Goal: Contribute content: Contribute content

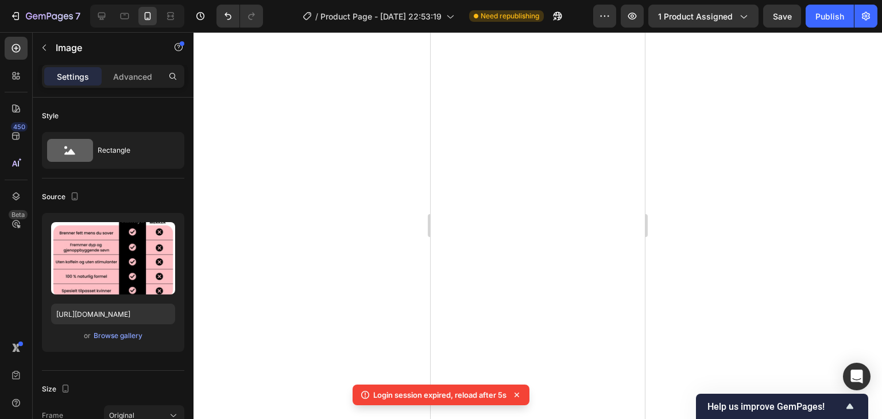
click at [749, 180] on div at bounding box center [537, 225] width 688 height 387
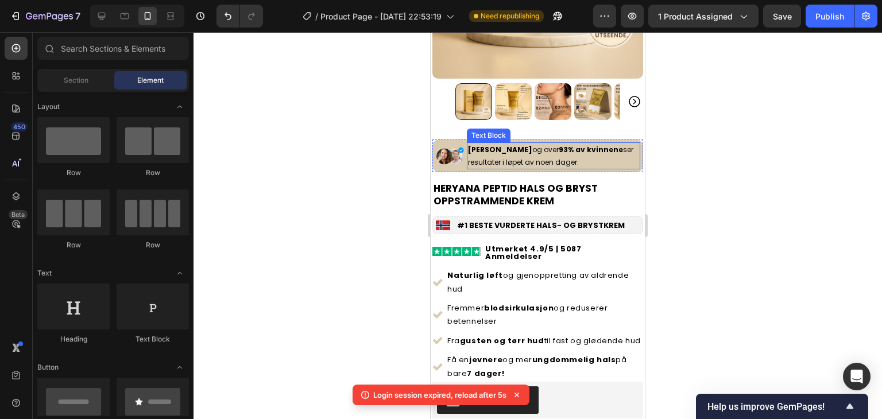
scroll to position [287, 0]
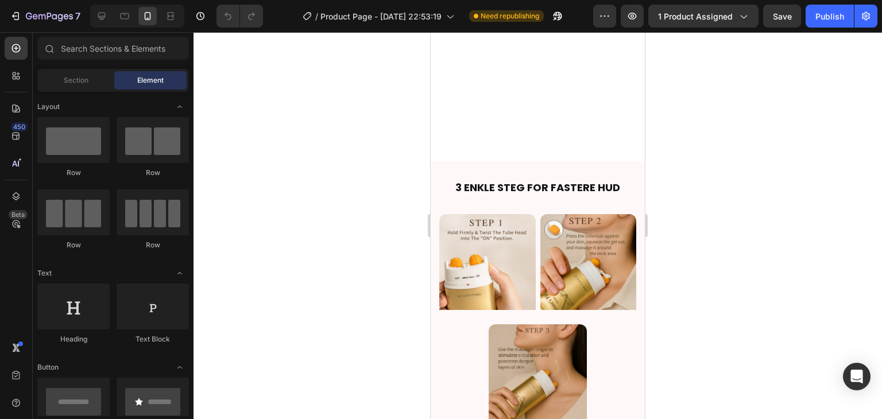
scroll to position [1895, 0]
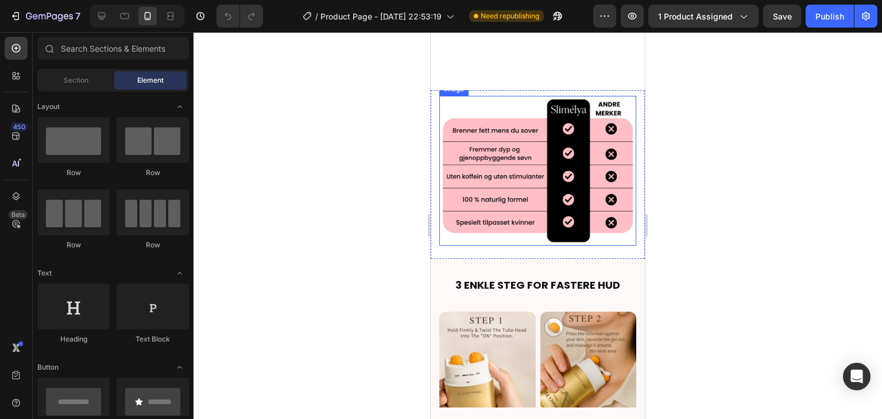
click at [531, 169] on img at bounding box center [537, 171] width 197 height 150
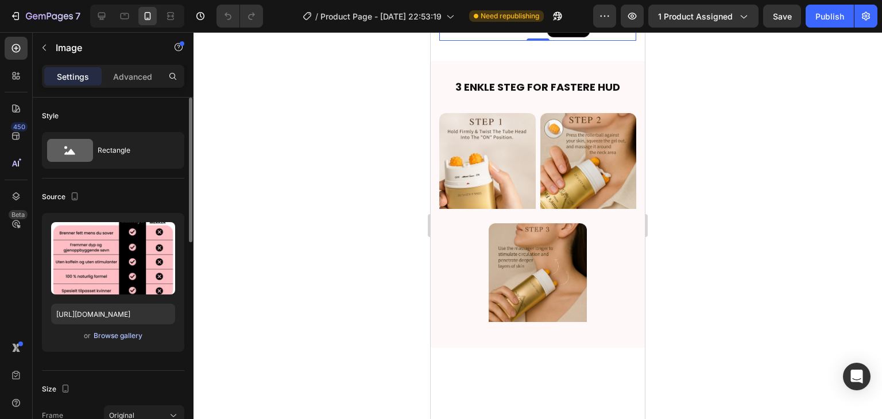
click at [120, 332] on div "Browse gallery" at bounding box center [118, 336] width 49 height 10
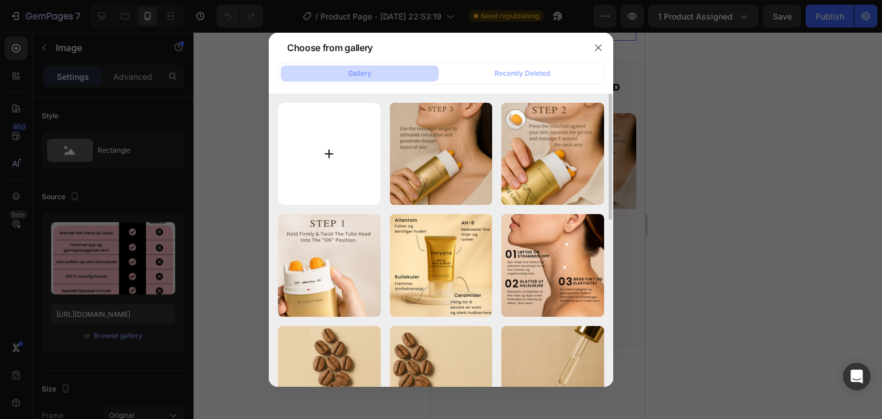
click at [305, 171] on input "file" at bounding box center [329, 154] width 103 height 103
type input "C:\fakepath\HERYANA (5).png"
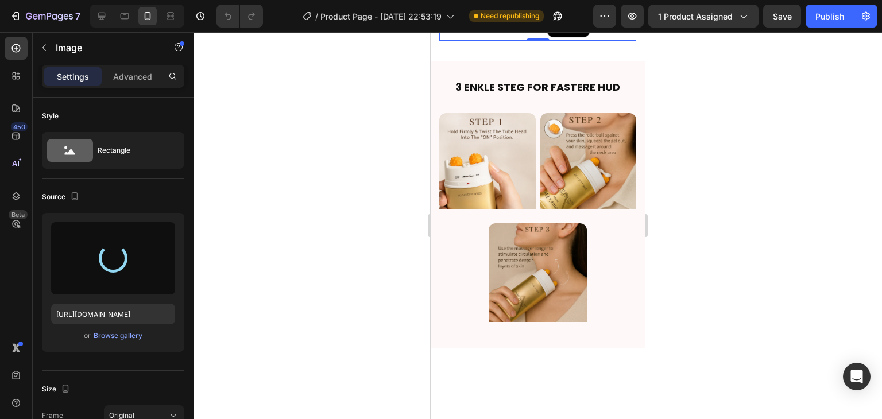
type input "https://cdn.shopify.com/s/files/1/0729/7545/0297/files/gempages_584704889767068…"
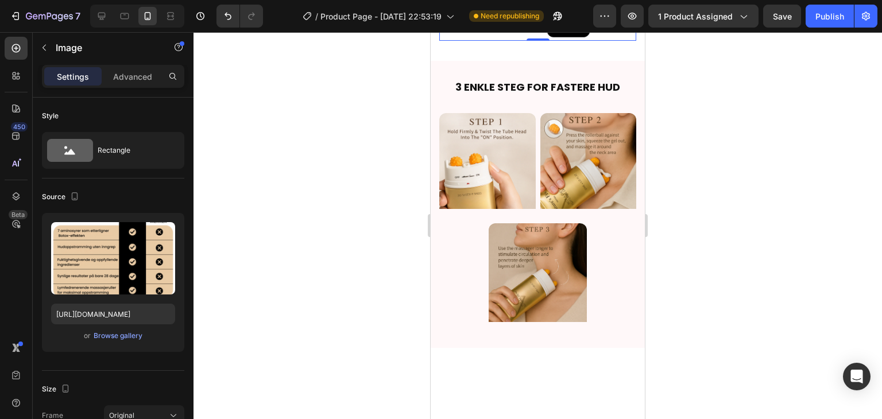
click at [710, 118] on div at bounding box center [537, 225] width 688 height 387
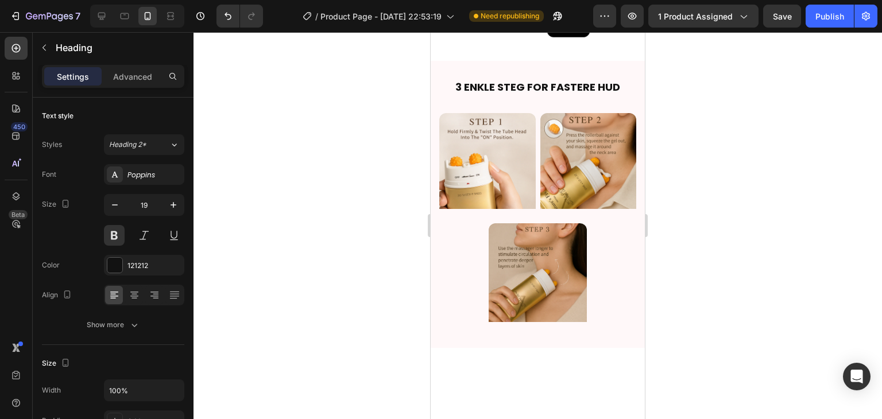
drag, startPoint x: 554, startPoint y: 72, endPoint x: 546, endPoint y: 72, distance: 7.5
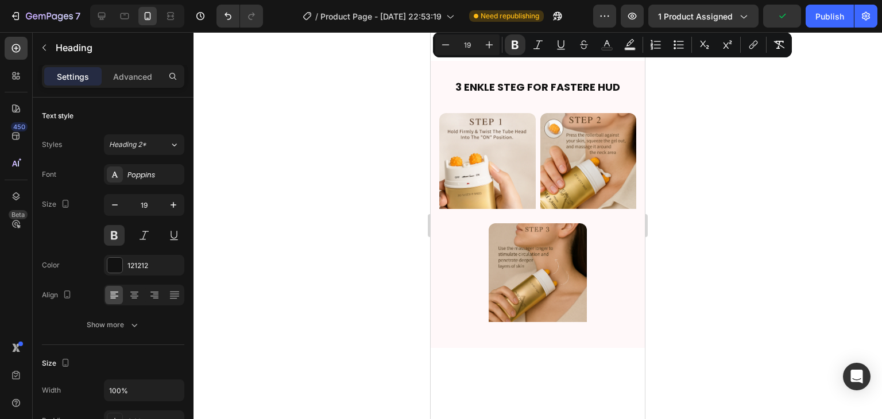
drag, startPoint x: 533, startPoint y: 67, endPoint x: 586, endPoint y: 71, distance: 52.9
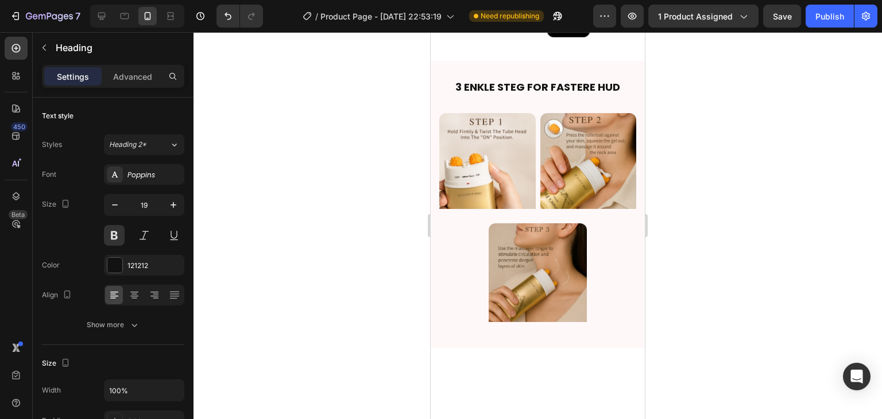
click at [683, 76] on div at bounding box center [537, 225] width 688 height 387
click at [139, 291] on icon at bounding box center [134, 294] width 11 height 11
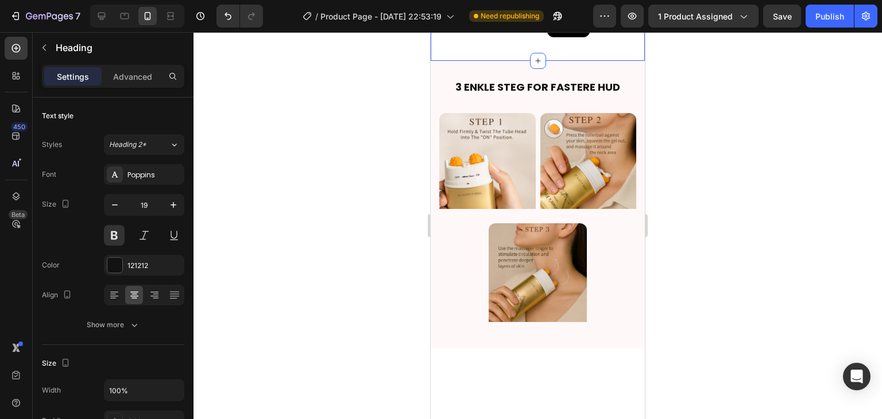
click at [716, 161] on div at bounding box center [537, 225] width 688 height 387
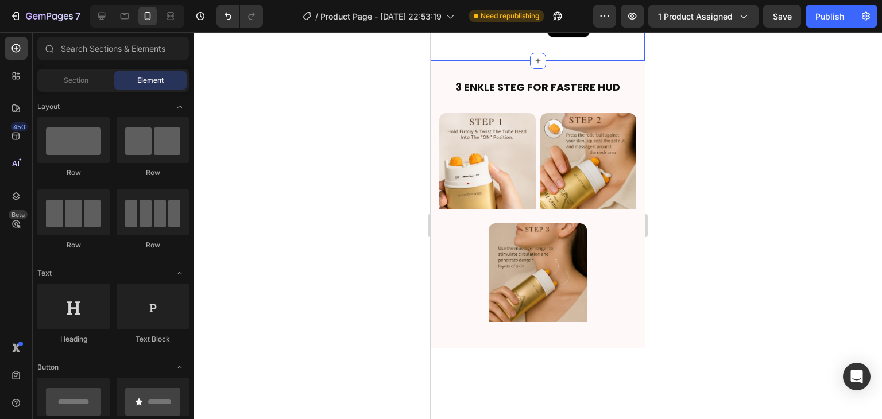
click at [756, 203] on div at bounding box center [537, 225] width 688 height 387
click at [696, 154] on div at bounding box center [537, 225] width 688 height 387
click at [754, 128] on div at bounding box center [537, 225] width 688 height 387
click at [700, 265] on div at bounding box center [537, 225] width 688 height 387
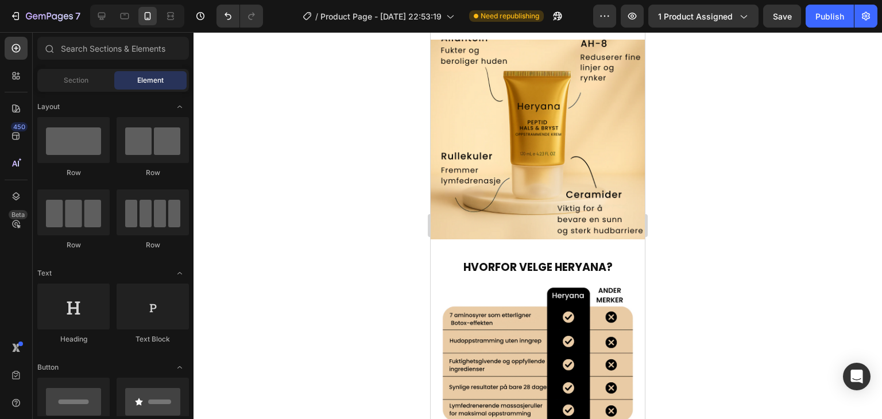
scroll to position [1665, 0]
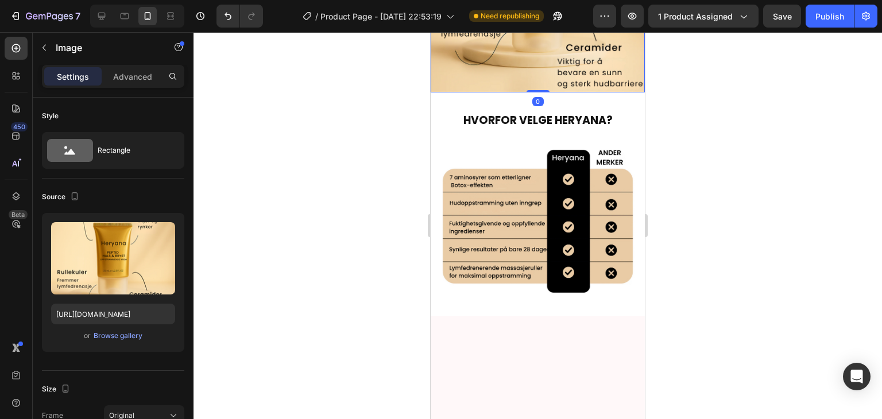
click at [719, 164] on div at bounding box center [537, 225] width 688 height 387
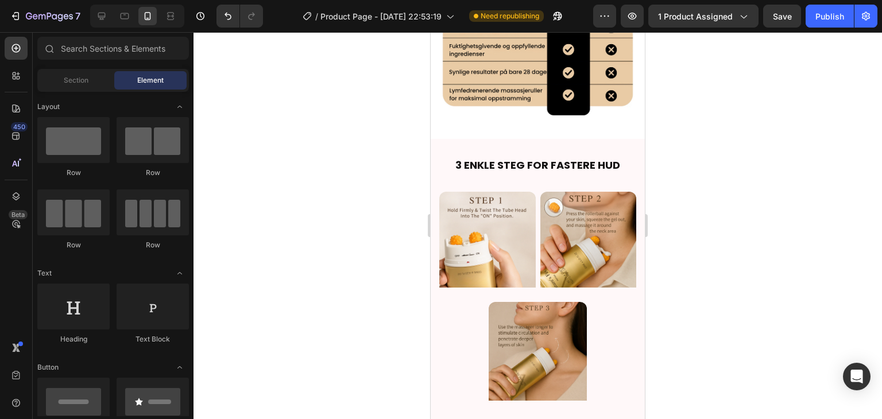
scroll to position [1952, 0]
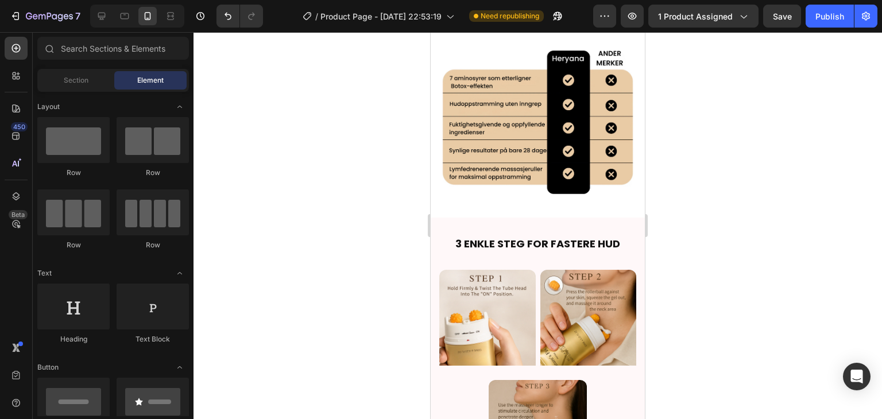
click at [717, 145] on div at bounding box center [537, 225] width 688 height 387
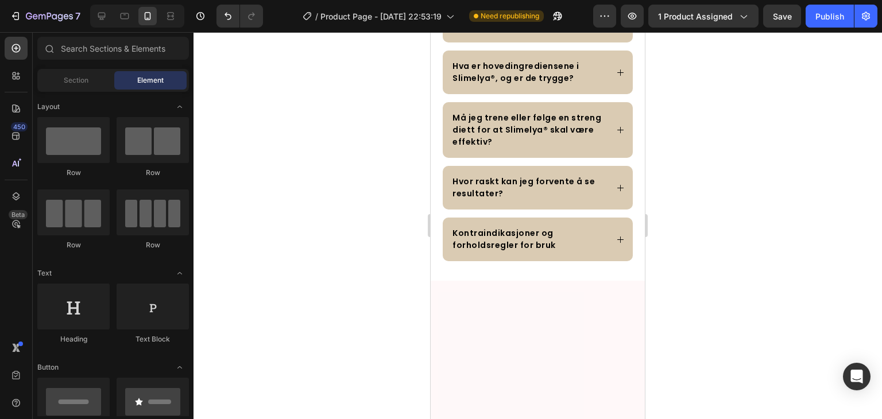
scroll to position [2584, 0]
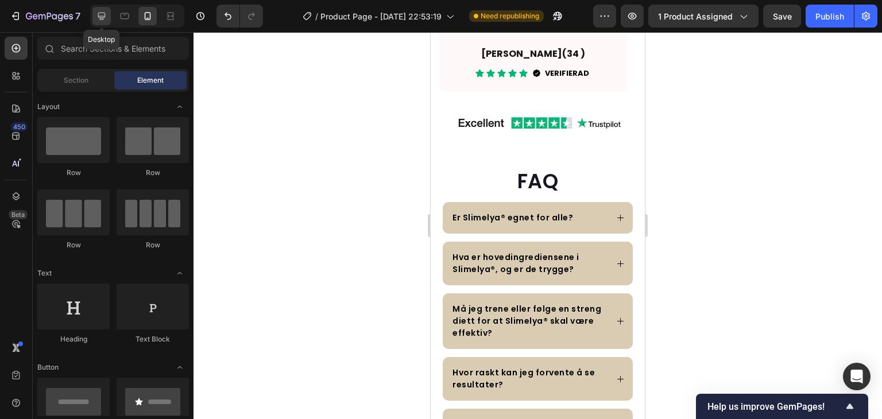
click at [99, 17] on icon at bounding box center [101, 16] width 7 height 7
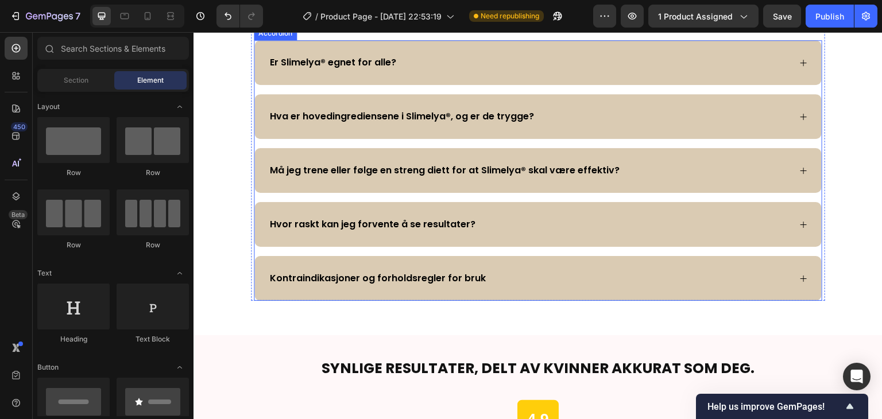
scroll to position [2955, 0]
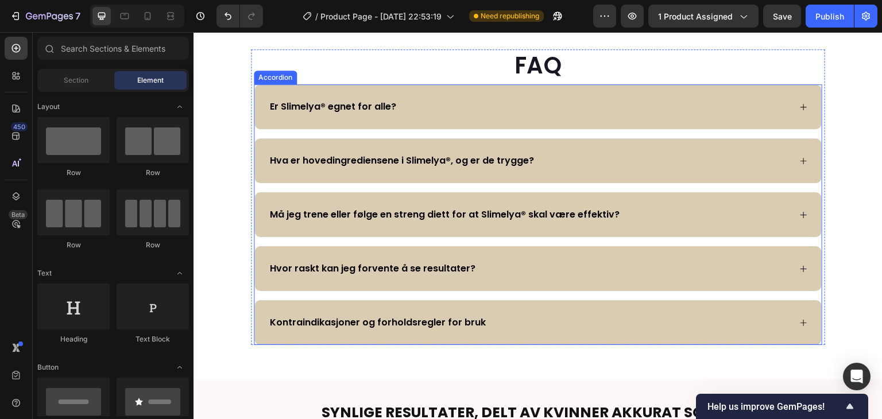
click at [400, 115] on div "Er Slimelya® egnet for alle?" at bounding box center [529, 106] width 522 height 17
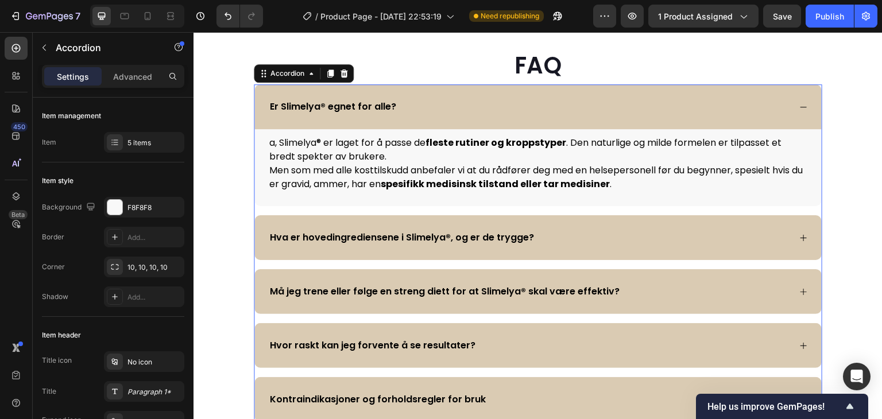
click at [380, 114] on p "Er Slimelya® egnet for alle?" at bounding box center [333, 107] width 126 height 14
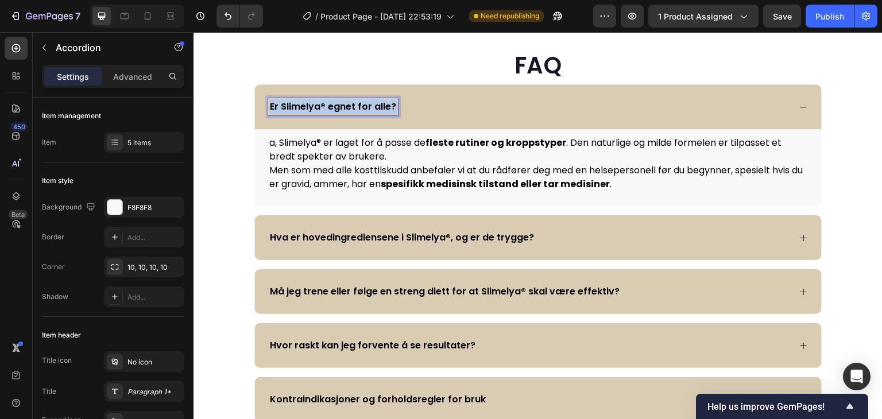
click at [380, 114] on p "Er Slimelya® egnet for alle?" at bounding box center [333, 107] width 126 height 14
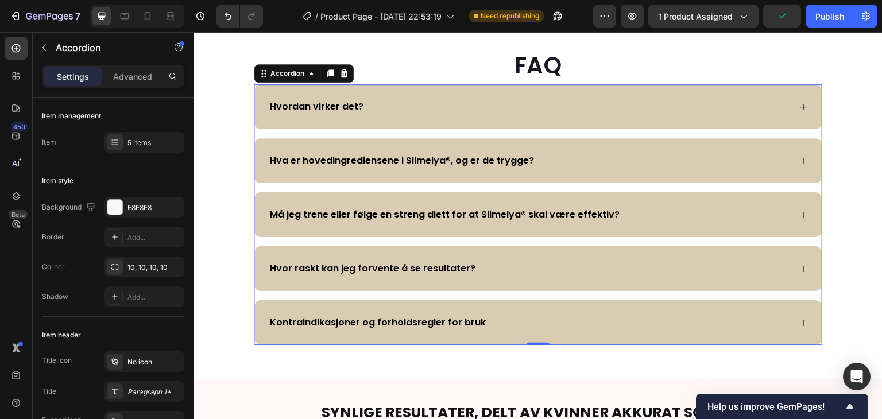
click at [420, 115] on div "Hvordan virker det?" at bounding box center [529, 106] width 522 height 17
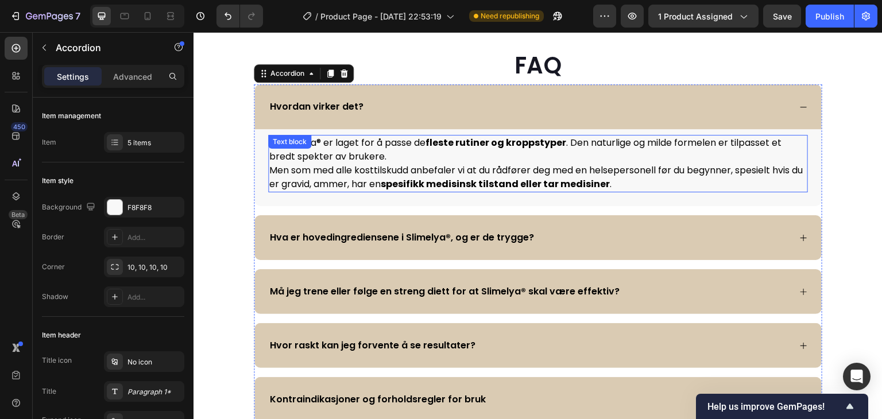
drag, startPoint x: 632, startPoint y: 206, endPoint x: 625, endPoint y: 210, distance: 7.2
click at [632, 191] on p "Men som med alle kosttilskudd anbefaler vi at du rådfører deg med en helseperso…" at bounding box center [537, 178] width 537 height 28
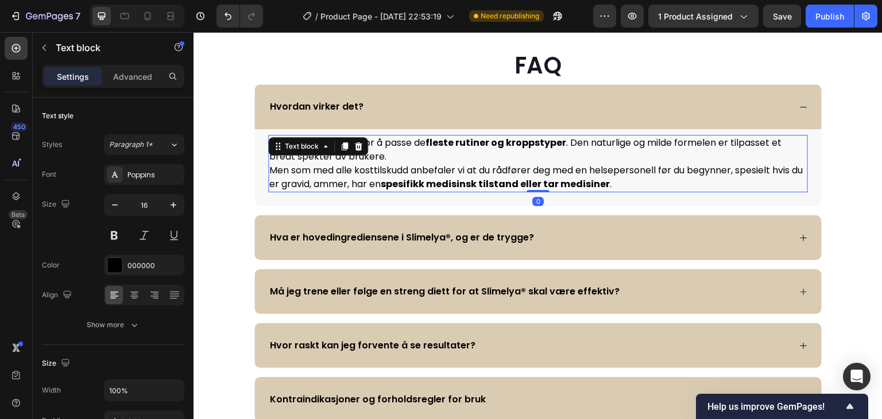
click at [625, 191] on p "Men som med alle kosttilskudd anbefaler vi at du rådfører deg med en helseperso…" at bounding box center [537, 178] width 537 height 28
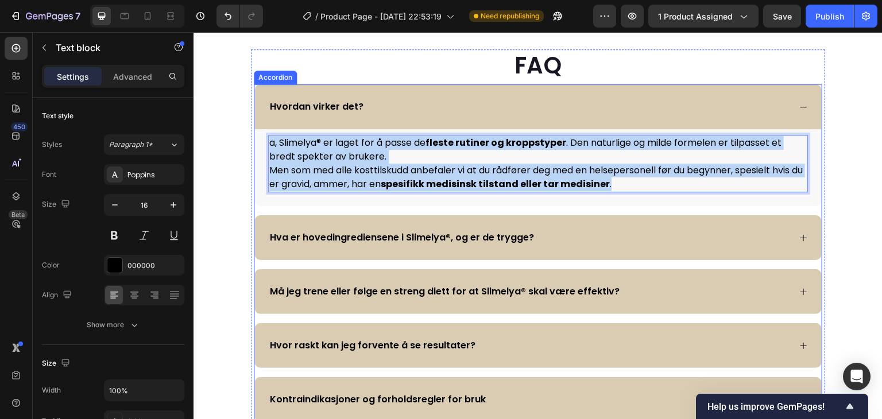
drag, startPoint x: 625, startPoint y: 210, endPoint x: 294, endPoint y: 177, distance: 332.9
click at [256, 152] on div "Hvordan virker det? a, Slimelya® er laget for å passe de fleste rutiner og krop…" at bounding box center [537, 145] width 567 height 122
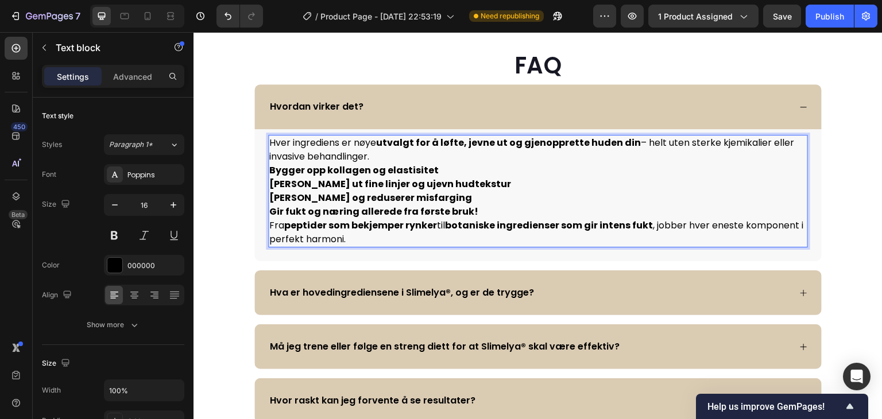
click at [269, 177] on strong "Bygger opp kollagen og elastisitet" at bounding box center [353, 170] width 169 height 13
click at [342, 191] on strong "Jevner ut fine linjer og ujevn hudtekstur" at bounding box center [390, 183] width 242 height 13
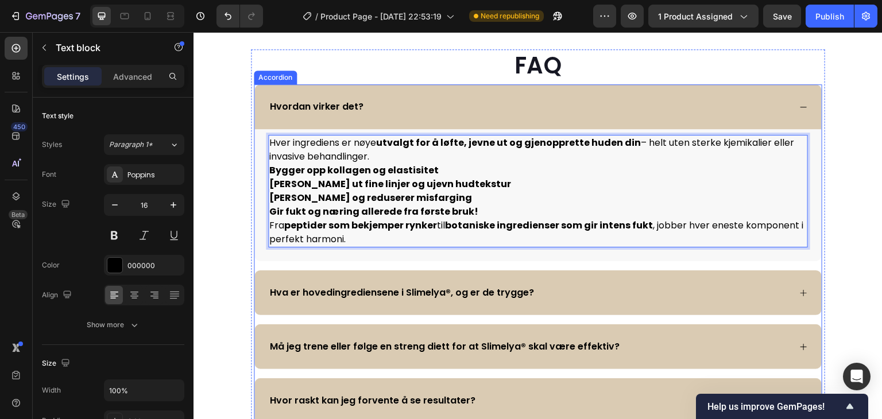
click at [386, 300] on p "Hva er hovedingrediensene i Slimelya®, og er de trygge?" at bounding box center [402, 293] width 264 height 14
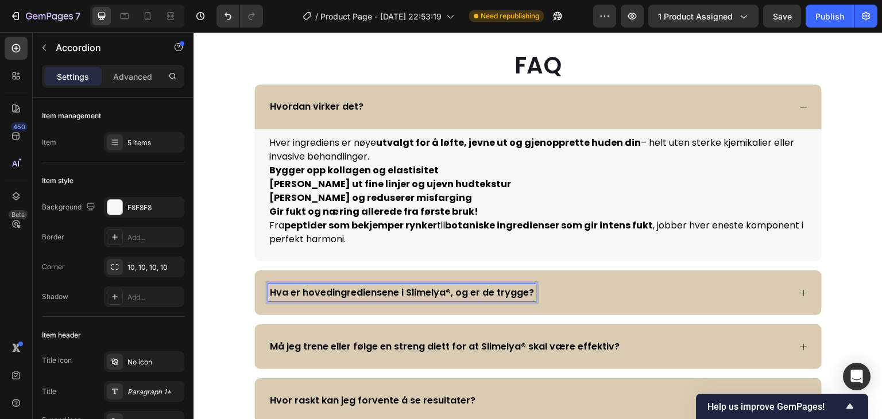
click at [676, 301] on div "Hva er hovedingrediensene i Slimelya®, og er de trygge?" at bounding box center [529, 292] width 522 height 17
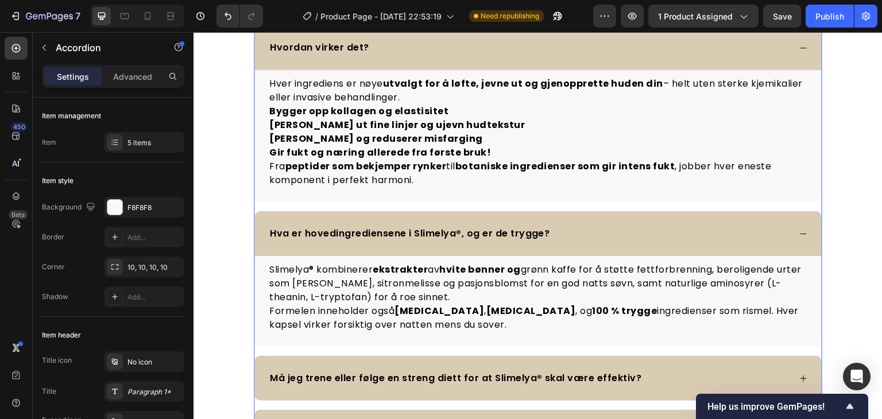
scroll to position [3127, 0]
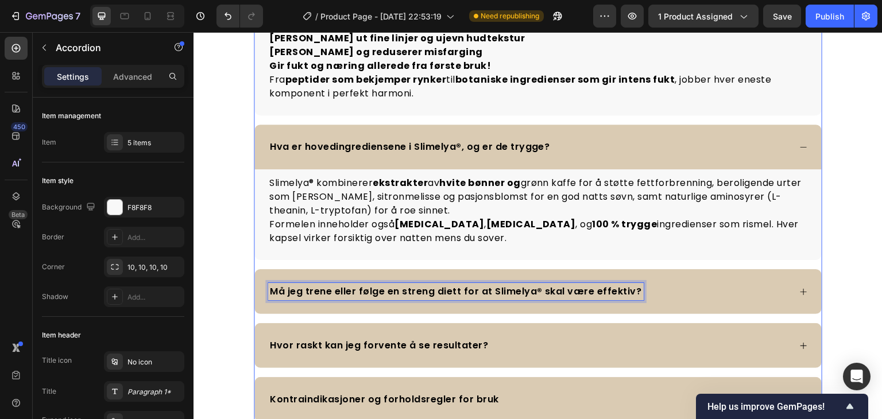
click at [567, 293] on p "Må jeg trene eller følge en streng diett for at Slimelya® skal være effektiv?" at bounding box center [456, 292] width 372 height 14
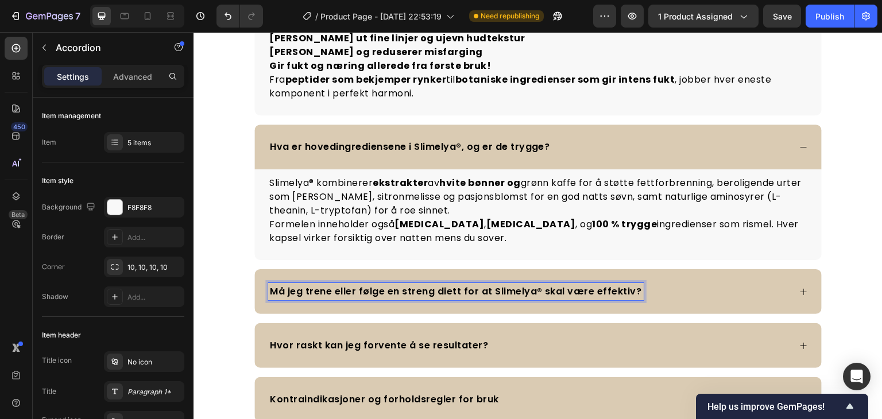
click at [567, 288] on p "Må jeg trene eller følge en streng diett for at Slimelya® skal være effektiv?" at bounding box center [456, 292] width 372 height 14
click at [633, 286] on div "Må jeg trene eller følge en streng diett for at Slimelya® skal være effektiv?" at bounding box center [529, 291] width 522 height 17
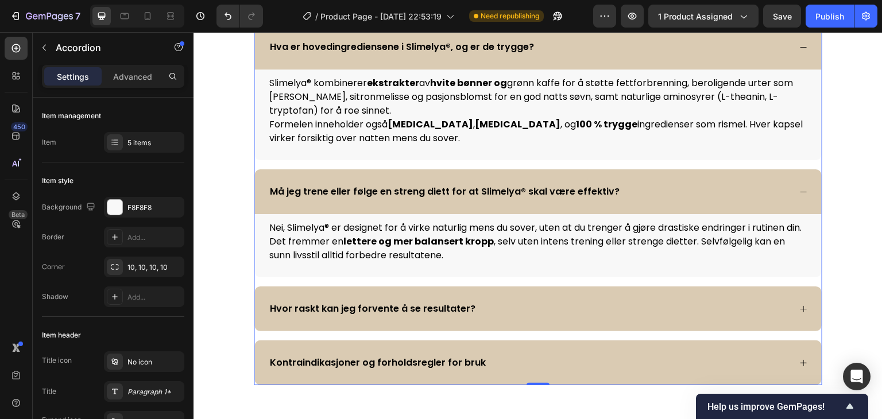
scroll to position [3299, 0]
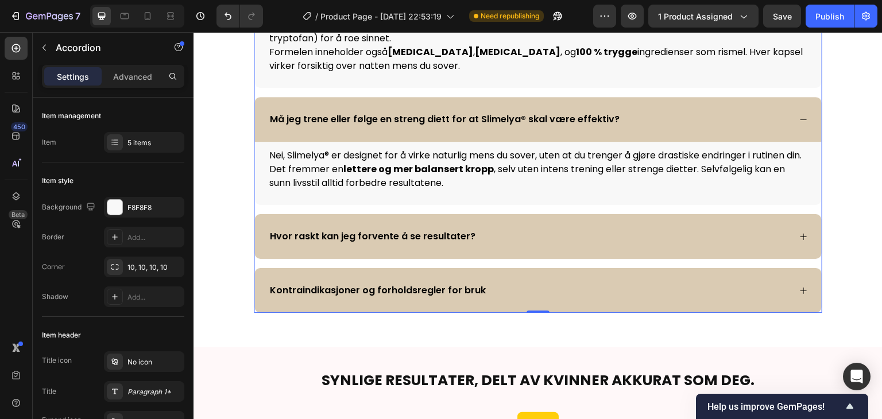
click at [562, 245] on div "Hvor raskt kan jeg forvente å se resultater?" at bounding box center [529, 236] width 522 height 17
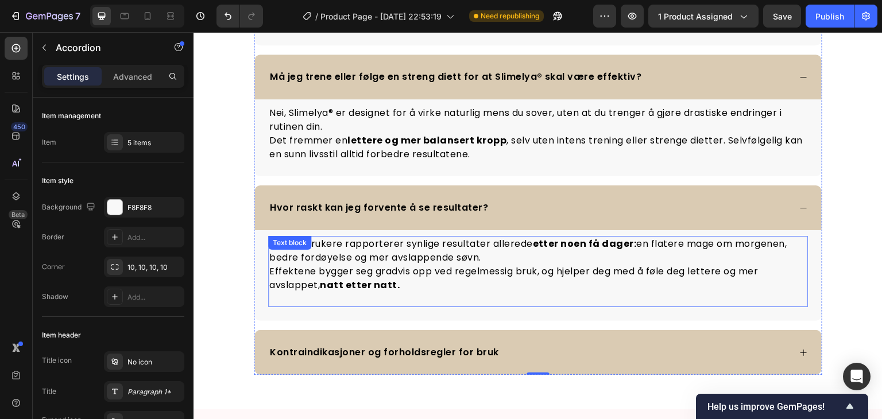
scroll to position [3414, 0]
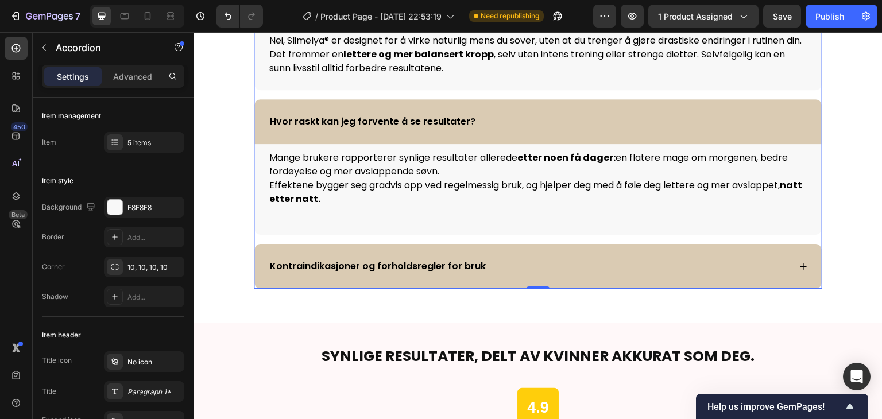
click at [565, 275] on div "Kontraindikasjoner og forholdsregler for bruk" at bounding box center [529, 266] width 522 height 17
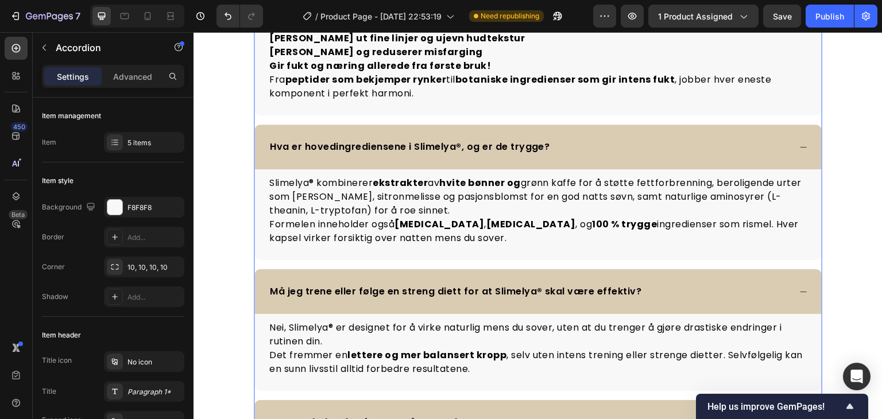
scroll to position [3012, 0]
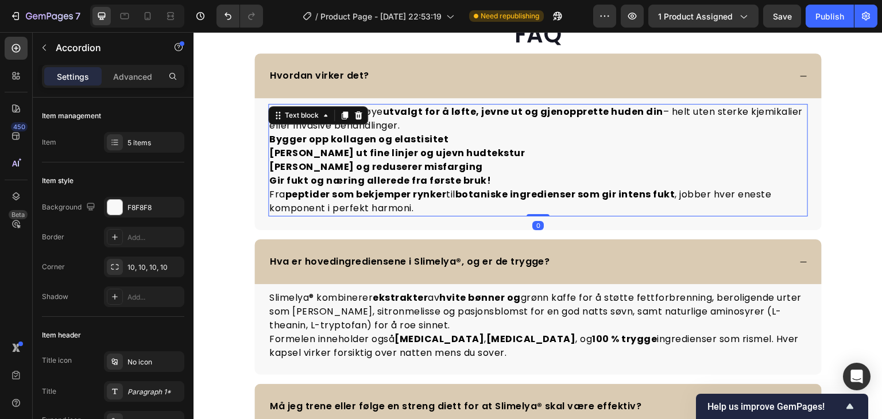
click at [269, 139] on strong "Bygger opp kollagen og elastisitet" at bounding box center [358, 139] width 179 height 13
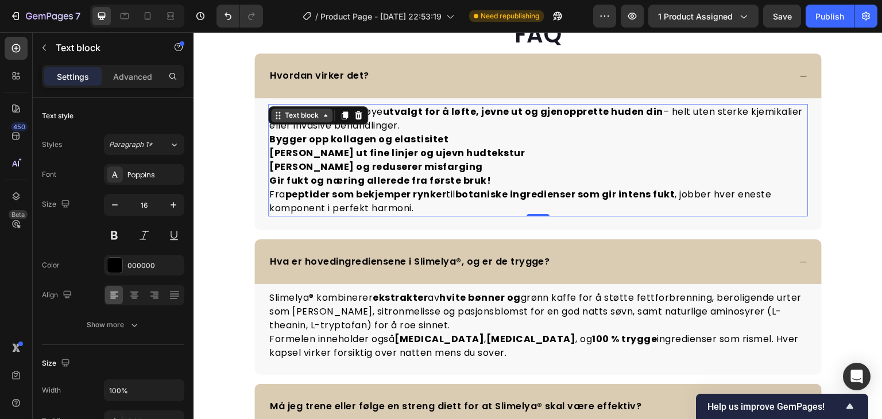
click at [309, 118] on div "Text block" at bounding box center [301, 115] width 38 height 10
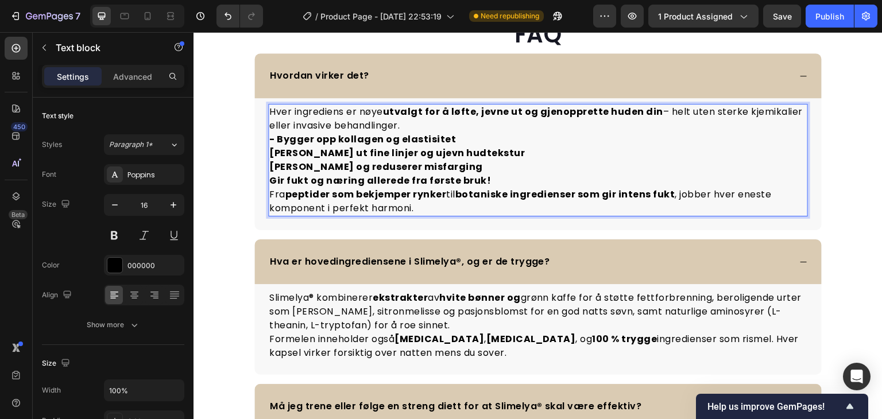
click at [269, 152] on strong "Jevner ut fine linjer og ujevn hudtekstur" at bounding box center [397, 152] width 256 height 13
click at [540, 207] on p "Fra peptider som bekjemper rynker til botaniske ingredienser som gir intens fuk…" at bounding box center [537, 202] width 537 height 28
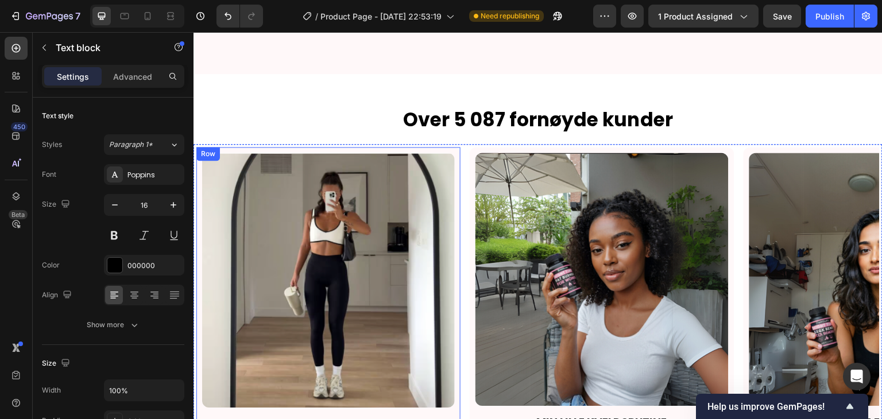
scroll to position [2438, 0]
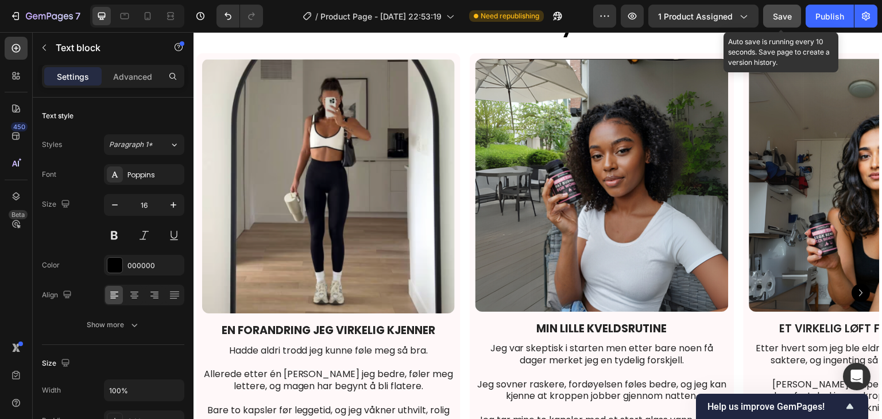
click at [781, 17] on span "Save" at bounding box center [782, 16] width 19 height 10
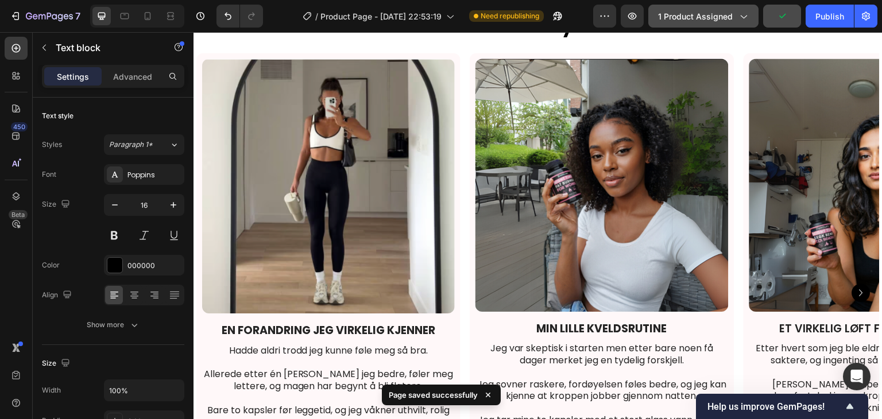
click at [707, 21] on span "1 product assigned" at bounding box center [695, 16] width 75 height 12
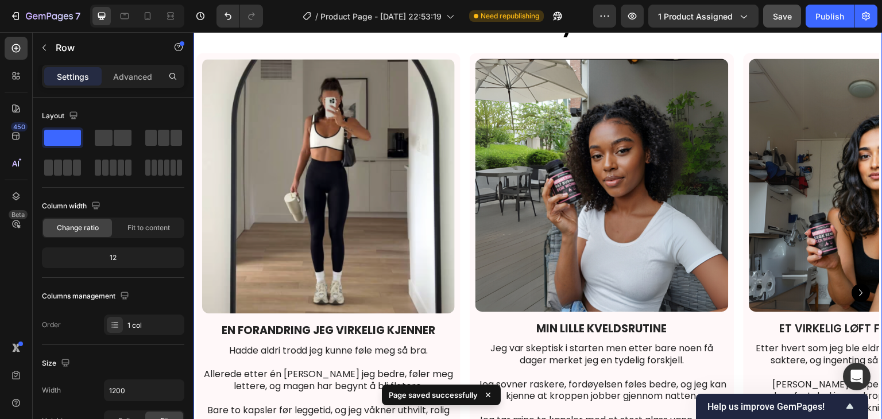
click at [771, 40] on div "Over 5 087 fornøyde kunder Heading Image EN FORANDRING JEG VIRKELIG KJENNER Tex…" at bounding box center [537, 274] width 689 height 523
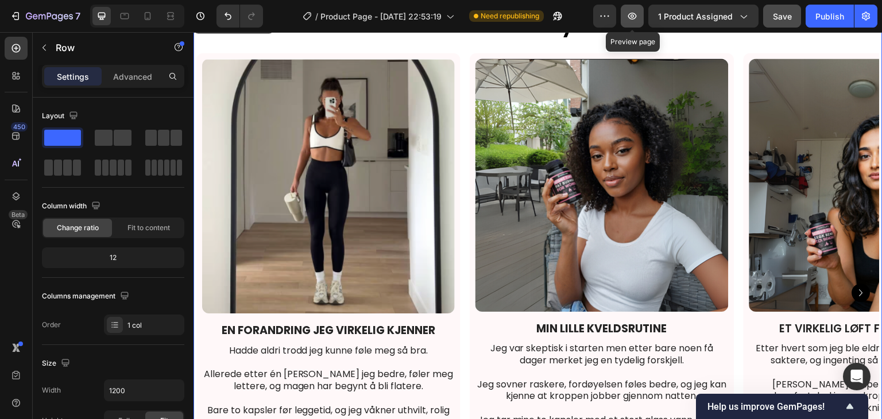
click at [641, 17] on button "button" at bounding box center [632, 16] width 23 height 23
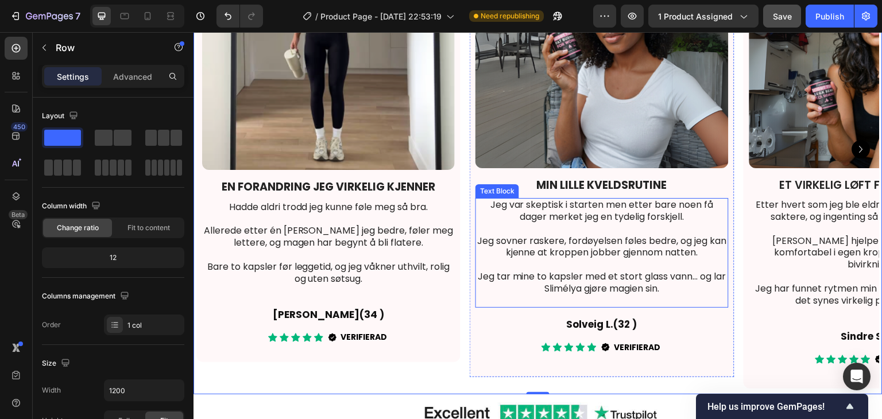
scroll to position [2782, 0]
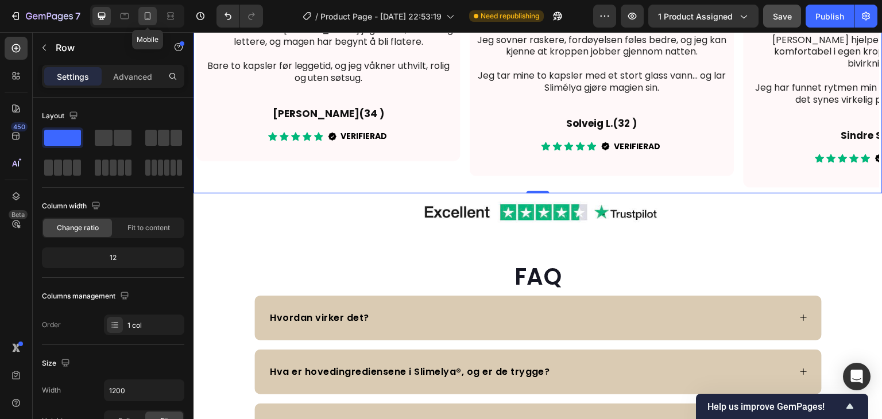
click at [154, 18] on div at bounding box center [147, 16] width 18 height 18
type input "100%"
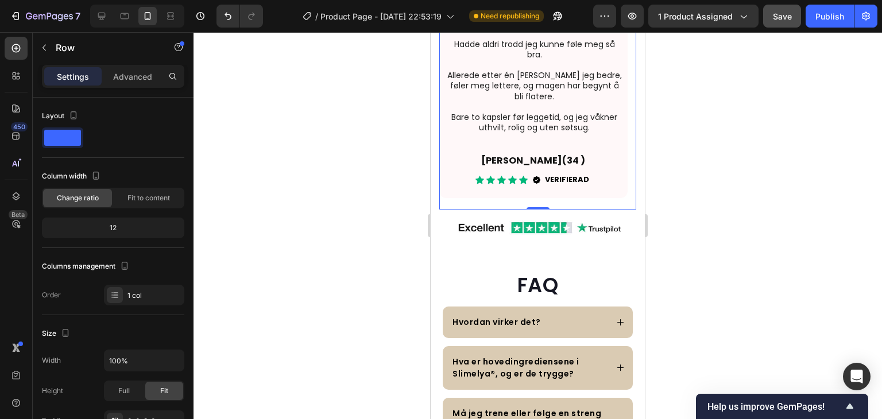
scroll to position [2776, 0]
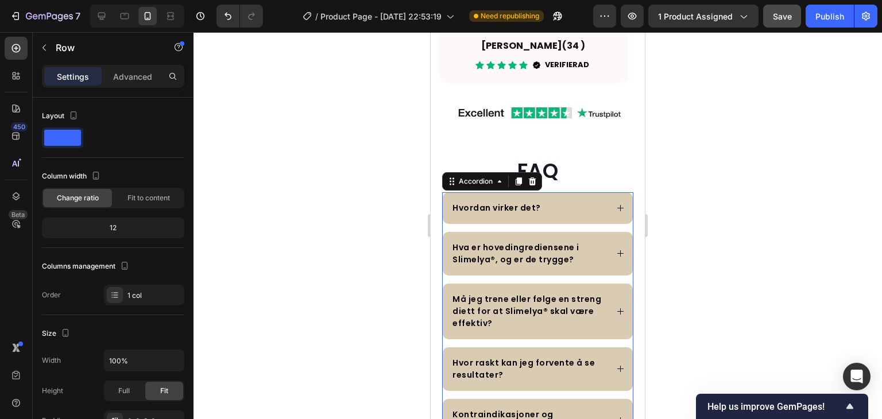
click at [572, 250] on p "Hva er hovedingrediensene i Slimelya®, og er de trygge?" at bounding box center [528, 254] width 153 height 24
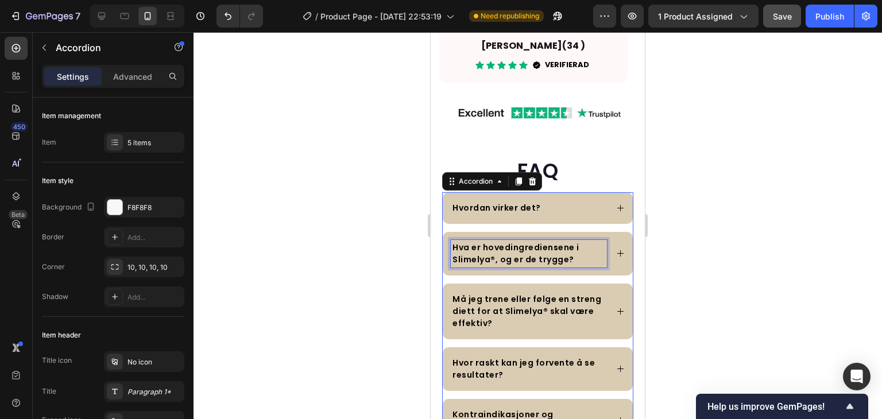
click at [570, 258] on p "Hva er hovedingrediensene i Slimelya®, og er de trygge?" at bounding box center [528, 254] width 153 height 24
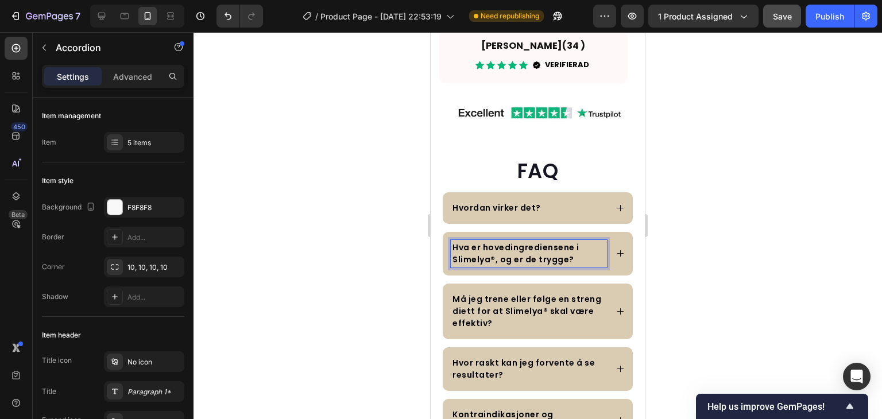
click at [570, 258] on p "Hva er hovedingrediensene i Slimelya®, og er de trygge?" at bounding box center [528, 254] width 153 height 24
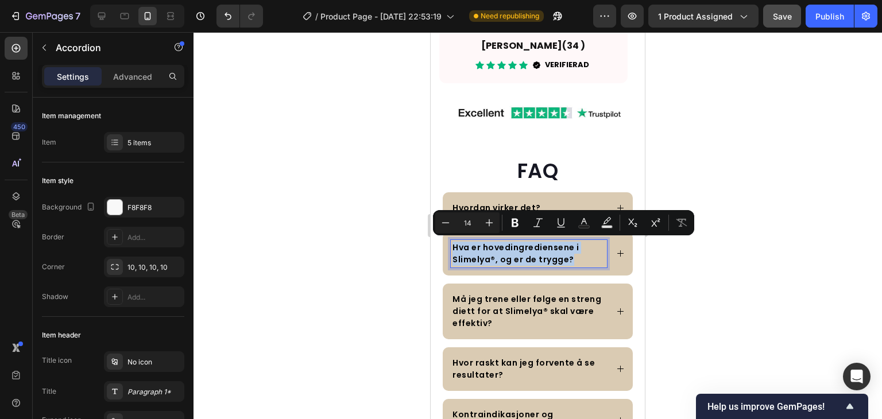
drag, startPoint x: 570, startPoint y: 258, endPoint x: 452, endPoint y: 242, distance: 118.8
click at [452, 242] on p "Hva er hovedingrediensene i Slimelya®, og er de trygge?" at bounding box center [528, 254] width 153 height 24
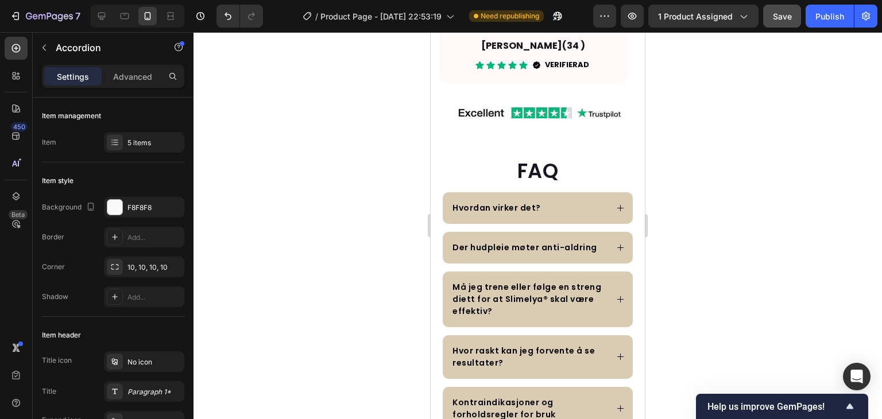
click at [600, 258] on div "Der hudpleie møter anti-aldring" at bounding box center [538, 248] width 190 height 32
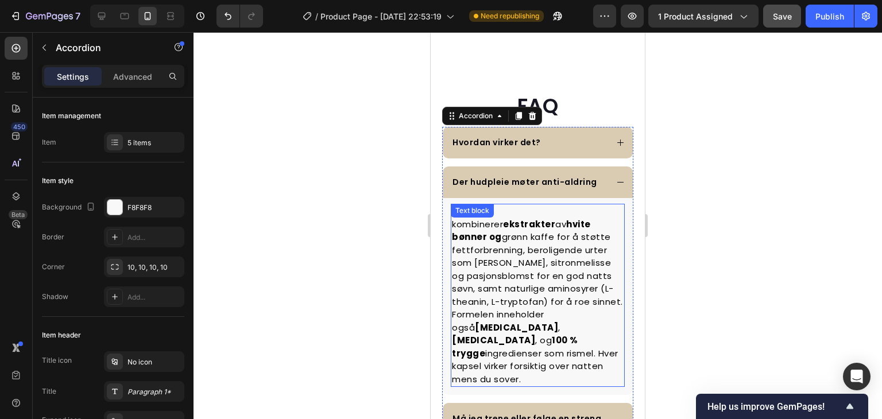
scroll to position [2948, 0]
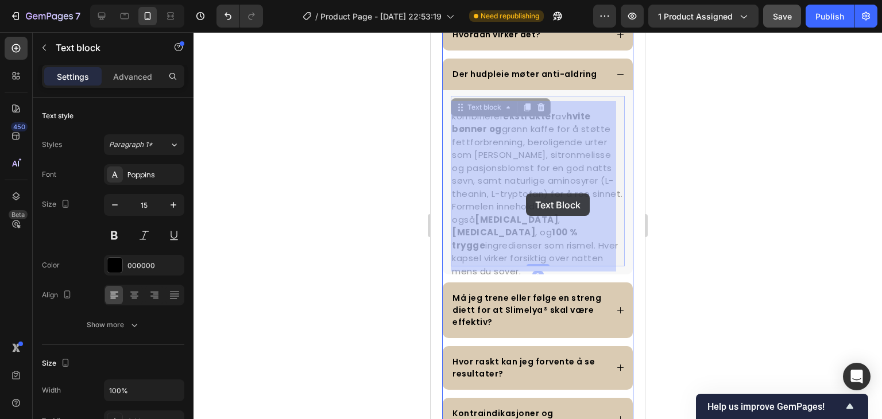
drag, startPoint x: 558, startPoint y: 254, endPoint x: 526, endPoint y: 193, distance: 68.1
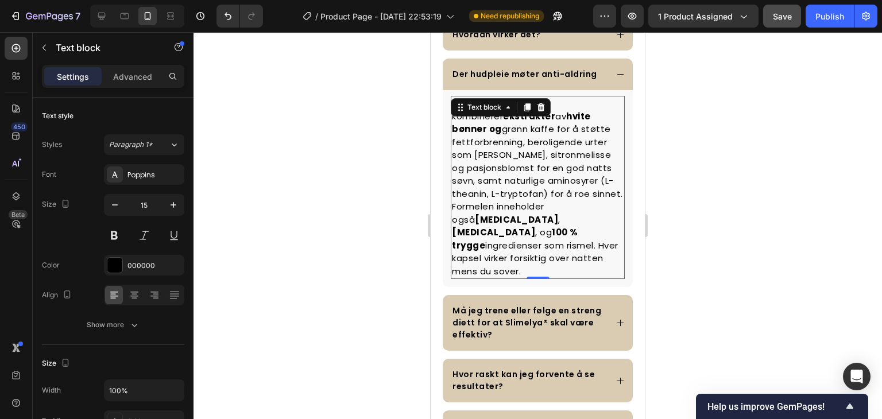
click at [494, 144] on p "Slimelya® kombinerer ekstrakter av hvite bønner og grønn kaffe for å støtte fet…" at bounding box center [538, 148] width 172 height 103
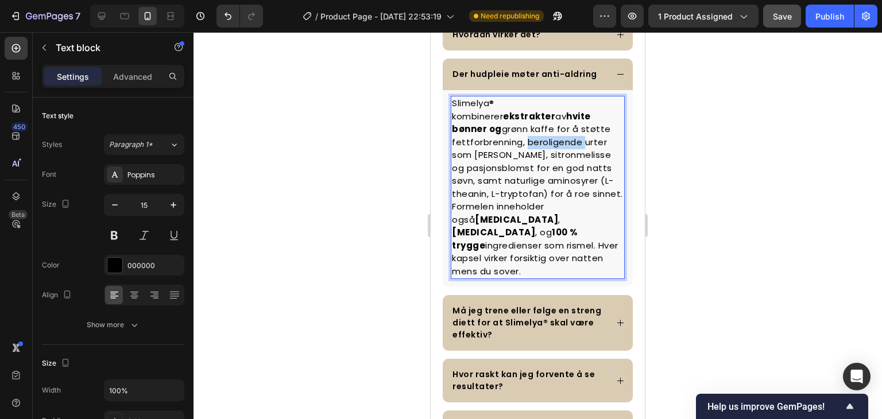
click at [494, 144] on p "Slimelya® kombinerer ekstrakter av hvite bønner og grønn kaffe for å støtte fet…" at bounding box center [538, 148] width 172 height 103
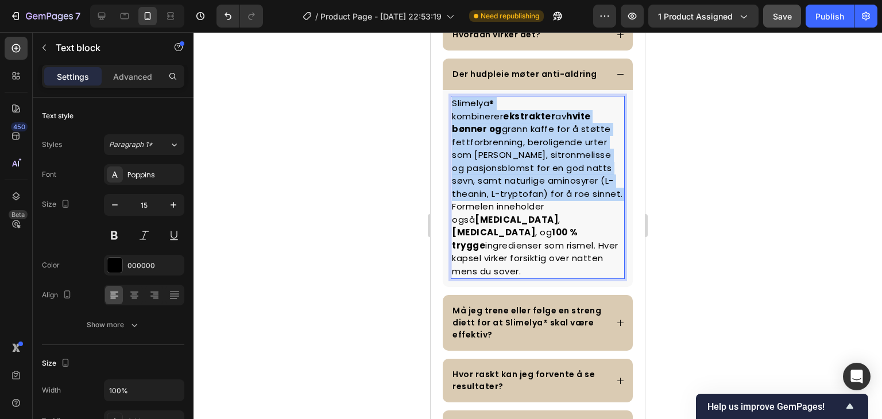
click at [494, 144] on p "Slimelya® kombinerer ekstrakter av hvite bønner og grønn kaffe for å støtte fet…" at bounding box center [538, 148] width 172 height 103
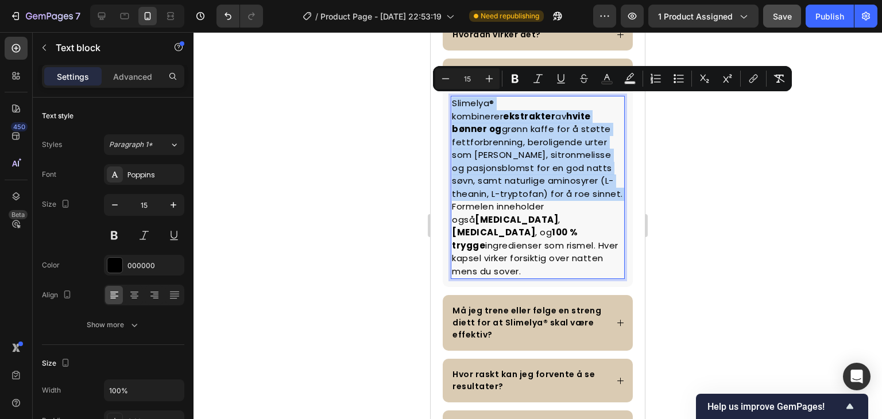
click at [494, 144] on p "Slimelya® kombinerer ekstrakter av hvite bønner og grønn kaffe for å støtte fet…" at bounding box center [538, 148] width 172 height 103
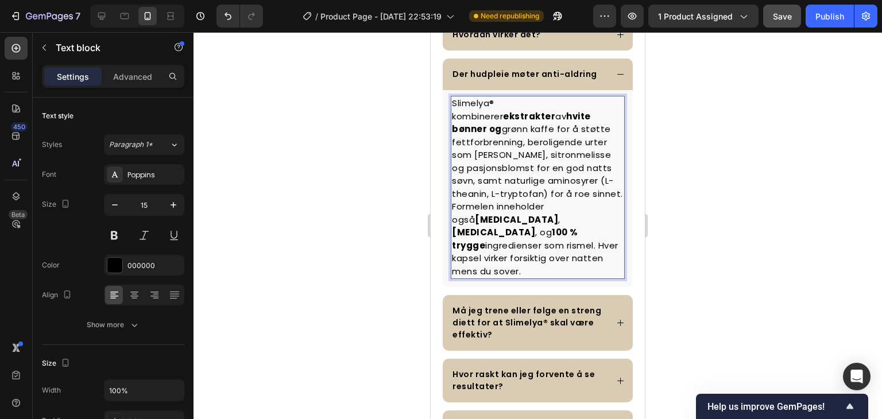
click at [563, 257] on p "Formelen inneholder også melatonin , vitamin D3 , og 100 % trygge ingredienser …" at bounding box center [538, 239] width 172 height 78
click at [558, 257] on p "Formelen inneholder også melatonin , vitamin D3 , og 100 % trygge ingredienser …" at bounding box center [538, 239] width 172 height 78
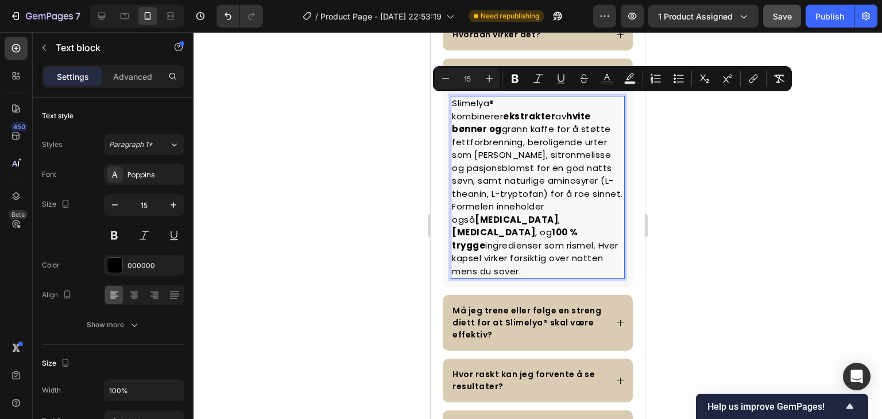
drag, startPoint x: 556, startPoint y: 257, endPoint x: 451, endPoint y: 103, distance: 186.3
click at [451, 103] on div "Slimelya® kombinerer ekstrakter av hvite bønner og grønn kaffe for å støtte fet…" at bounding box center [538, 187] width 174 height 183
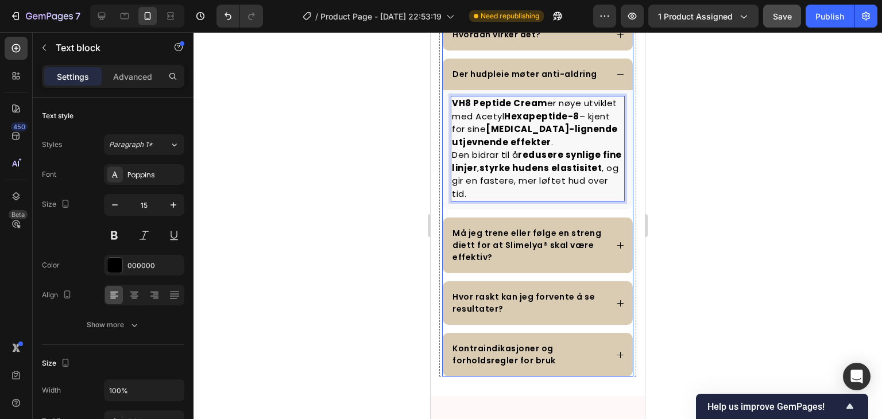
scroll to position [3006, 0]
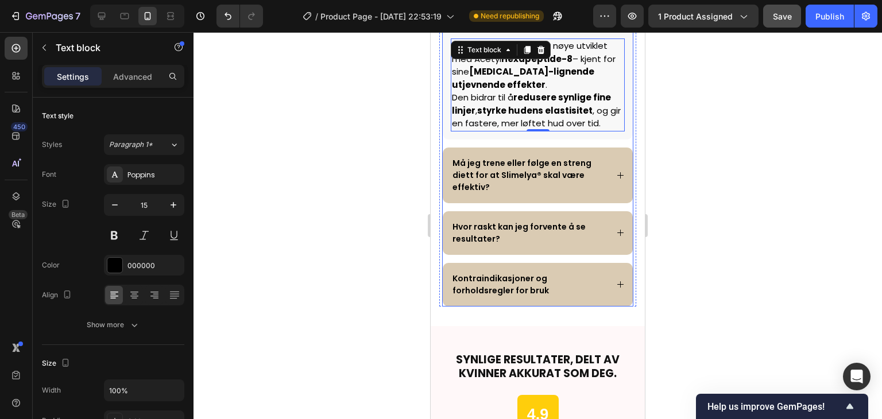
click at [570, 172] on p "Må jeg trene eller følge en streng diett for at Slimelya® skal være effektiv?" at bounding box center [528, 175] width 153 height 36
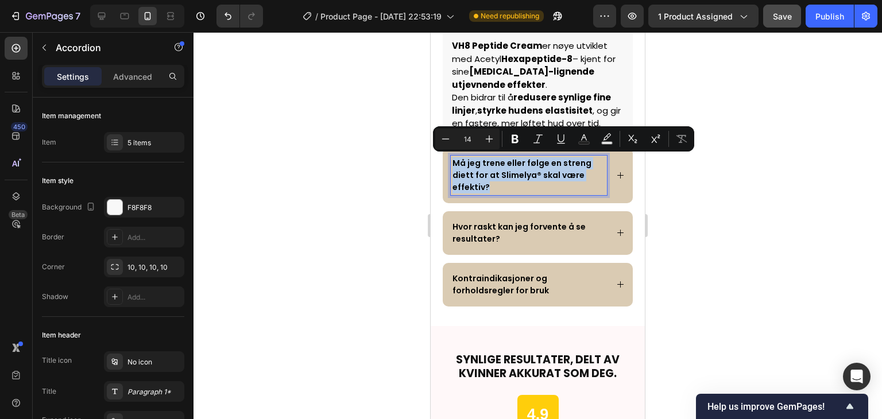
drag, startPoint x: 495, startPoint y: 187, endPoint x: 448, endPoint y: 159, distance: 54.8
click at [448, 159] on div "Må jeg trene eller følge en streng diett for at Slimelya® skal være effektiv?" at bounding box center [538, 176] width 190 height 56
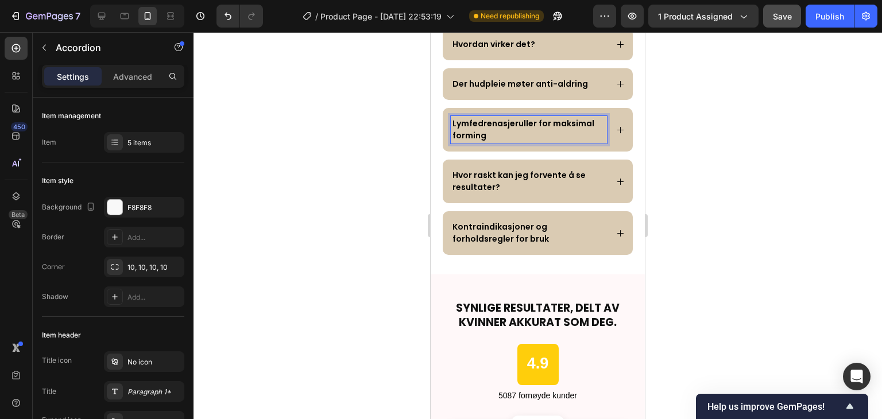
scroll to position [2899, 0]
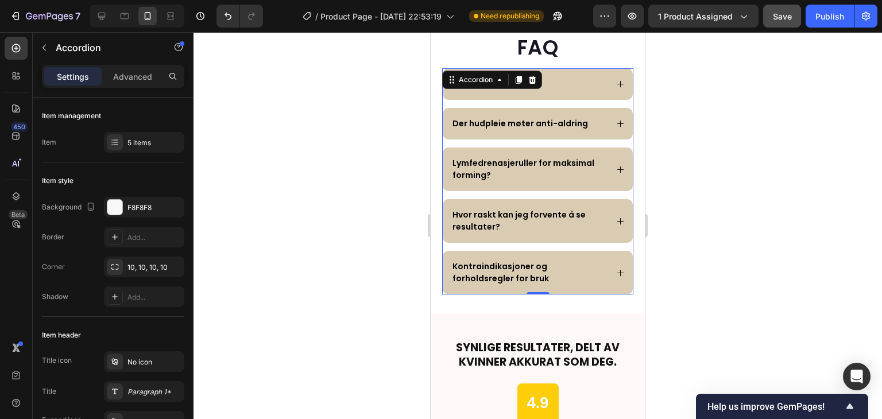
click at [616, 170] on icon at bounding box center [620, 169] width 9 height 9
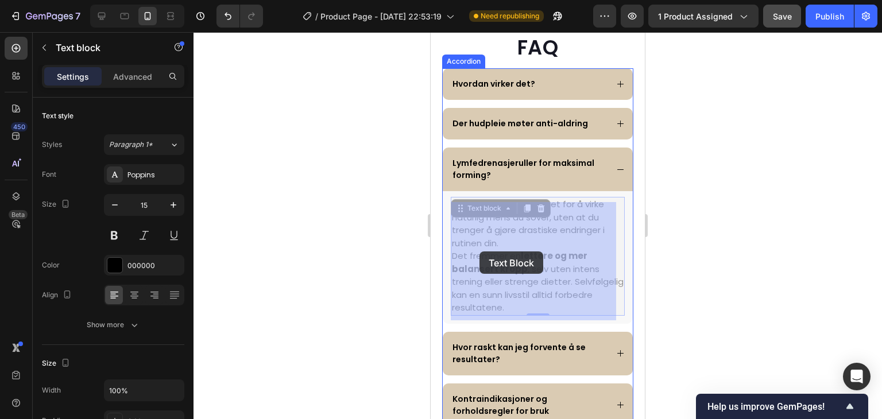
drag, startPoint x: 531, startPoint y: 296, endPoint x: 487, endPoint y: 257, distance: 57.7
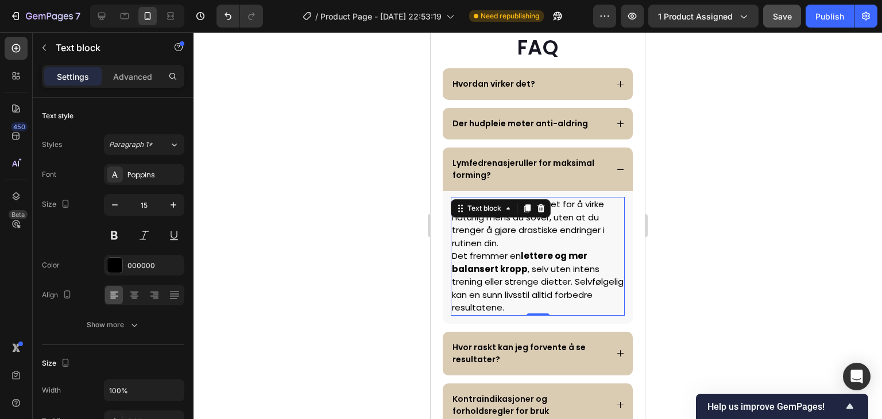
click at [552, 299] on p "Det fremmer en lettere og mer balansert kropp , selv uten intens trening eller …" at bounding box center [538, 282] width 172 height 65
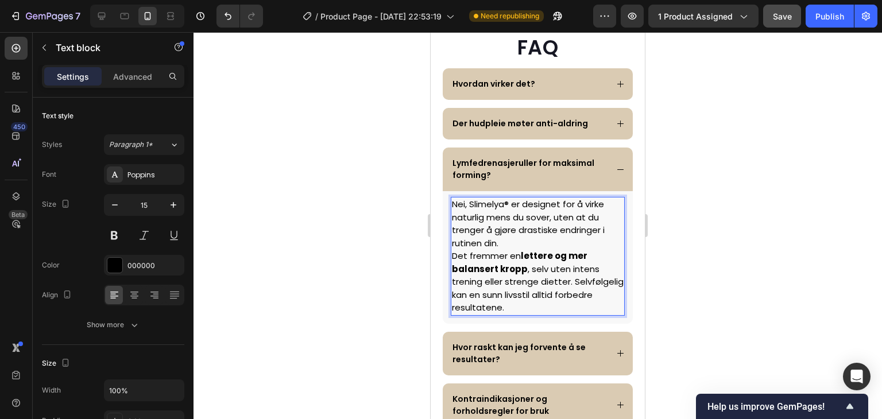
click at [548, 305] on p "Det fremmer en lettere og mer balansert kropp , selv uten intens trening eller …" at bounding box center [538, 282] width 172 height 65
click at [545, 306] on p "Det fremmer en lettere og mer balansert kropp , selv uten intens trening eller …" at bounding box center [538, 282] width 172 height 65
click at [542, 307] on p "Det fremmer en lettere og mer balansert kropp , selv uten intens trening eller …" at bounding box center [538, 282] width 172 height 65
click at [453, 203] on p "Nei, Slimelya® er designet for å virke naturlig mens du sover, uten at du treng…" at bounding box center [538, 224] width 172 height 52
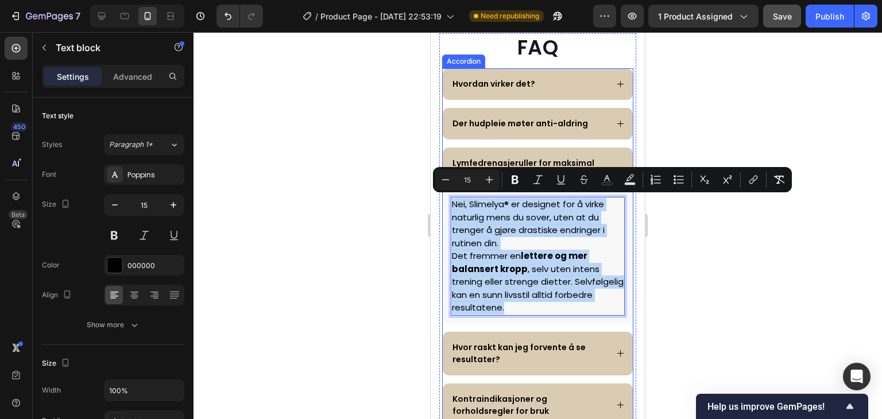
drag, startPoint x: 453, startPoint y: 203, endPoint x: 570, endPoint y: 316, distance: 162.8
click at [570, 316] on div "Nei, Slimelya® er designet for å virke naturlig mens du sover, uten at du treng…" at bounding box center [538, 257] width 190 height 133
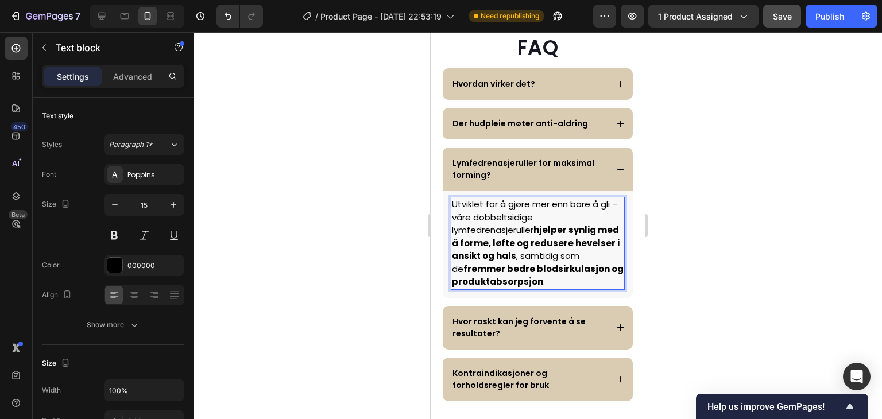
click at [602, 203] on p "Utviklet for å gjøre mer enn bare å gli – våre dobbeltsidige lymfedrenasjerulle…" at bounding box center [538, 243] width 172 height 91
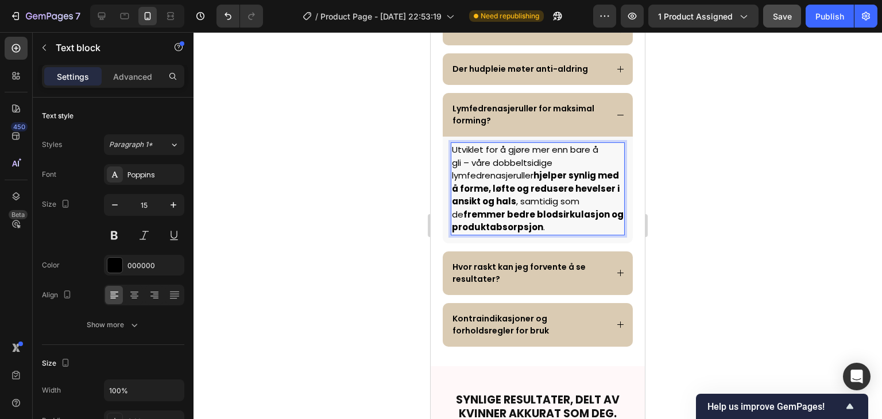
scroll to position [2956, 0]
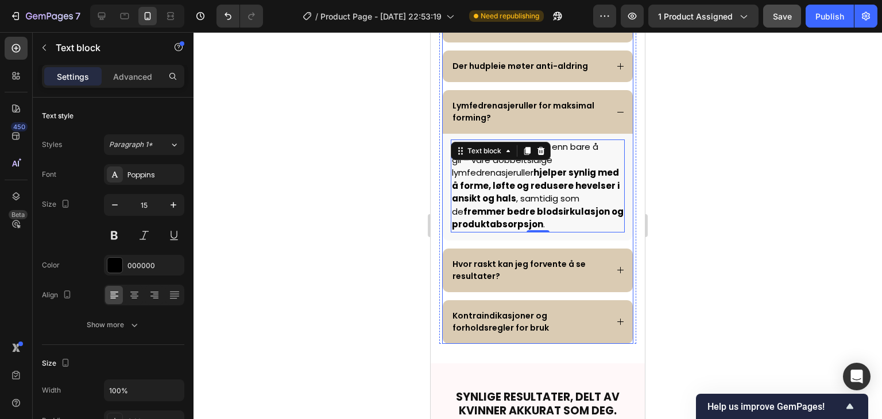
click at [546, 282] on p "Hvor raskt kan jeg forvente å se resultater?" at bounding box center [528, 270] width 153 height 24
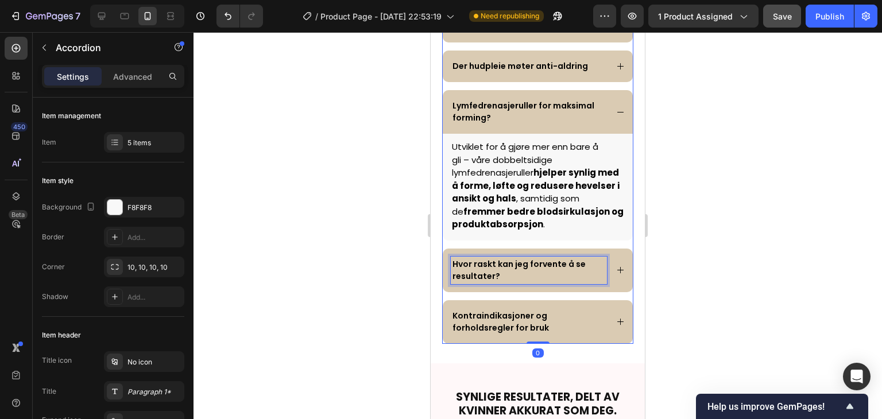
click at [502, 282] on p "Hvor raskt kan jeg forvente å se resultater?" at bounding box center [528, 270] width 153 height 24
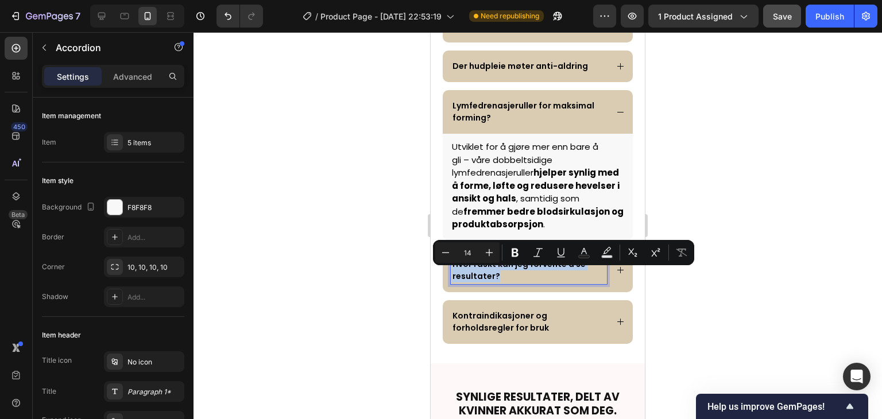
drag, startPoint x: 501, startPoint y: 287, endPoint x: 460, endPoint y: 272, distance: 44.0
click at [460, 272] on p "Hvor raskt kan jeg forvente å se resultater?" at bounding box center [528, 270] width 153 height 24
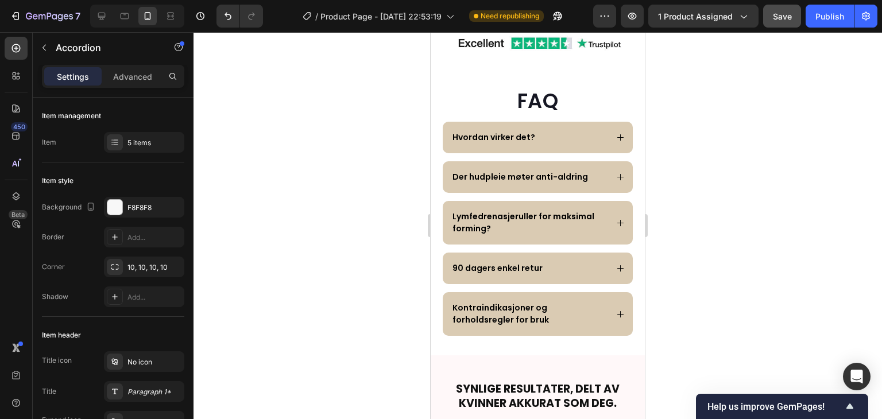
click at [589, 276] on div "90 dagers enkel retur" at bounding box center [529, 269] width 156 height 16
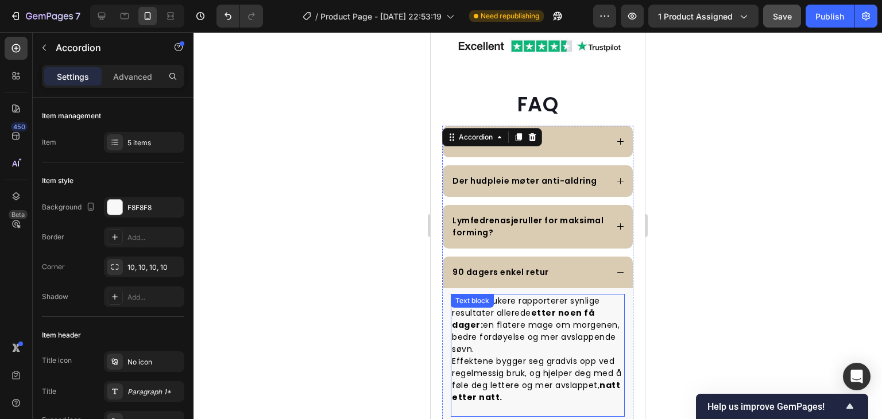
scroll to position [2894, 0]
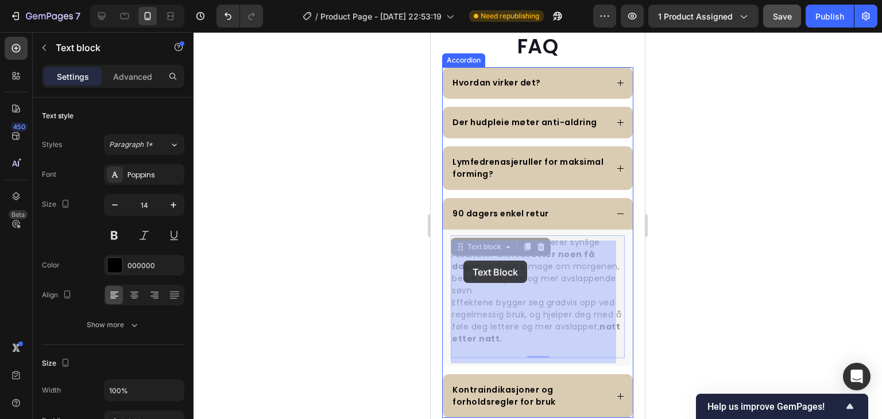
drag, startPoint x: 533, startPoint y: 340, endPoint x: 463, endPoint y: 261, distance: 105.8
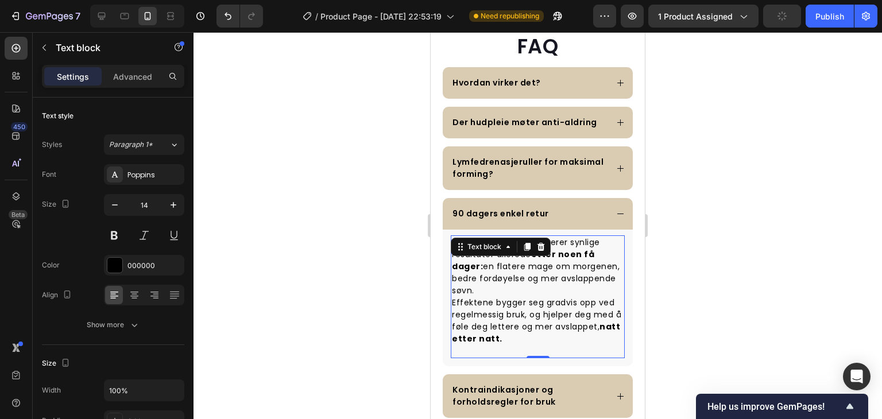
click at [521, 334] on p "Effektene bygger seg gradvis opp ved regelmessig bruk, og hjelper deg med å føl…" at bounding box center [538, 327] width 172 height 60
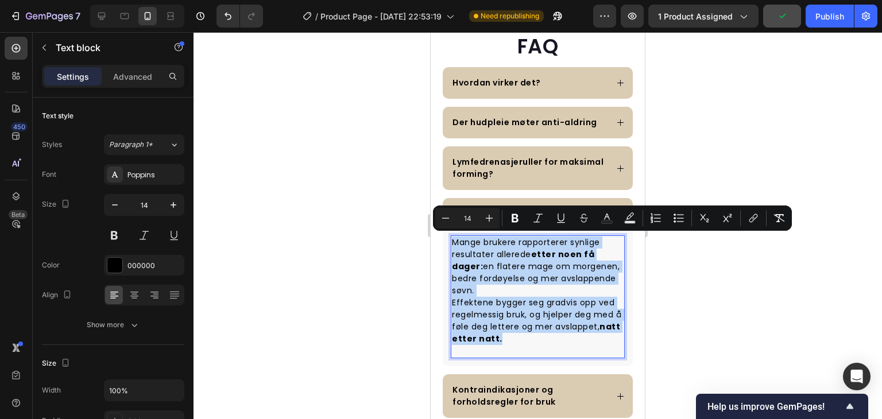
drag, startPoint x: 521, startPoint y: 338, endPoint x: 452, endPoint y: 242, distance: 117.7
click at [452, 242] on div "Mange brukere rapporterer synlige resultater allerede etter noen få dager: en f…" at bounding box center [538, 296] width 174 height 123
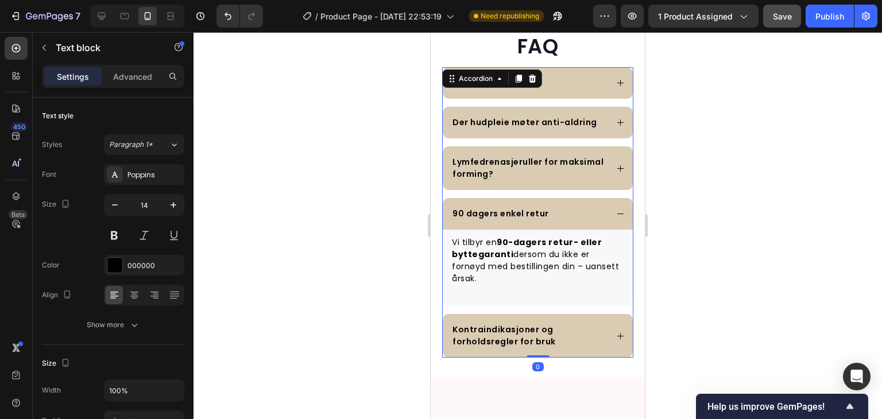
click at [595, 315] on div "Kontraindikasjoner og forholdsregler for bruk" at bounding box center [538, 336] width 190 height 44
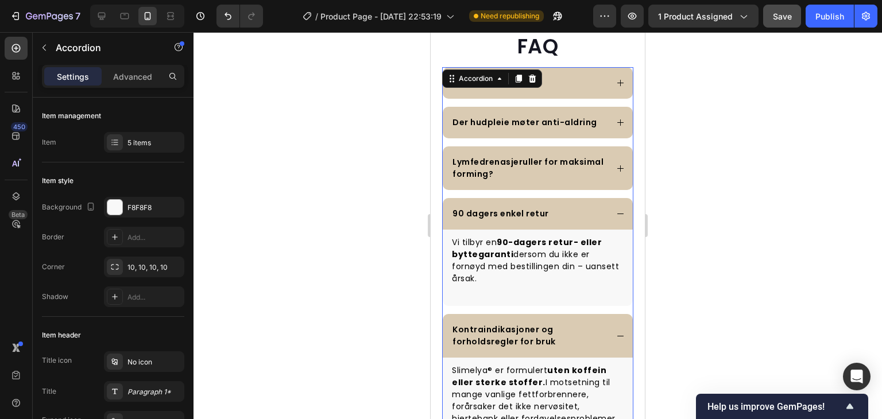
scroll to position [2952, 0]
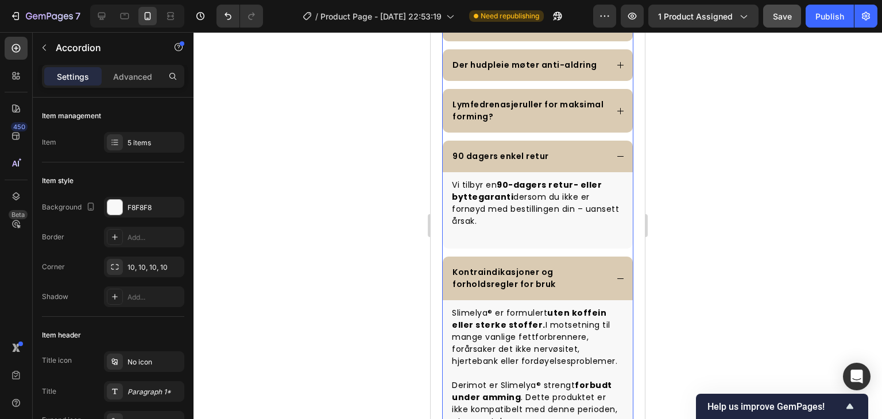
click at [669, 265] on div at bounding box center [537, 225] width 688 height 387
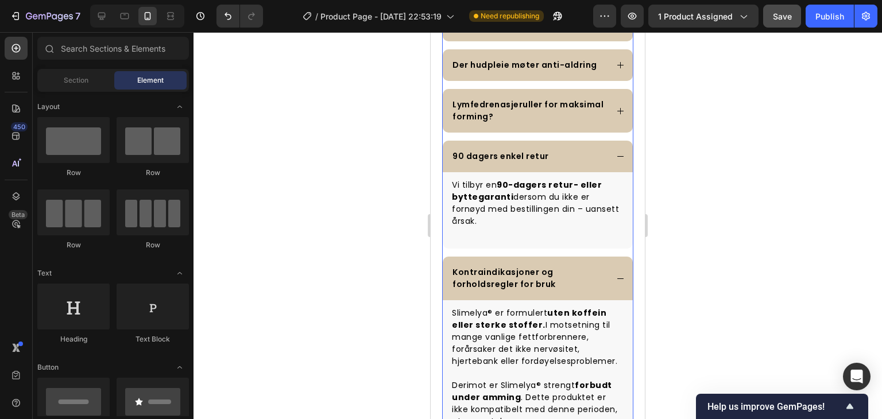
click at [604, 265] on div "Kontraindikasjoner og forholdsregler for bruk" at bounding box center [538, 279] width 190 height 44
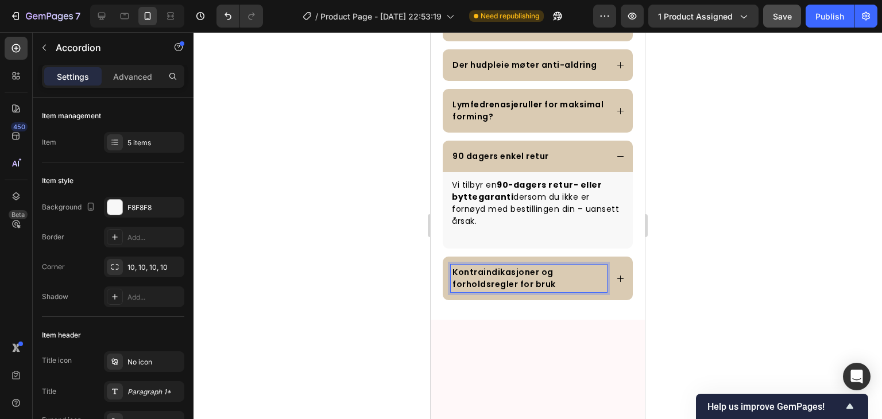
click at [604, 260] on div "Kontraindikasjoner og forholdsregler for bruk" at bounding box center [538, 279] width 190 height 44
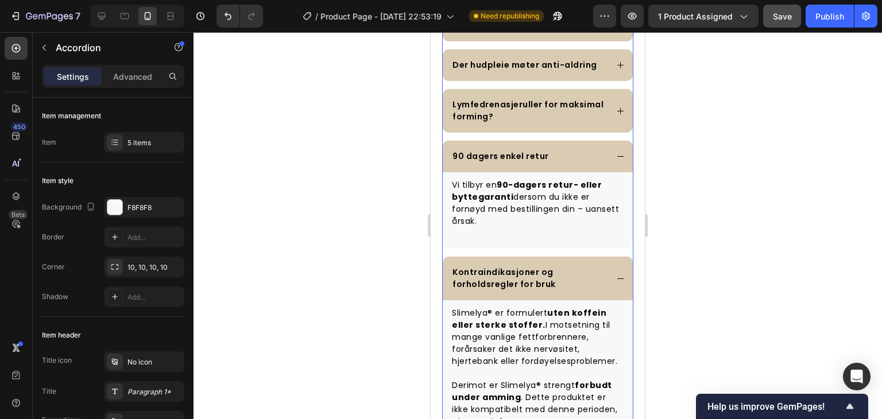
click at [584, 158] on div "90 dagers enkel retur" at bounding box center [529, 157] width 156 height 16
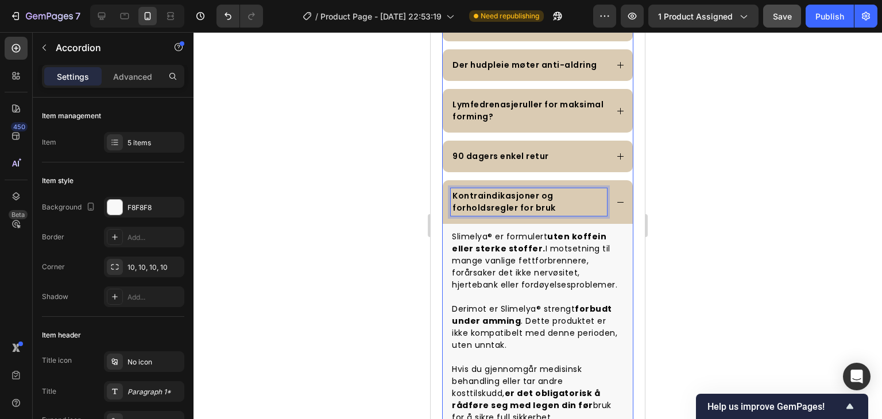
click at [590, 191] on p "Kontraindikasjoner og forholdsregler for bruk" at bounding box center [528, 202] width 153 height 24
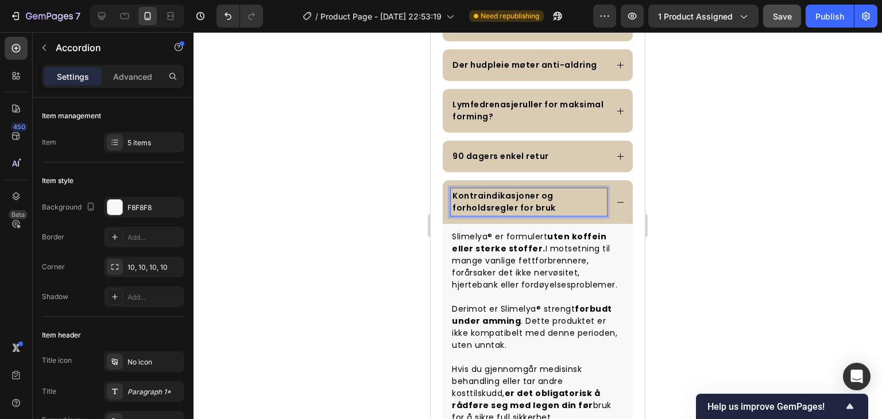
click at [609, 185] on div "Kontraindikasjoner og forholdsregler for bruk" at bounding box center [538, 202] width 190 height 44
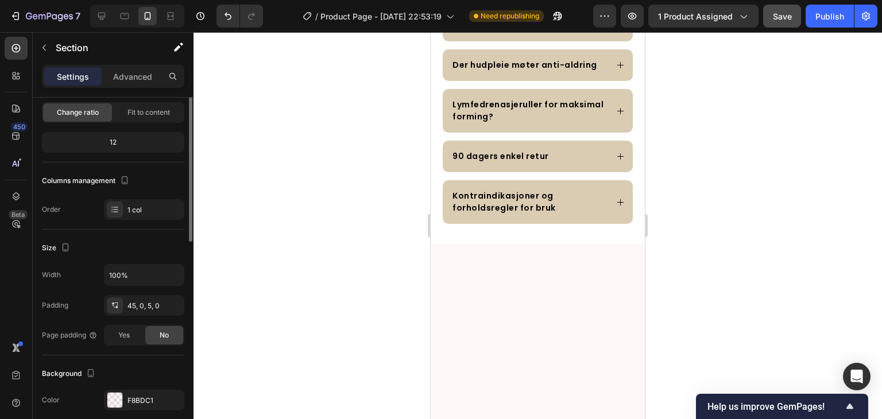
scroll to position [0, 0]
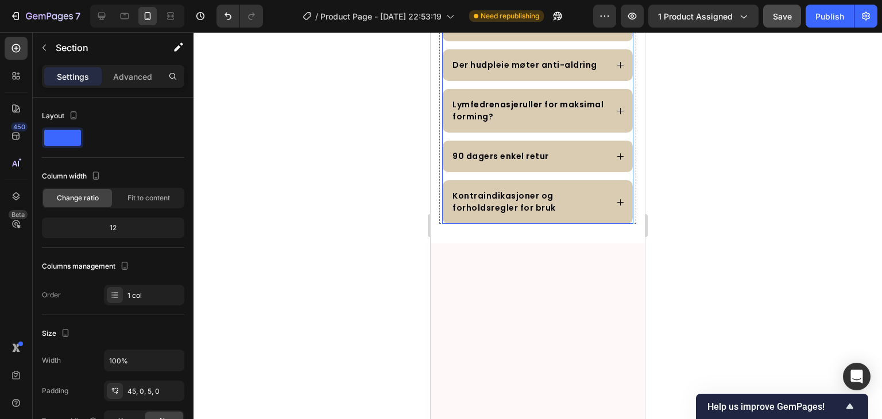
click at [559, 155] on div "90 dagers enkel retur" at bounding box center [529, 157] width 156 height 16
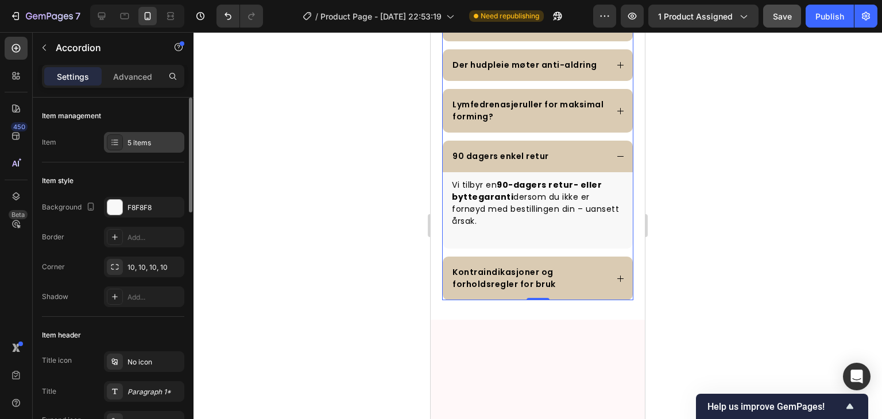
click at [130, 140] on div "5 items" at bounding box center [154, 143] width 54 height 10
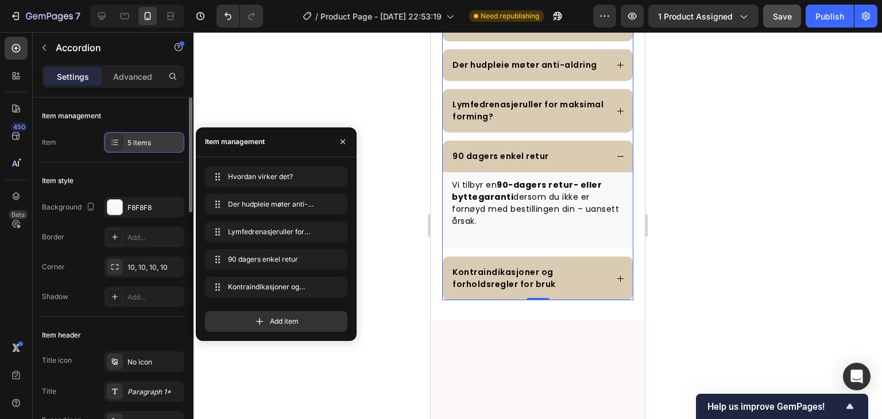
click at [128, 141] on div "5 items" at bounding box center [154, 143] width 54 height 10
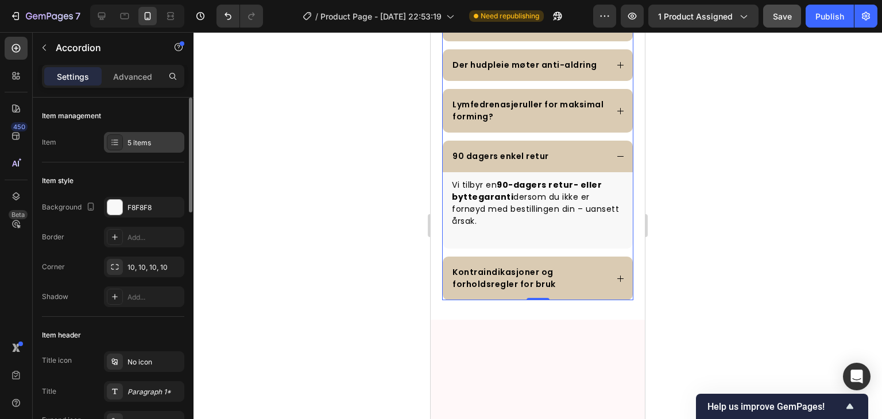
click at [129, 141] on div "5 items" at bounding box center [154, 143] width 54 height 10
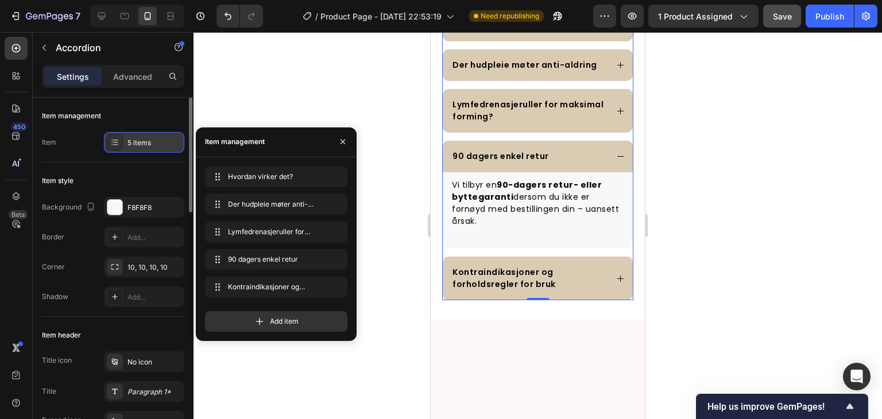
click at [129, 141] on div "5 items" at bounding box center [154, 143] width 54 height 10
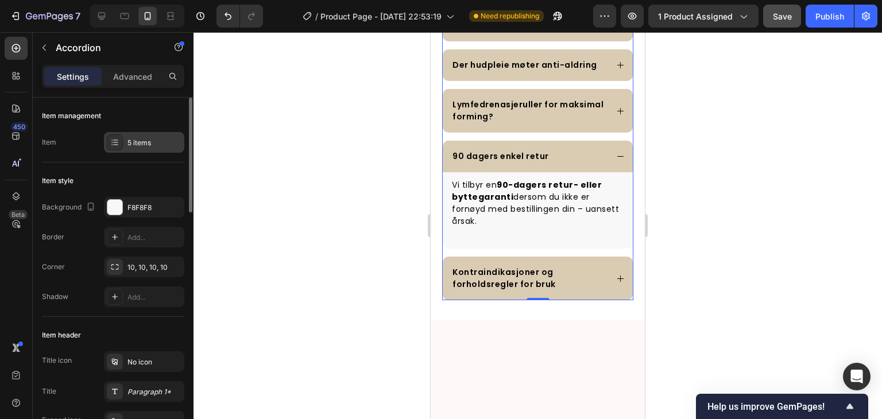
click at [129, 141] on div "5 items" at bounding box center [154, 143] width 54 height 10
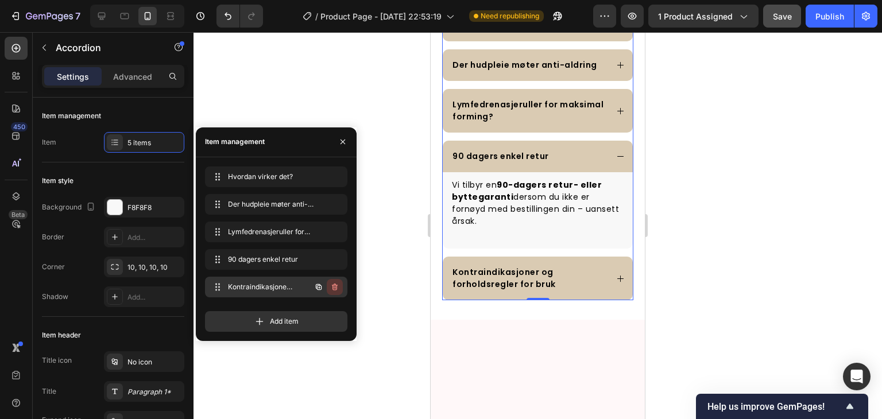
click at [336, 287] on icon "button" at bounding box center [334, 286] width 9 height 9
click at [336, 287] on div "Delete" at bounding box center [326, 287] width 21 height 10
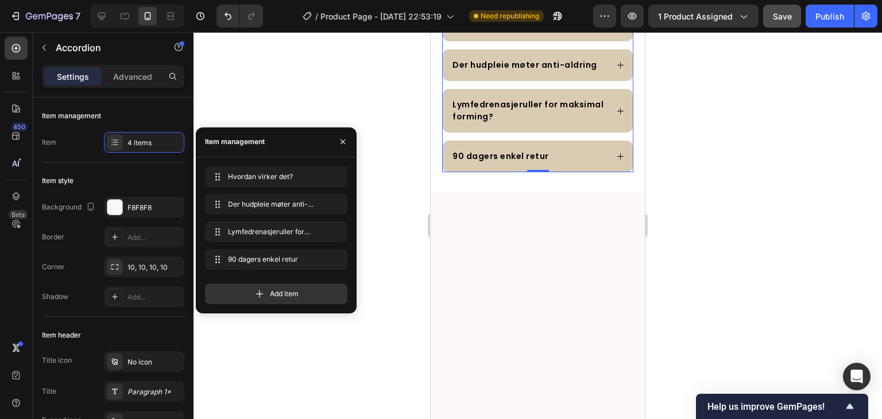
click at [714, 208] on div at bounding box center [537, 225] width 688 height 387
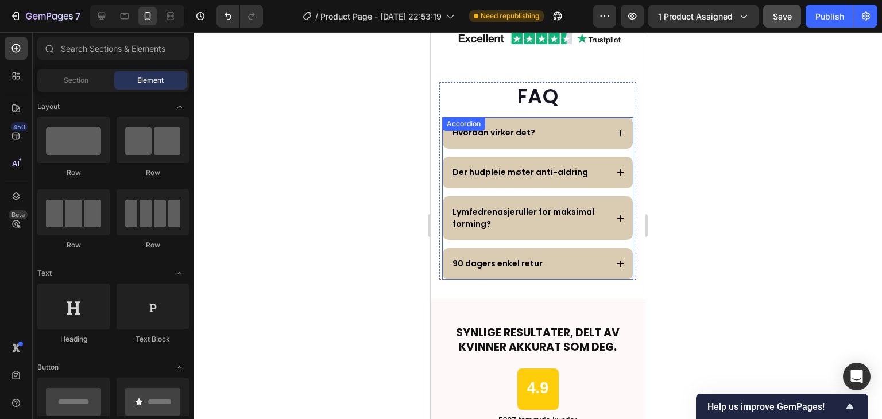
scroll to position [2837, 0]
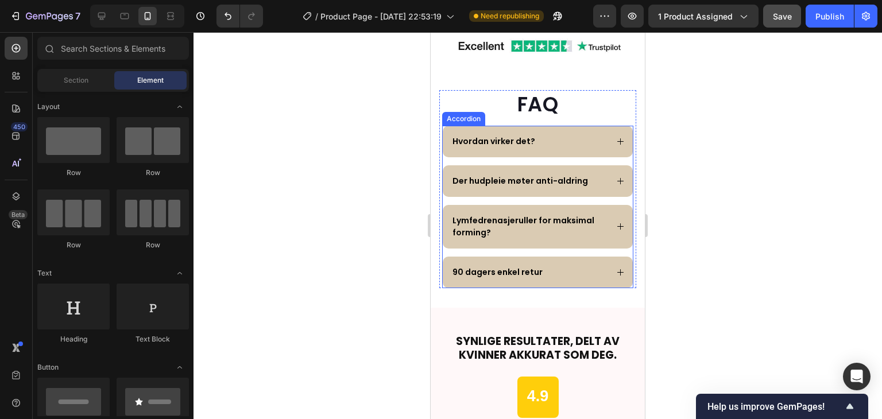
click at [583, 179] on div "Der hudpleie møter anti-aldring" at bounding box center [520, 181] width 139 height 16
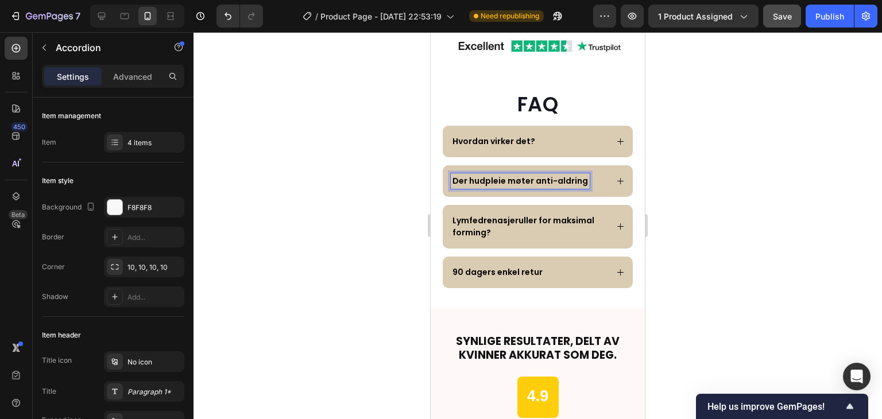
click at [583, 179] on p "Der hudpleie møter anti-aldring" at bounding box center [520, 181] width 136 height 12
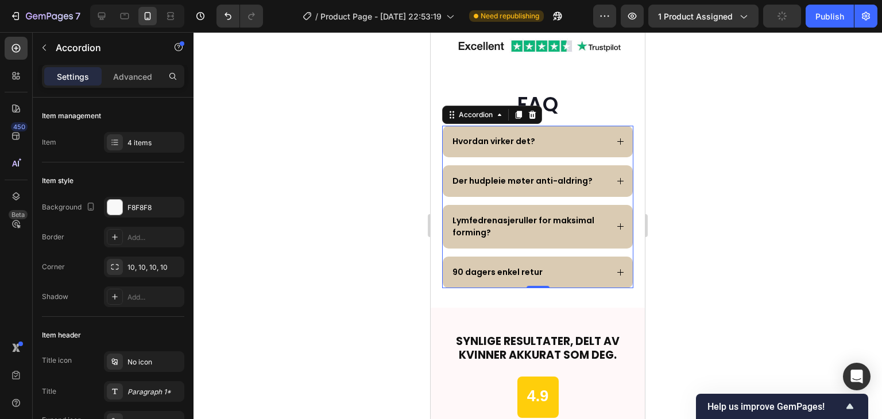
click at [758, 190] on div at bounding box center [537, 225] width 688 height 387
click at [530, 268] on p "90 dagers enkel retur" at bounding box center [497, 272] width 90 height 12
click at [532, 268] on p "90 dagers enkel retur" at bounding box center [497, 272] width 90 height 12
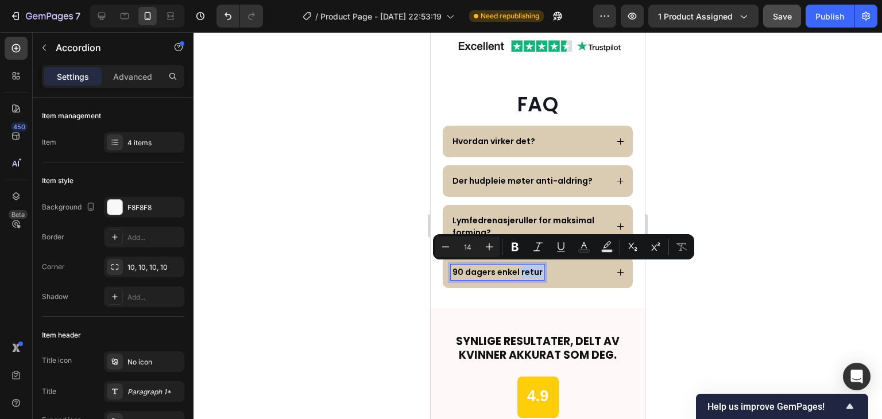
click at [537, 272] on p "90 dagers enkel retur" at bounding box center [497, 272] width 90 height 12
click at [539, 272] on p "90 dagers enkel retur" at bounding box center [497, 272] width 90 height 12
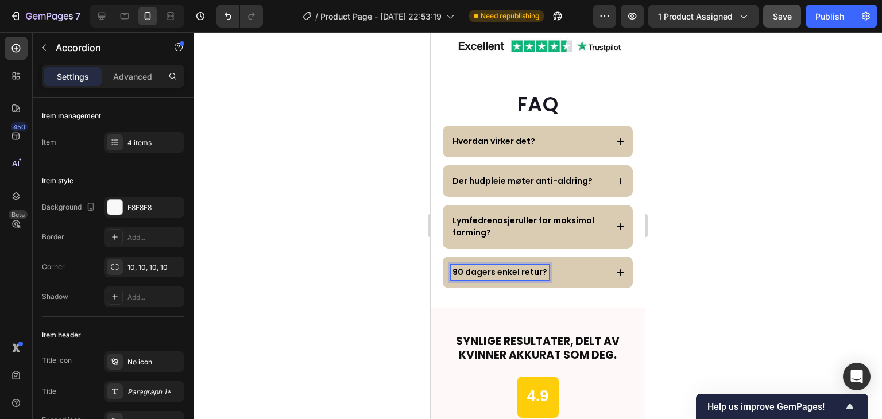
click at [765, 237] on div at bounding box center [537, 225] width 688 height 387
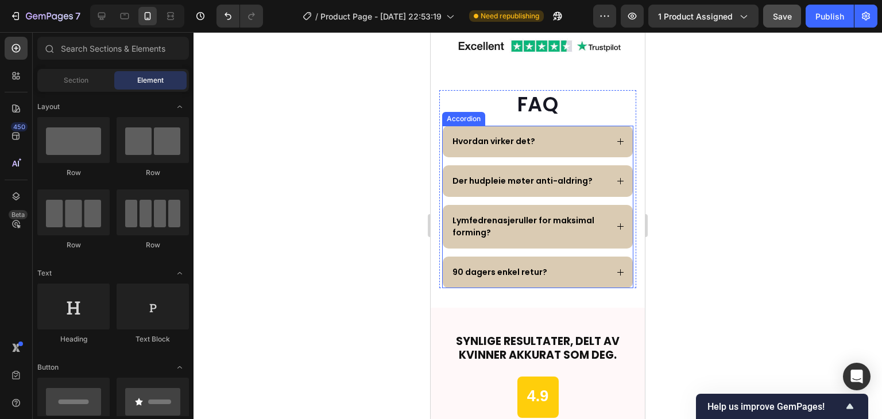
scroll to position [2722, 0]
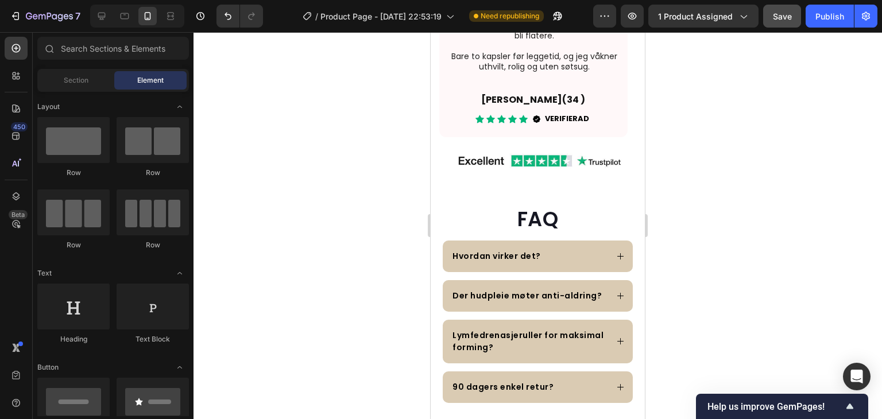
click at [730, 231] on div at bounding box center [537, 225] width 688 height 387
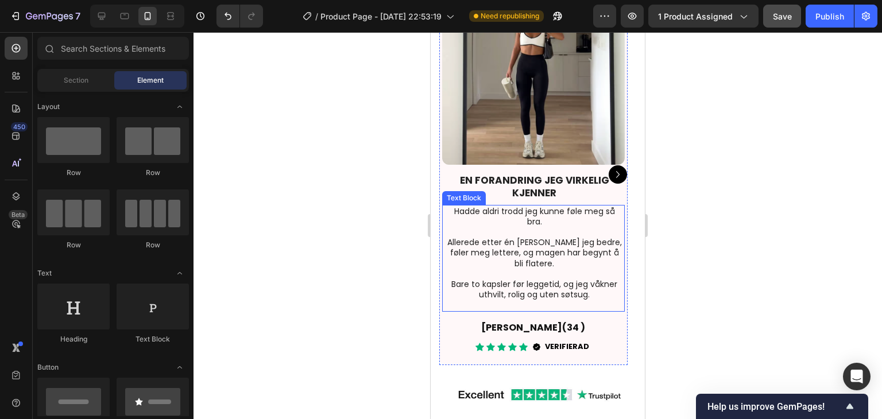
scroll to position [2493, 0]
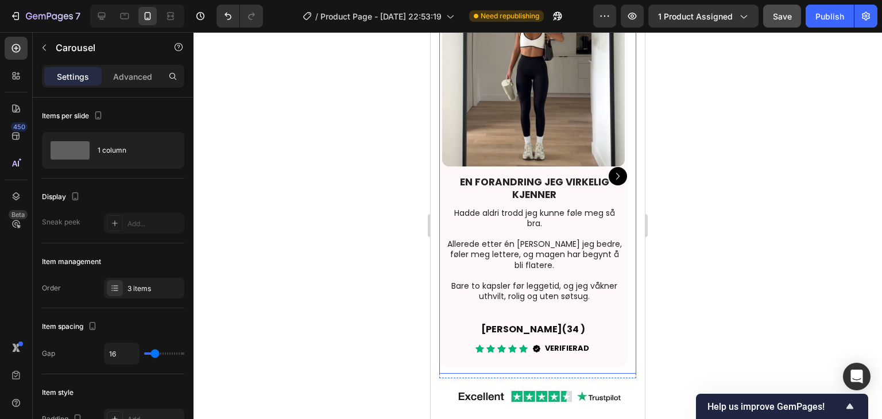
click at [613, 174] on icon "Carousel Next Arrow" at bounding box center [618, 176] width 14 height 14
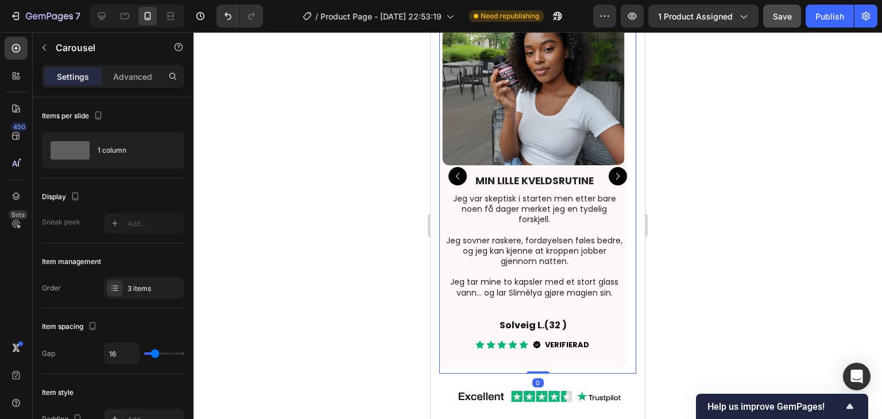
click at [613, 174] on icon "Carousel Next Arrow" at bounding box center [618, 176] width 14 height 14
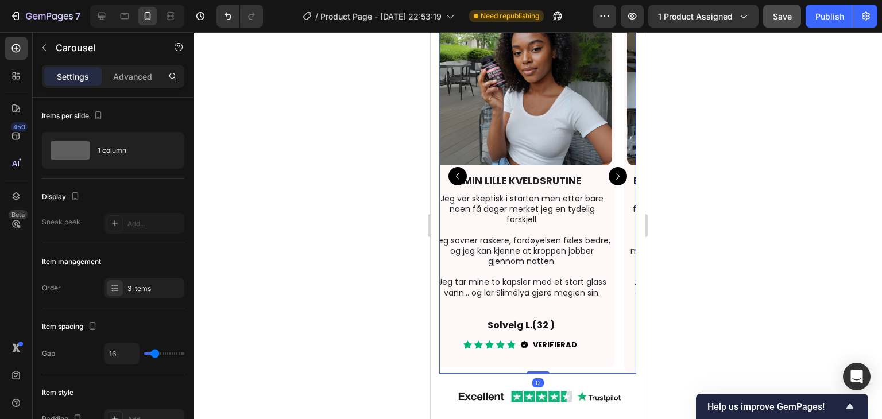
scroll to position [2495, 0]
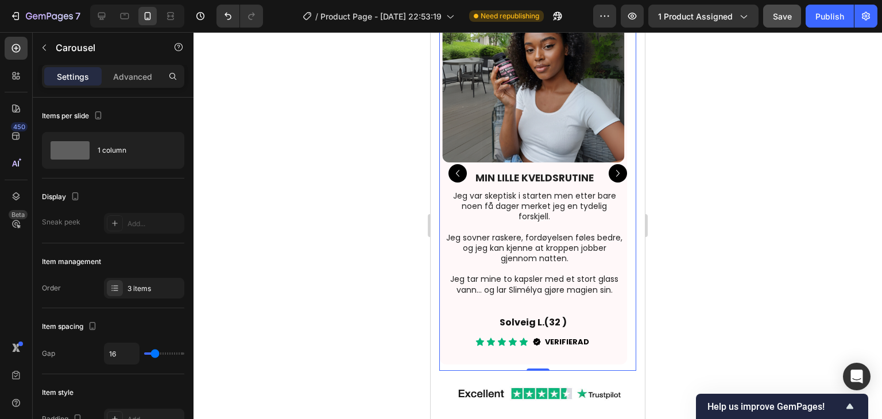
click at [613, 174] on icon "Carousel Next Arrow" at bounding box center [618, 174] width 14 height 14
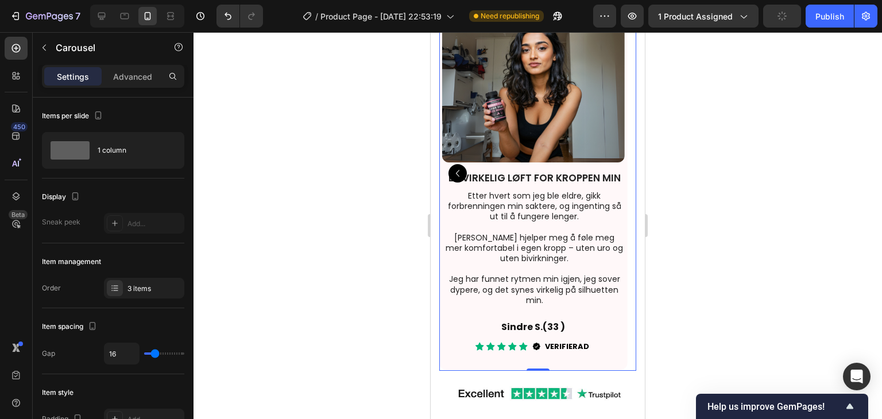
click at [462, 168] on icon "Carousel Back Arrow" at bounding box center [458, 174] width 14 height 14
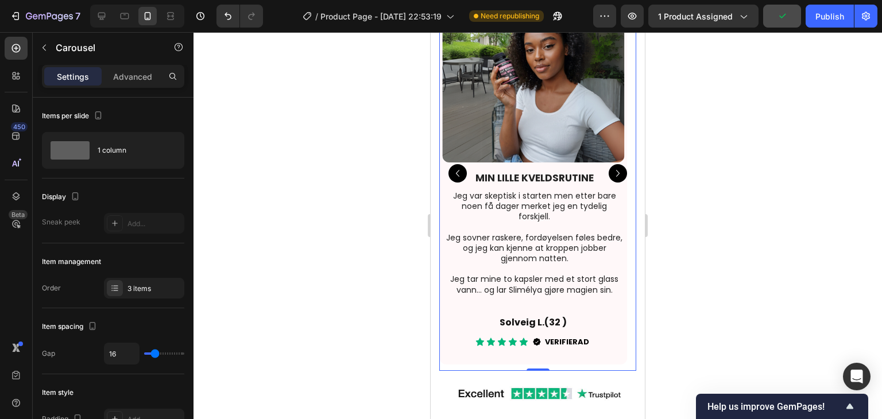
click at [462, 168] on icon "Carousel Back Arrow" at bounding box center [458, 174] width 14 height 14
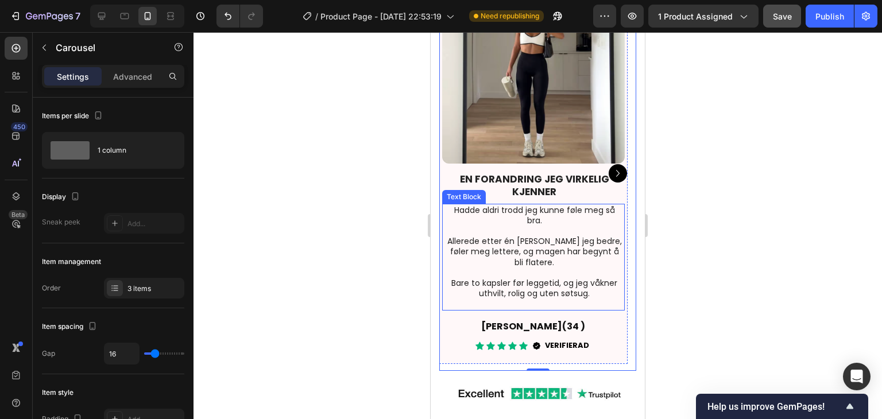
click at [547, 214] on p "Hadde aldri trodd jeg kunne føle meg så bra." at bounding box center [535, 215] width 178 height 21
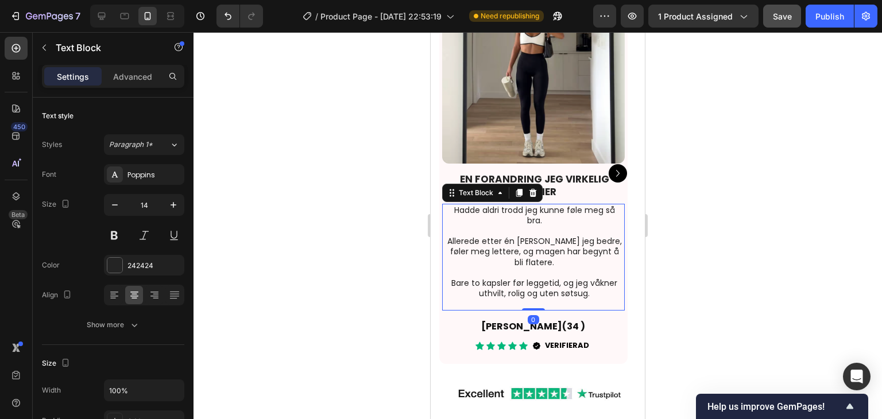
click at [594, 294] on p "Bare to kapsler før leggetid, og jeg våkner uthvilt, rolig og uten søtsug." at bounding box center [535, 288] width 178 height 21
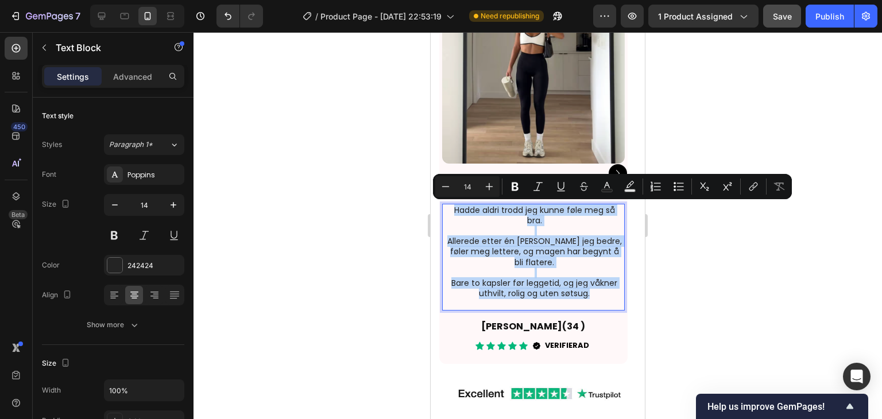
drag, startPoint x: 594, startPoint y: 294, endPoint x: 456, endPoint y: 212, distance: 160.4
click at [456, 212] on div "Hadde aldri trodd jeg kunne føle meg så bra. Allerede etter én uke sover jeg be…" at bounding box center [534, 257] width 180 height 107
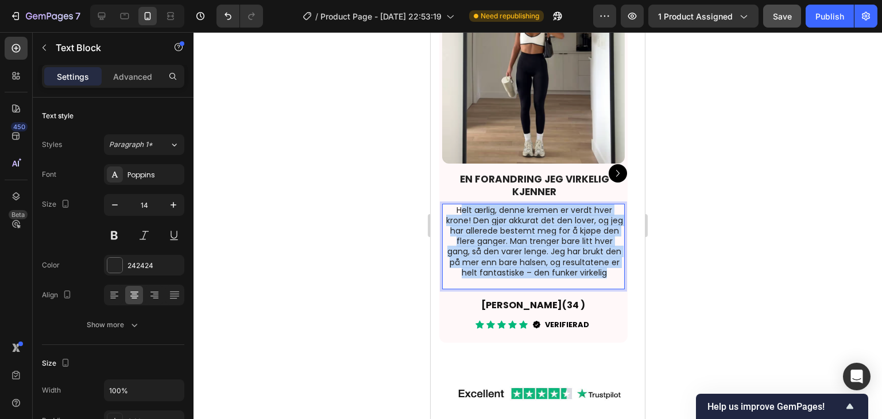
drag, startPoint x: 612, startPoint y: 274, endPoint x: 461, endPoint y: 209, distance: 163.8
click at [461, 209] on p "Helt ærlig, denne kremen er verdt hver krone! Den gjør akkurat det den lover, o…" at bounding box center [535, 241] width 178 height 73
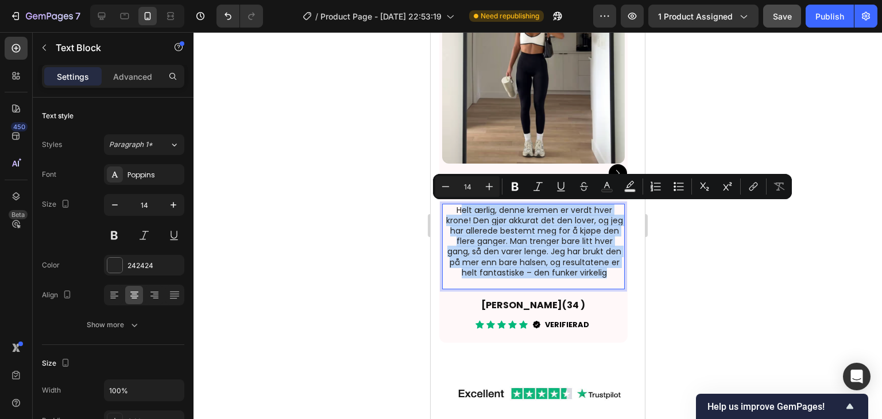
click at [474, 228] on p "Helt ærlig, denne kremen er verdt hver krone! Den gjør akkurat det den lover, o…" at bounding box center [535, 241] width 178 height 73
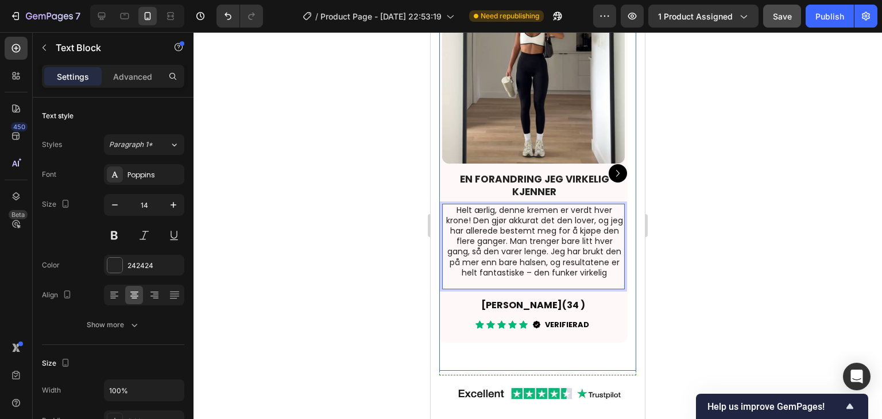
click at [611, 169] on icon "Carousel Next Arrow" at bounding box center [618, 174] width 14 height 14
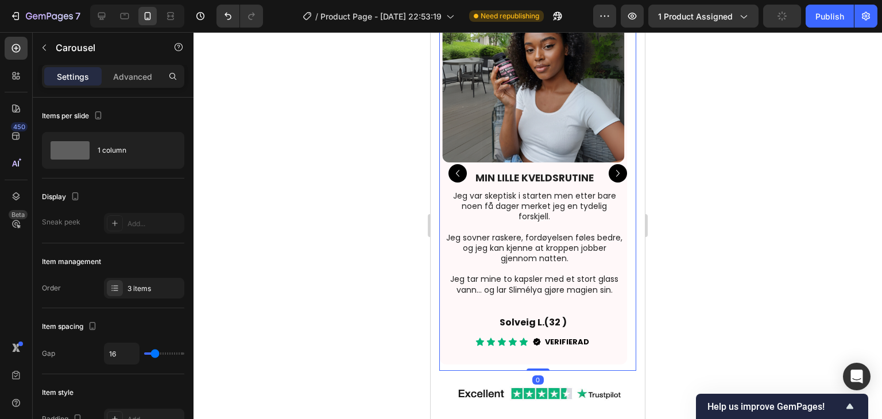
click at [457, 173] on icon "Carousel Back Arrow" at bounding box center [457, 173] width 3 height 7
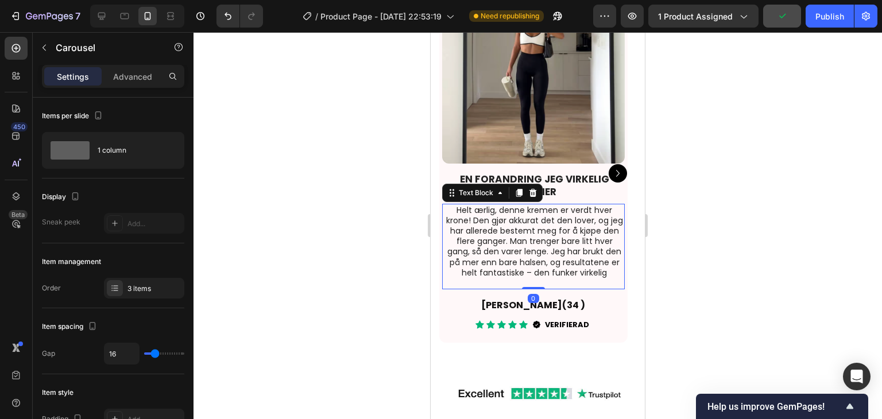
click at [518, 239] on p "Helt ærlig, denne kremen er verdt hver krone! Den gjør akkurat det den lover, o…" at bounding box center [535, 241] width 178 height 73
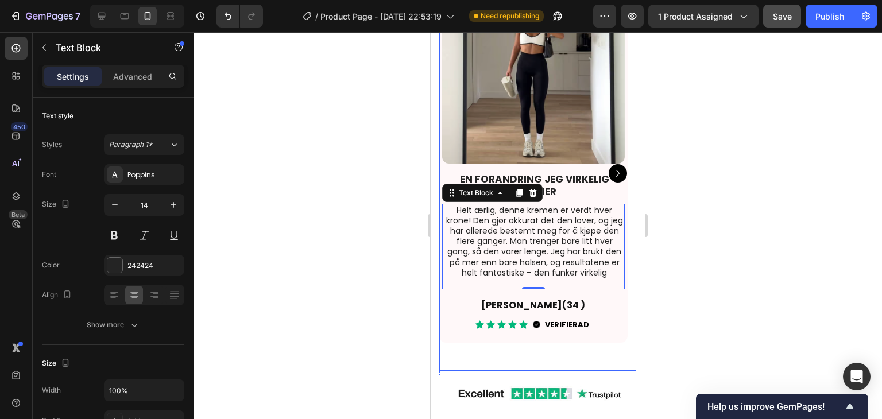
click at [616, 175] on icon "Carousel Next Arrow" at bounding box center [617, 173] width 3 height 7
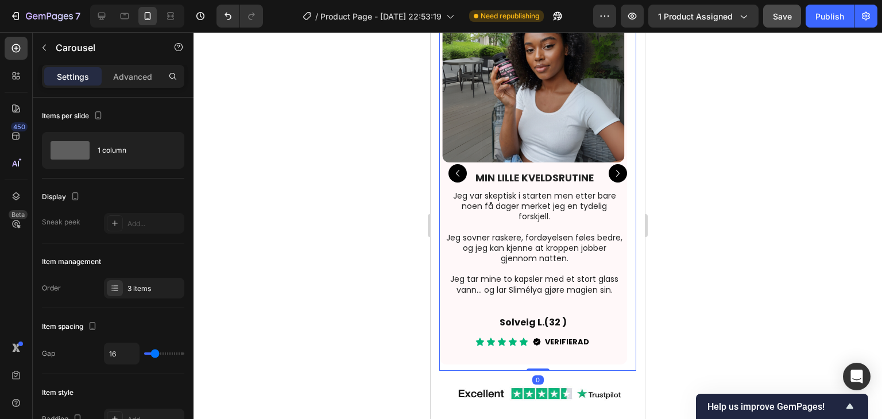
click at [460, 176] on icon "Carousel Back Arrow" at bounding box center [458, 174] width 14 height 14
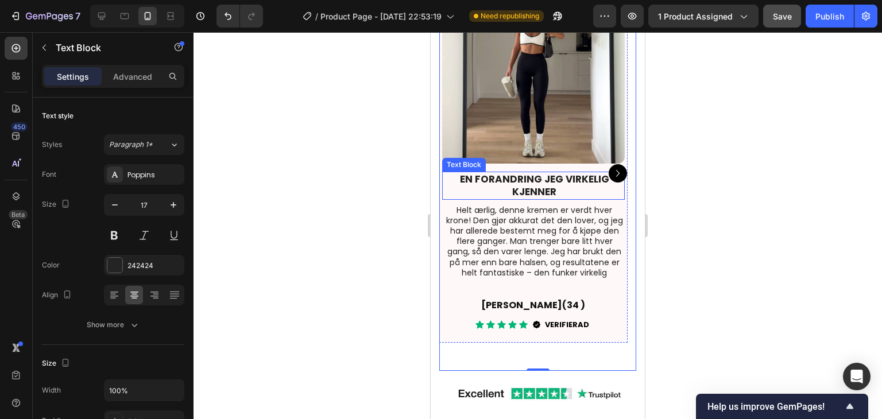
click at [523, 180] on strong "EN FORANDRING JEG VIRKELIG KJENNER" at bounding box center [534, 185] width 149 height 26
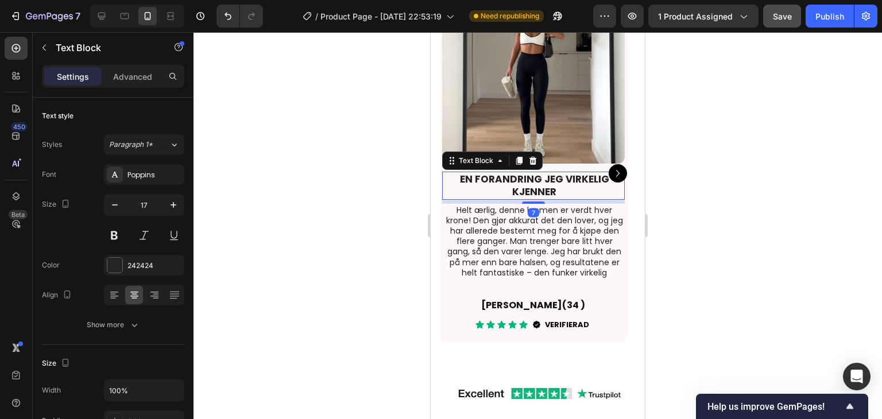
click at [562, 190] on p "EN FORANDRING JEG VIRKELIG KJENNER" at bounding box center [535, 185] width 178 height 25
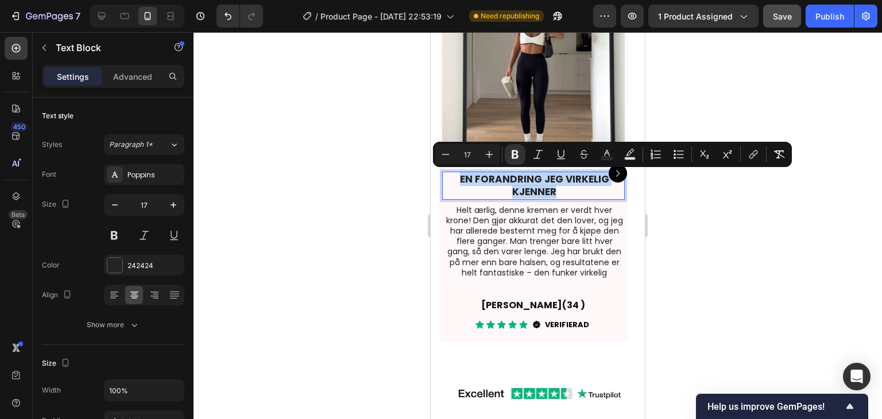
drag, startPoint x: 562, startPoint y: 190, endPoint x: 498, endPoint y: 177, distance: 65.0
click at [498, 177] on p "EN FORANDRING JEG VIRKELIG KJENNER" at bounding box center [535, 185] width 178 height 25
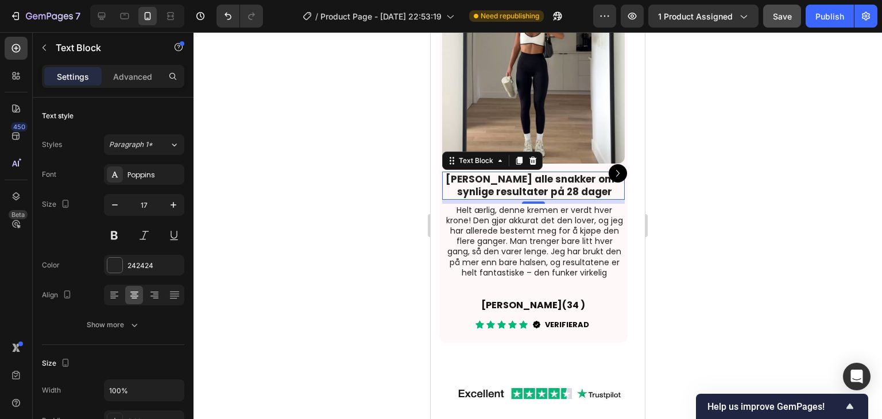
click at [737, 189] on div at bounding box center [537, 225] width 688 height 387
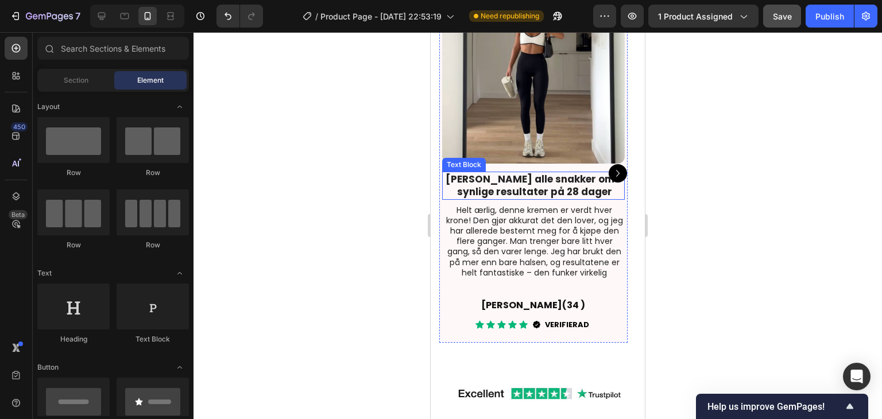
click at [517, 177] on strong "Kremen alle snakker om – synlige resultater på 28 dager" at bounding box center [534, 185] width 177 height 26
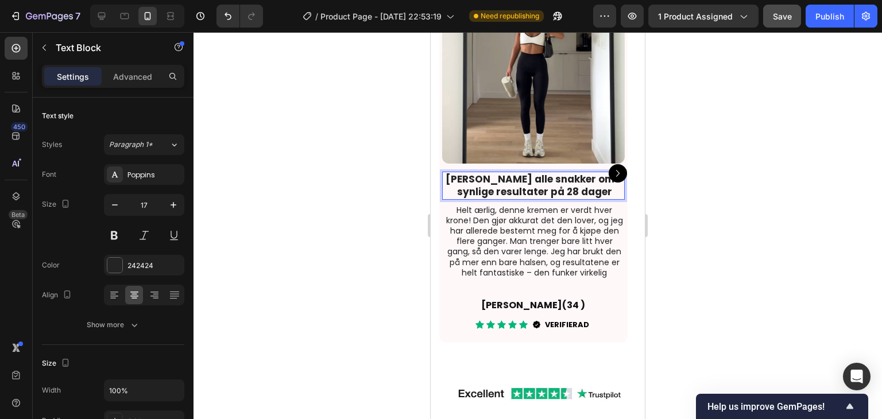
click at [517, 177] on strong "Kremen alle snakker om – synlige resultater på 28 dager" at bounding box center [534, 185] width 177 height 26
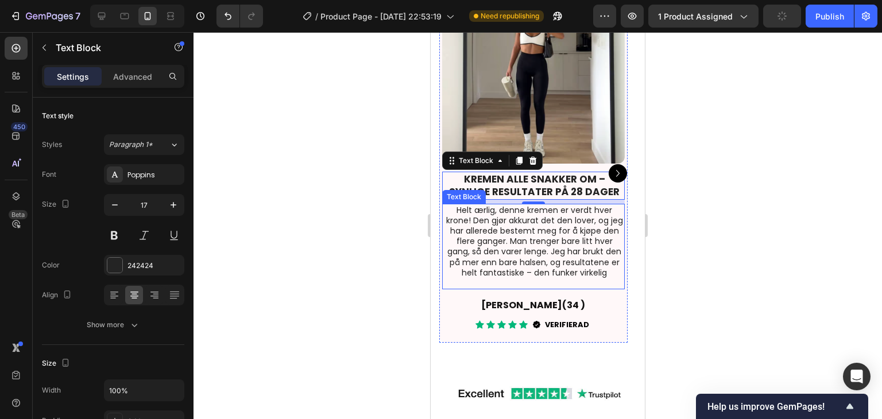
click at [549, 253] on p "Helt ærlig, denne kremen er verdt hver krone! Den gjør akkurat det den lover, o…" at bounding box center [535, 241] width 178 height 73
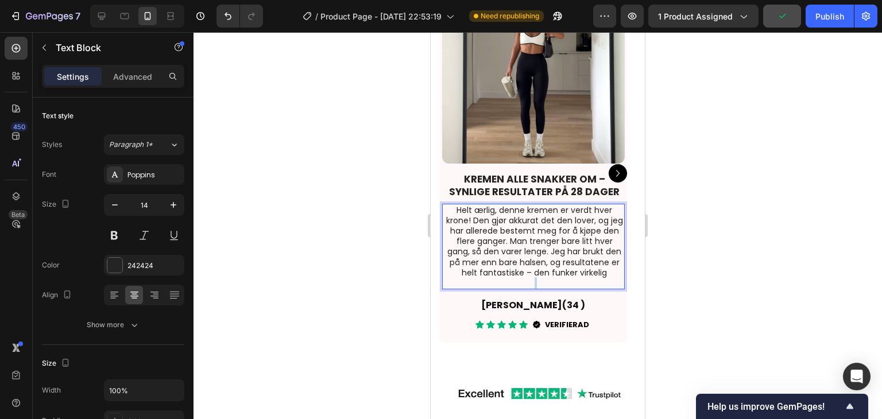
click at [606, 272] on p "Helt ærlig, denne kremen er verdt hver krone! Den gjør akkurat det den lover, o…" at bounding box center [535, 241] width 178 height 73
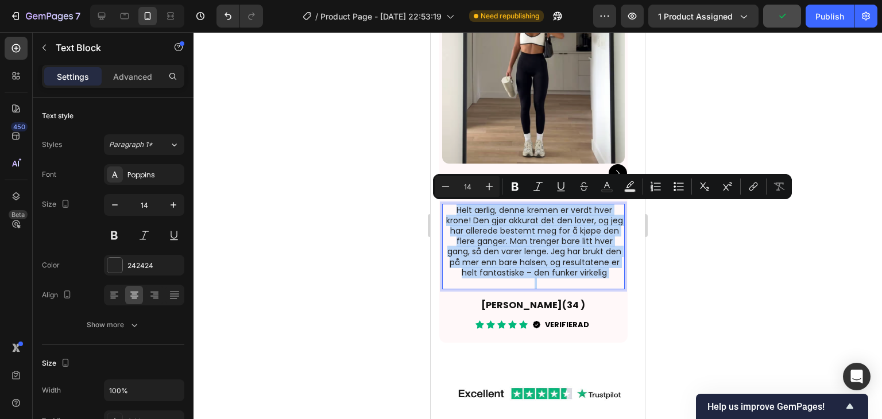
drag, startPoint x: 606, startPoint y: 272, endPoint x: 502, endPoint y: 230, distance: 112.1
click at [502, 230] on p "Helt ærlig, denne kremen er verdt hver krone! Den gjør akkurat det den lover, o…" at bounding box center [535, 241] width 178 height 73
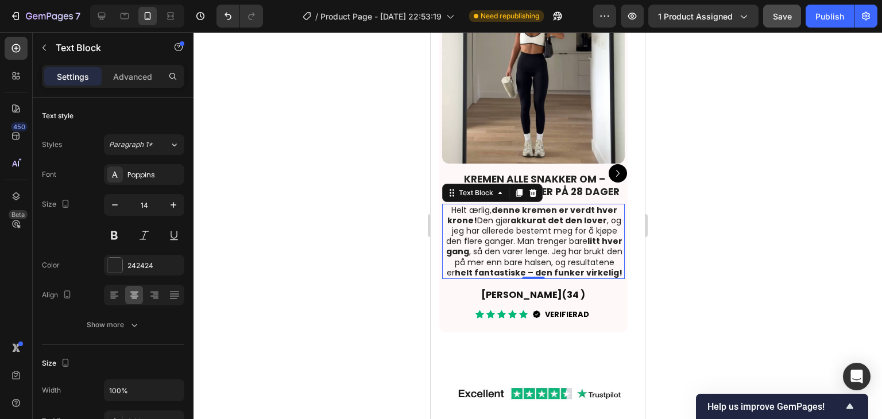
click at [745, 238] on div at bounding box center [537, 225] width 688 height 387
click at [607, 228] on p "Helt ærlig, denne kremen er verdt hver krone! Den gjør akkurat det den lover , …" at bounding box center [535, 241] width 178 height 73
click at [728, 237] on div at bounding box center [537, 225] width 688 height 387
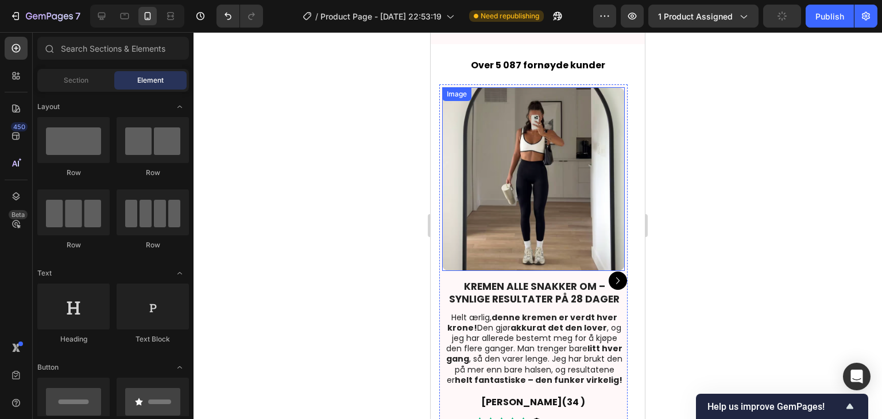
scroll to position [2381, 0]
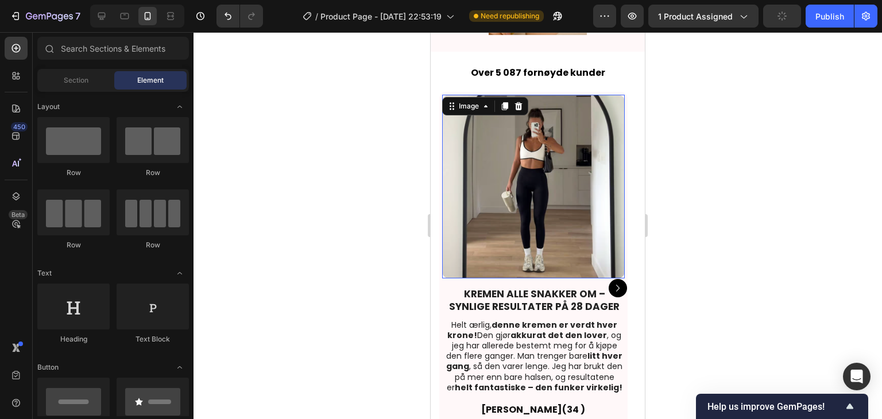
click at [578, 165] on img at bounding box center [533, 187] width 183 height 184
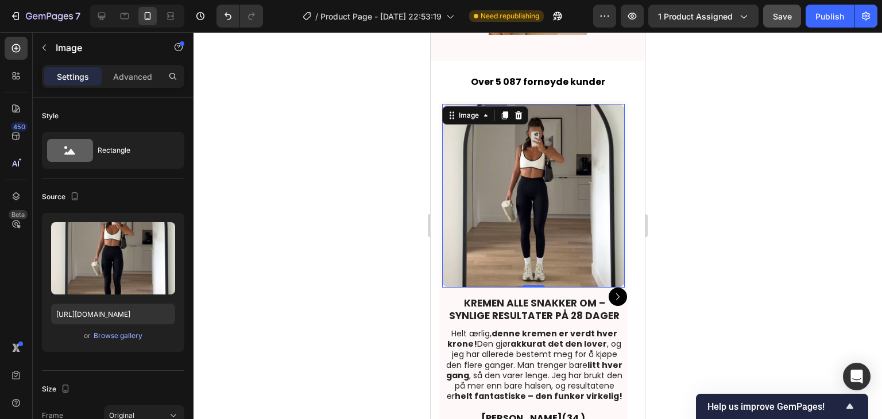
click at [527, 184] on img at bounding box center [533, 196] width 183 height 184
click at [123, 342] on div "or Browse gallery" at bounding box center [113, 336] width 124 height 14
click at [125, 336] on div "Browse gallery" at bounding box center [118, 336] width 49 height 10
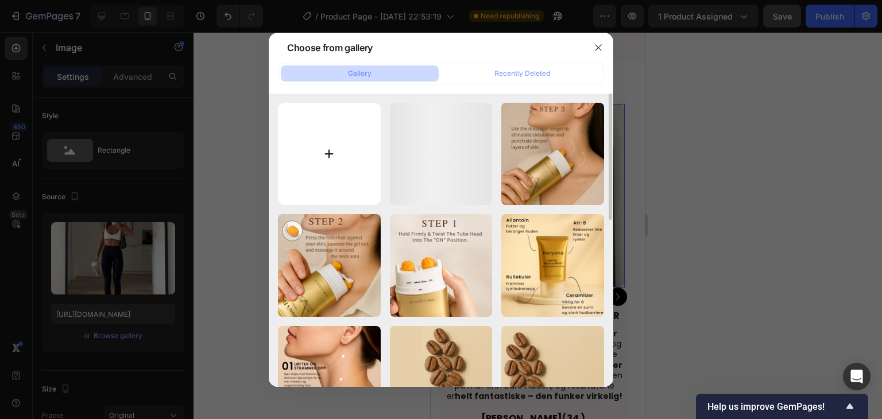
click at [322, 143] on input "file" at bounding box center [329, 154] width 103 height 103
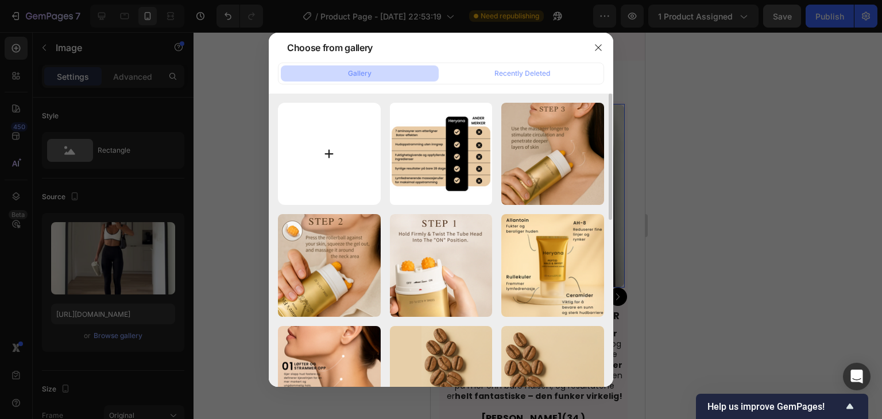
type input "C:\fakepath\imgi_36_Product_Return_52.png"
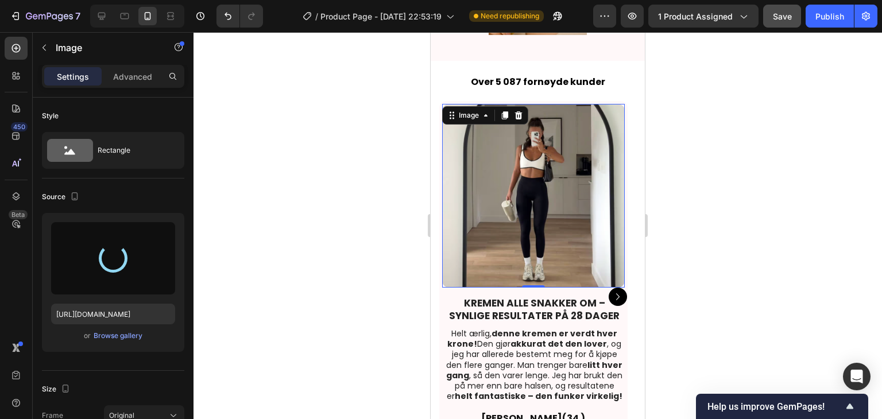
type input "https://cdn.shopify.com/s/files/1/0729/7545/0297/files/gempages_584704889767068…"
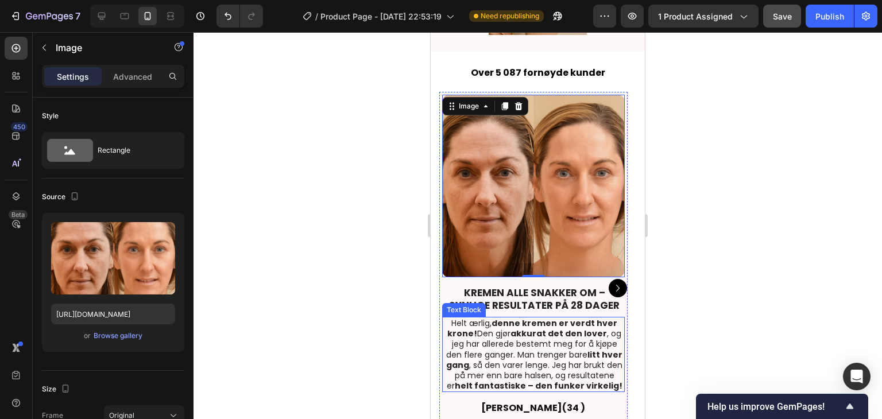
scroll to position [2438, 0]
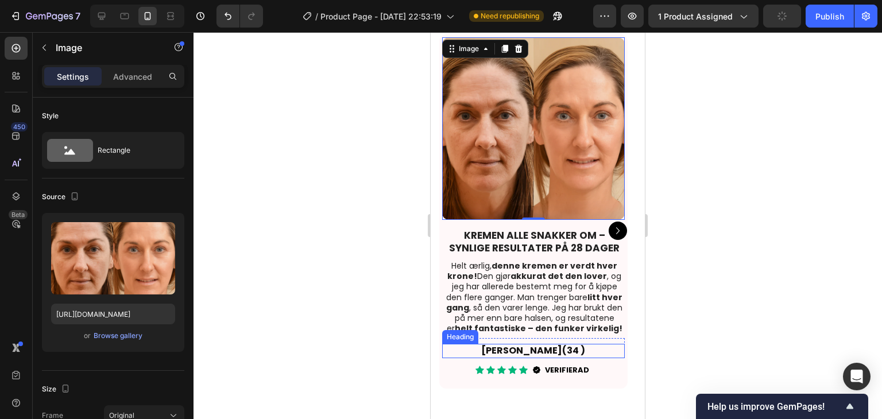
click at [550, 352] on h2 "Kari H. (34 )" at bounding box center [533, 351] width 183 height 14
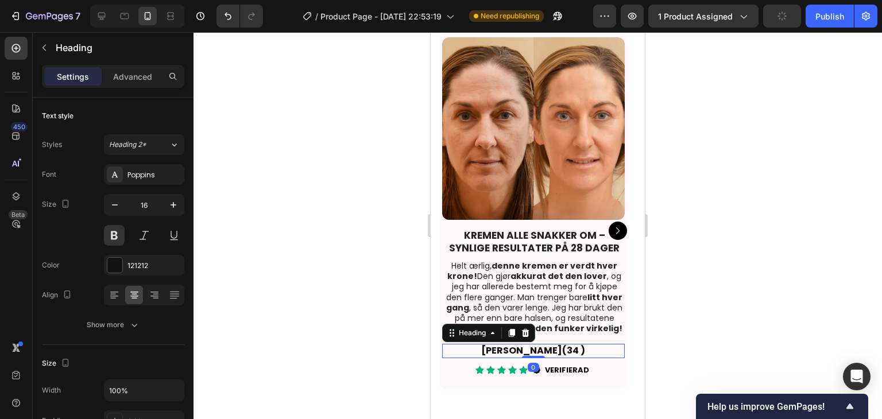
click at [550, 352] on h2 "Kari H. (34 )" at bounding box center [533, 351] width 183 height 14
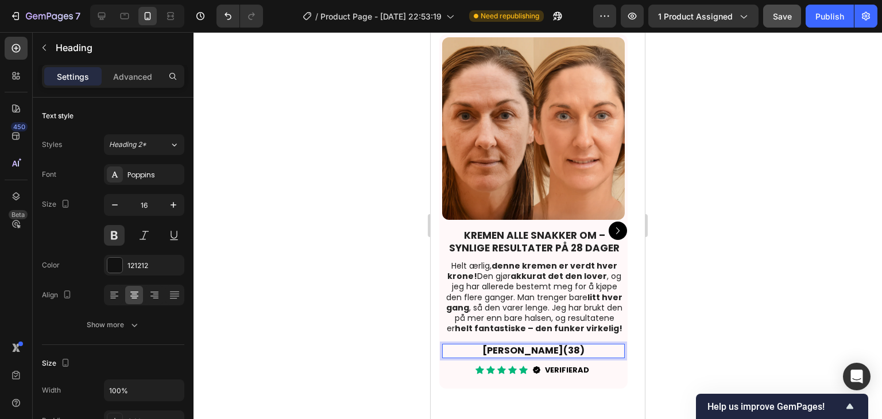
click at [680, 312] on div at bounding box center [537, 225] width 688 height 387
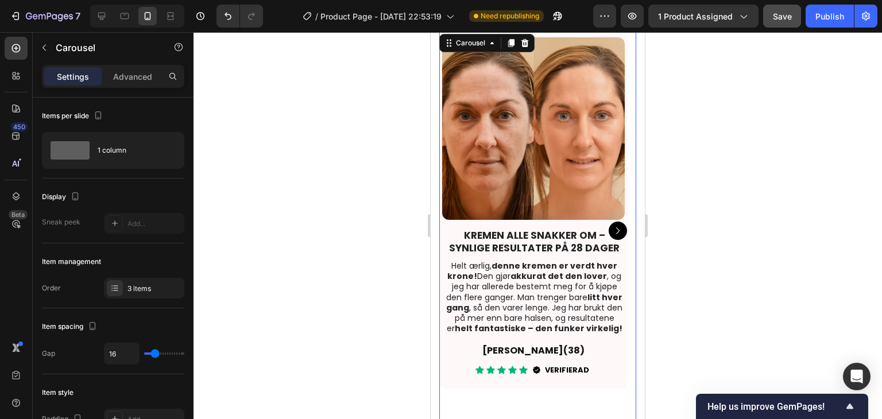
click at [611, 229] on icon "Carousel Next Arrow" at bounding box center [618, 231] width 14 height 14
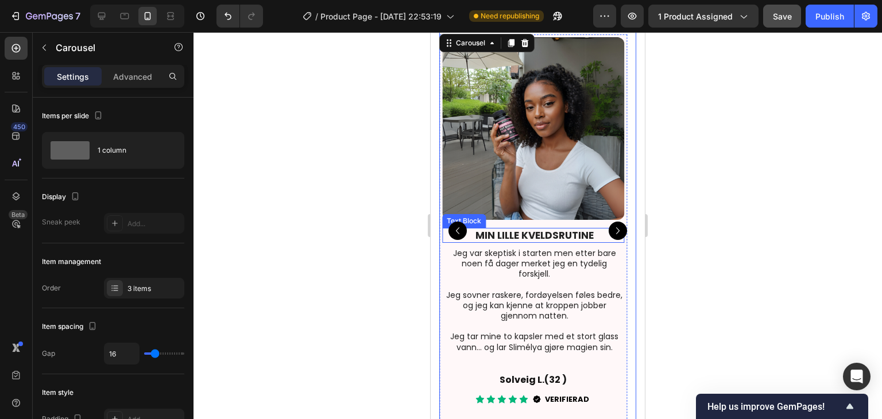
click at [504, 231] on strong "MIN LILLE KVELDSRUTINE" at bounding box center [534, 236] width 118 height 14
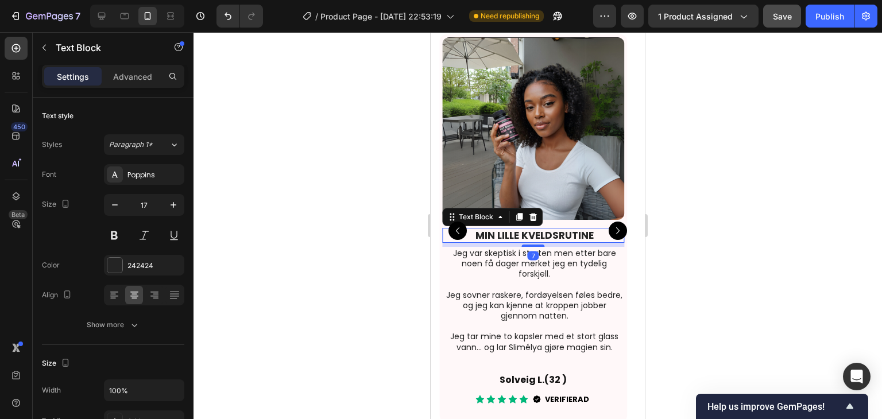
click at [504, 231] on strong "MIN LILLE KVELDSRUTINE" at bounding box center [534, 236] width 118 height 14
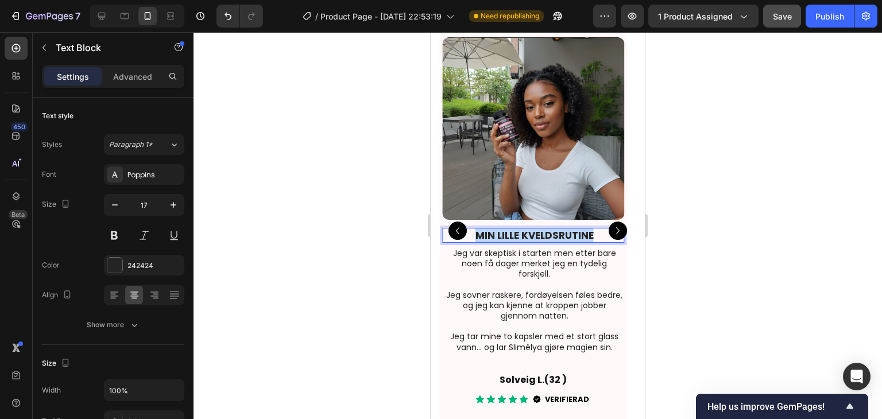
click at [504, 231] on strong "MIN LILLE KVELDSRUTINE" at bounding box center [534, 236] width 118 height 14
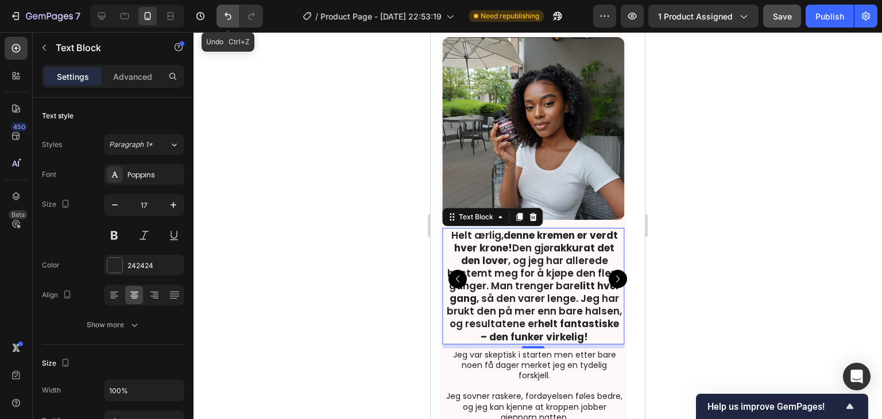
click at [232, 9] on button "Undo/Redo" at bounding box center [227, 16] width 23 height 23
click at [226, 17] on icon "Undo/Redo" at bounding box center [227, 15] width 11 height 11
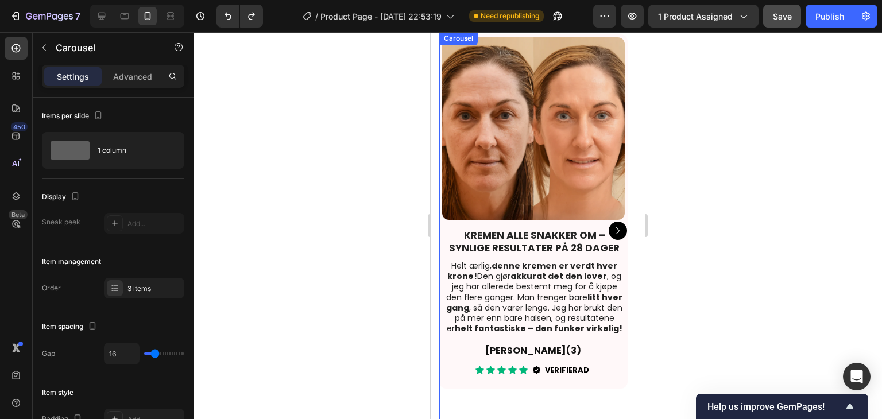
click at [611, 228] on icon "Carousel Next Arrow" at bounding box center [618, 231] width 14 height 14
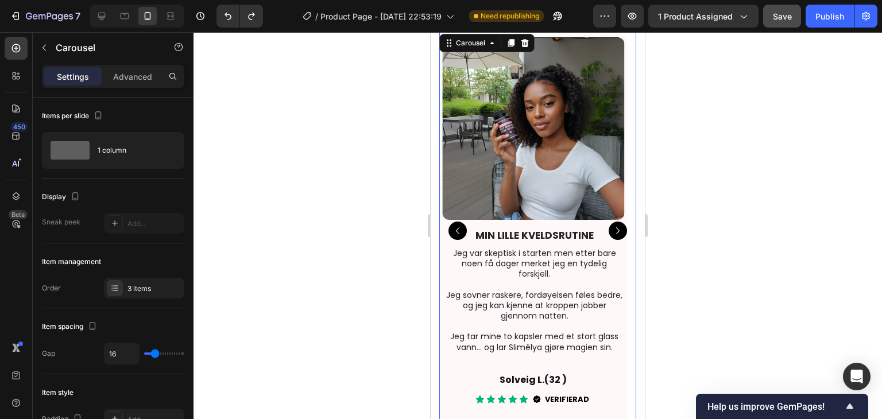
click at [462, 233] on icon "Carousel Back Arrow" at bounding box center [458, 231] width 14 height 14
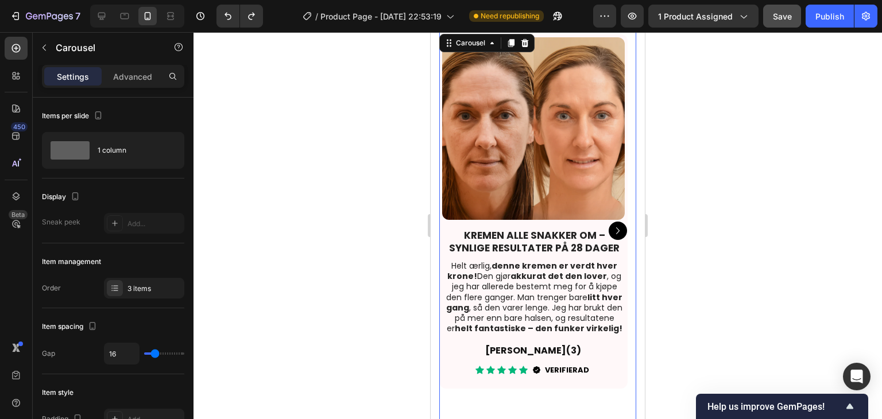
click at [611, 229] on icon "Carousel Next Arrow" at bounding box center [618, 231] width 14 height 14
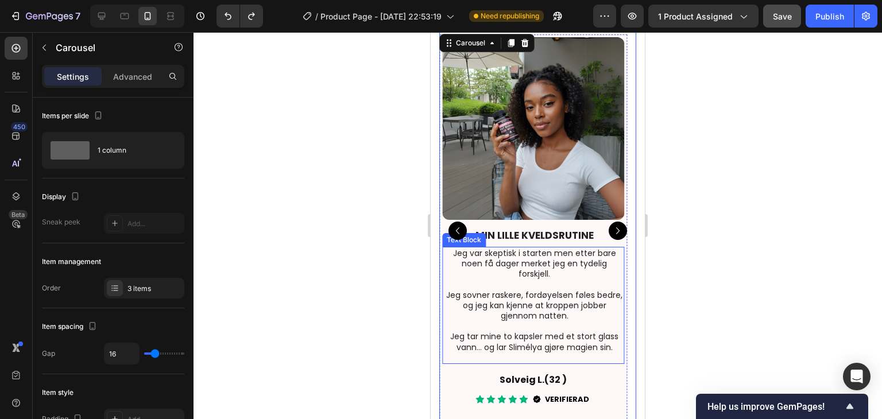
click at [535, 256] on p "Jeg var skeptisk i starten men etter bare noen få dager merket jeg en tydelig f…" at bounding box center [535, 264] width 178 height 32
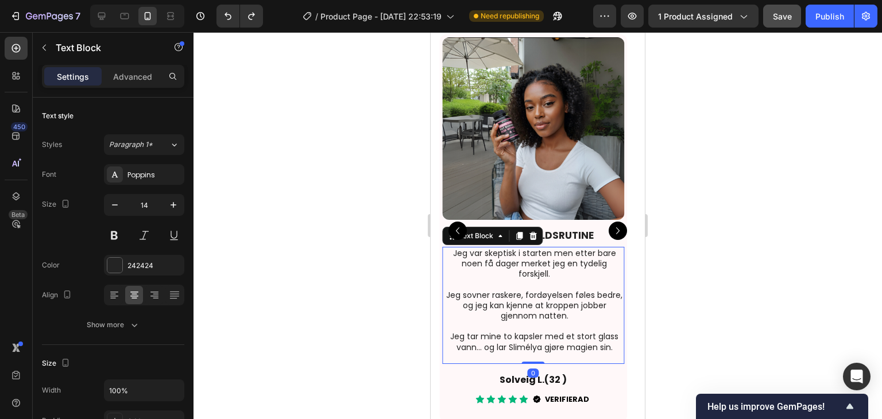
click at [600, 337] on p "Jeg tar mine to kapsler med et stort glass vann… og lar Slimélya gjøre magien s…" at bounding box center [535, 341] width 178 height 21
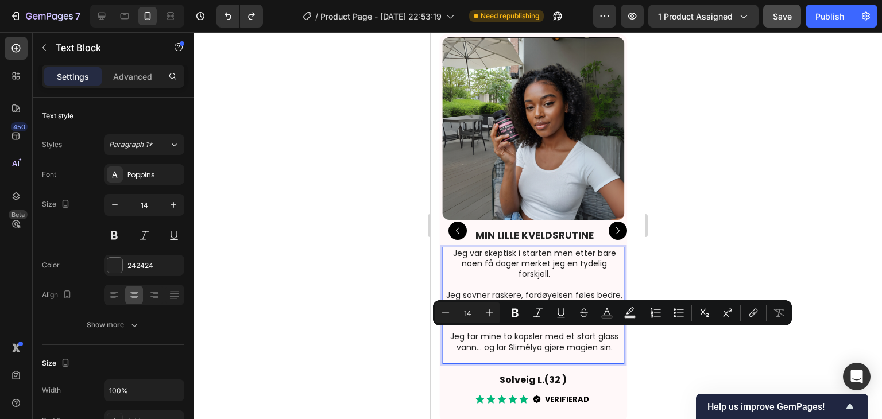
click at [595, 334] on p "Jeg tar mine to kapsler med et stort glass vann… og lar Slimélya gjøre magien s…" at bounding box center [535, 341] width 178 height 21
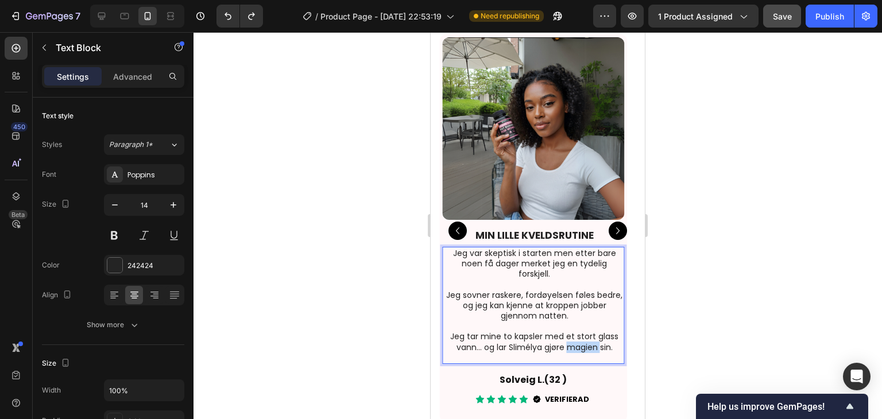
click at [595, 334] on p "Jeg tar mine to kapsler med et stort glass vann… og lar Slimélya gjøre magien s…" at bounding box center [535, 341] width 178 height 21
click at [616, 336] on p "Jeg tar mine to kapsler med et stort glass vann… og lar Slimélya gjøre magien s…" at bounding box center [535, 341] width 178 height 21
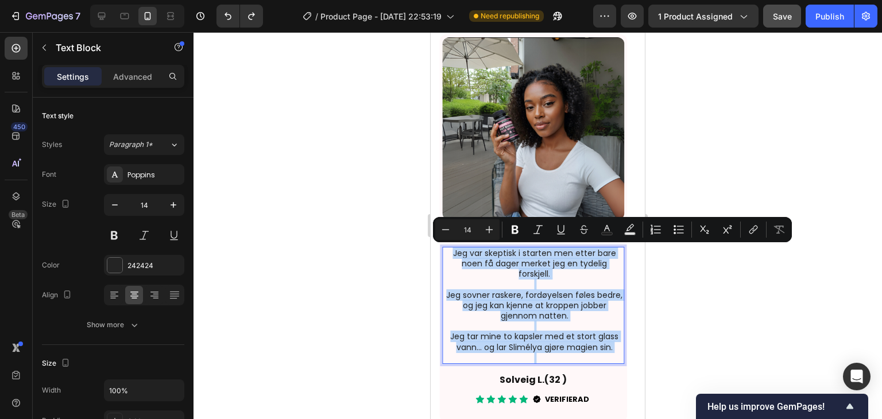
drag, startPoint x: 616, startPoint y: 336, endPoint x: 458, endPoint y: 256, distance: 177.2
click at [458, 256] on div "Jeg var skeptisk i starten men etter bare noen få dager merket jeg en tydelig f…" at bounding box center [534, 305] width 180 height 117
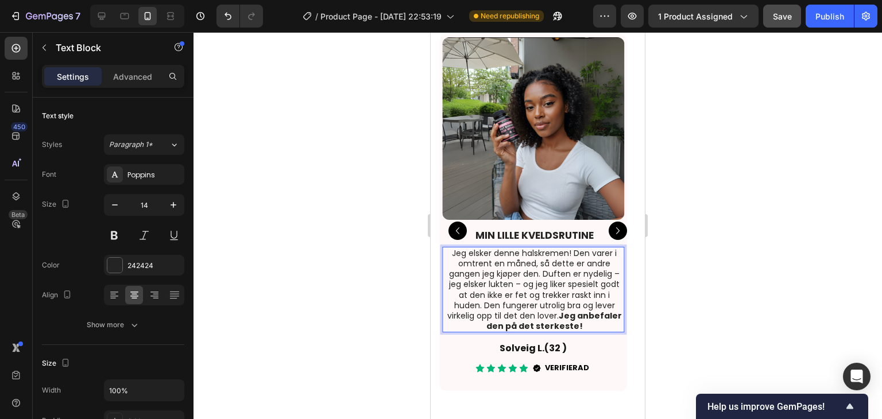
click at [574, 253] on p "Jeg elsker denne halskremen! Den varer i omtrent en måned, så dette er andre ga…" at bounding box center [535, 290] width 178 height 84
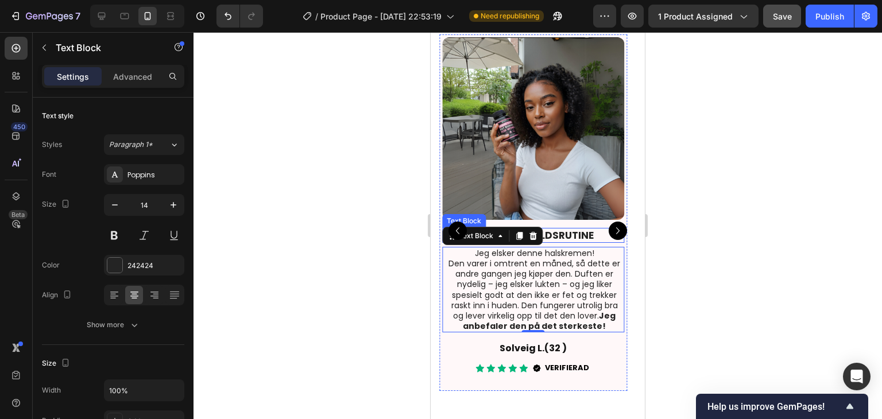
click at [578, 232] on strong "MIN LILLE KVELDSRUTINE" at bounding box center [534, 236] width 118 height 14
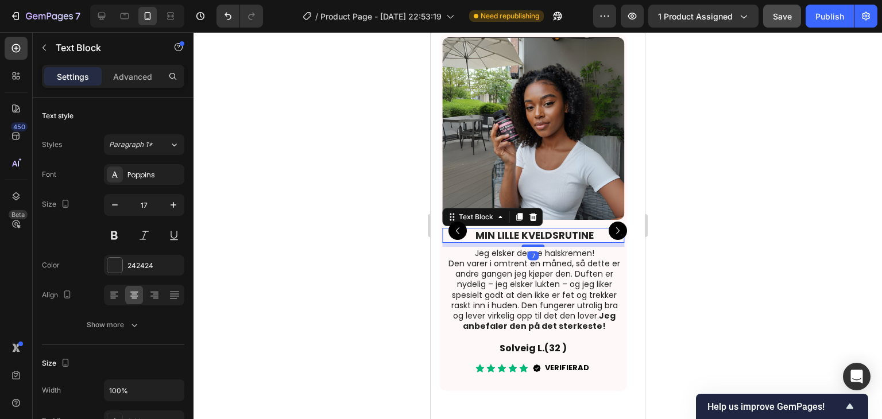
click at [579, 232] on strong "MIN LILLE KVELDSRUTINE" at bounding box center [534, 236] width 118 height 14
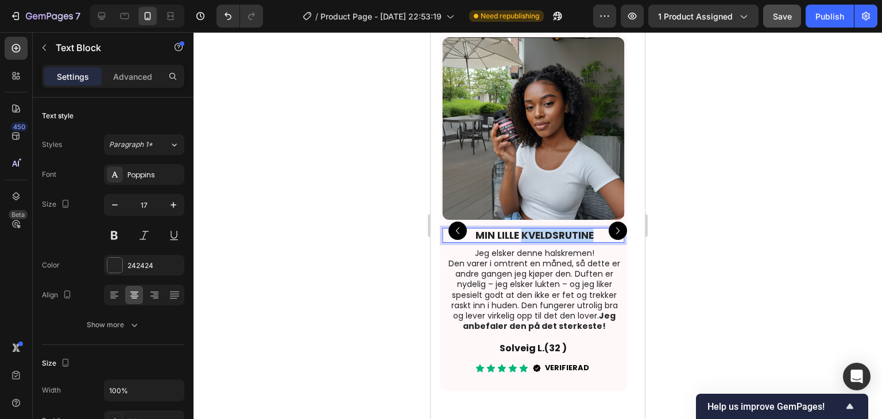
click at [579, 232] on strong "MIN LILLE KVELDSRUTINE" at bounding box center [534, 236] width 118 height 14
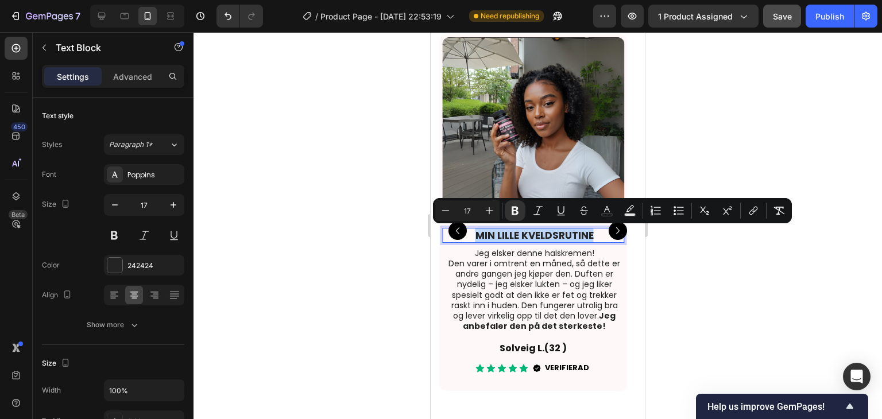
click at [580, 231] on strong "MIN LILLE KVELDSRUTINE" at bounding box center [534, 236] width 118 height 14
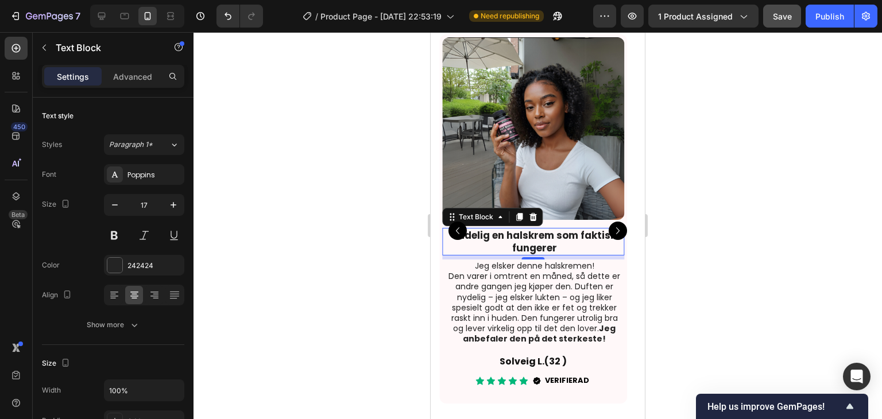
click at [558, 247] on p "Endelig en halskrem som faktisk fungerer" at bounding box center [535, 241] width 178 height 25
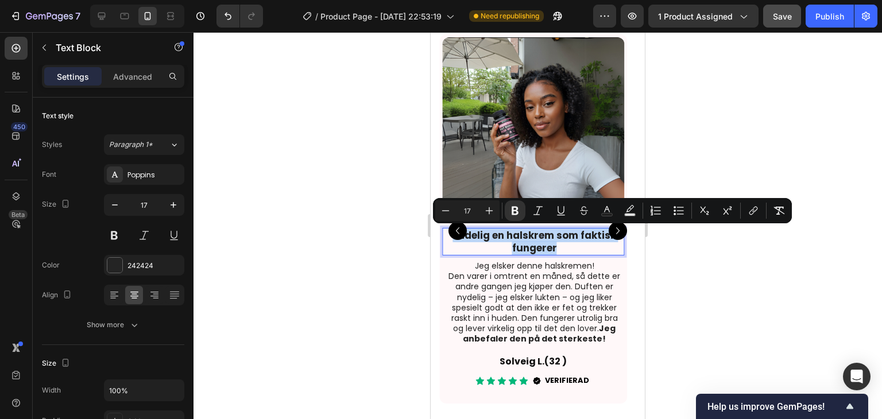
drag, startPoint x: 558, startPoint y: 247, endPoint x: 548, endPoint y: 246, distance: 9.8
click at [548, 246] on p "Endelig en halskrem som faktisk fungerer" at bounding box center [535, 241] width 178 height 25
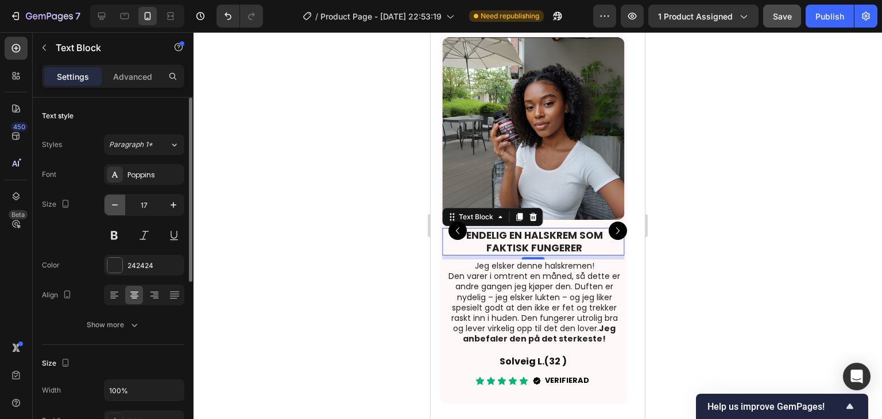
click at [114, 201] on icon "button" at bounding box center [114, 204] width 11 height 11
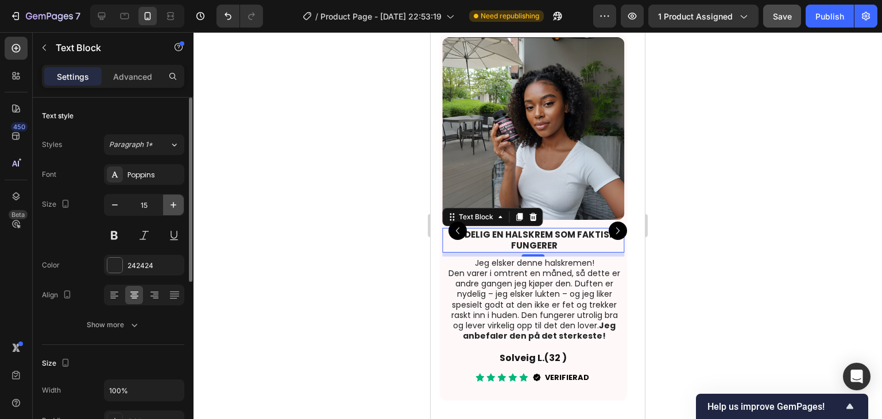
click at [175, 204] on icon "button" at bounding box center [173, 204] width 11 height 11
type input "17"
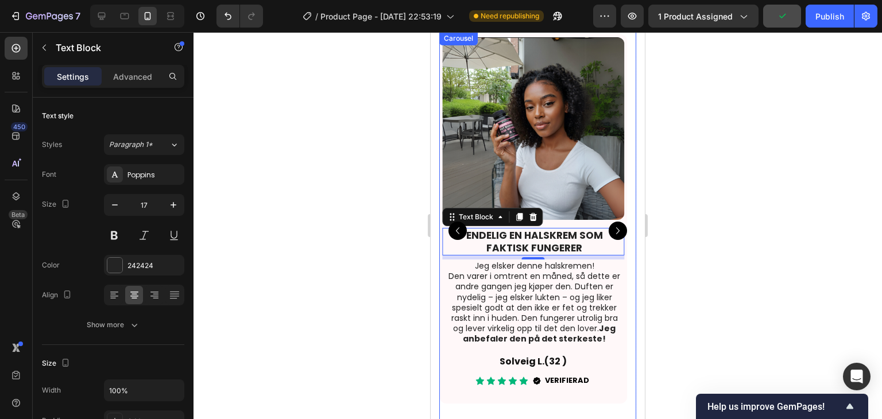
click at [611, 229] on icon "Carousel Next Arrow" at bounding box center [618, 231] width 14 height 14
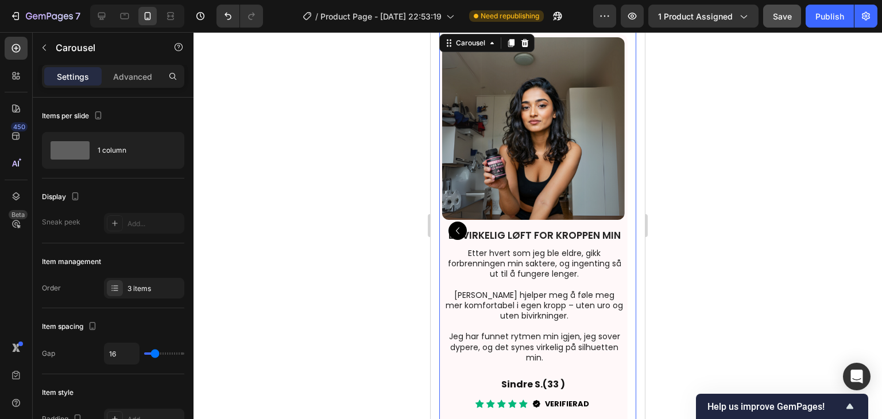
click at [455, 226] on icon "Carousel Back Arrow" at bounding box center [458, 231] width 14 height 14
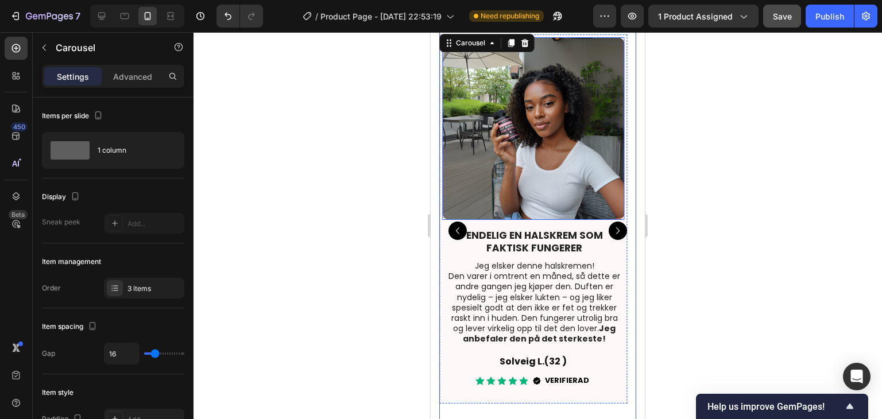
click at [544, 158] on img at bounding box center [533, 128] width 183 height 183
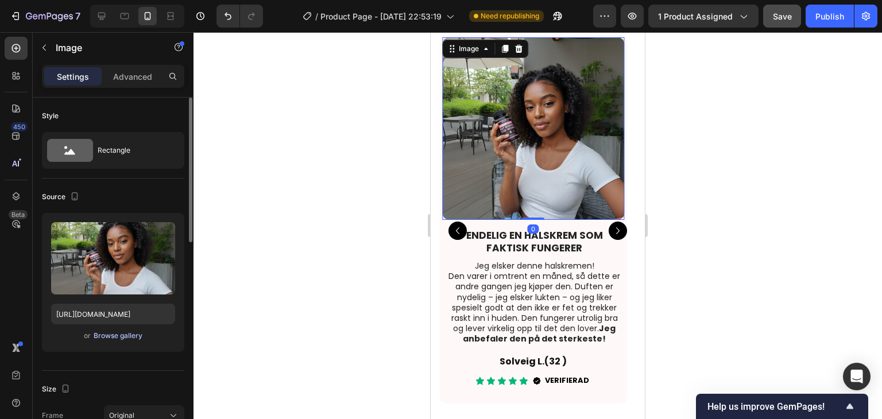
click at [125, 337] on div "Browse gallery" at bounding box center [118, 336] width 49 height 10
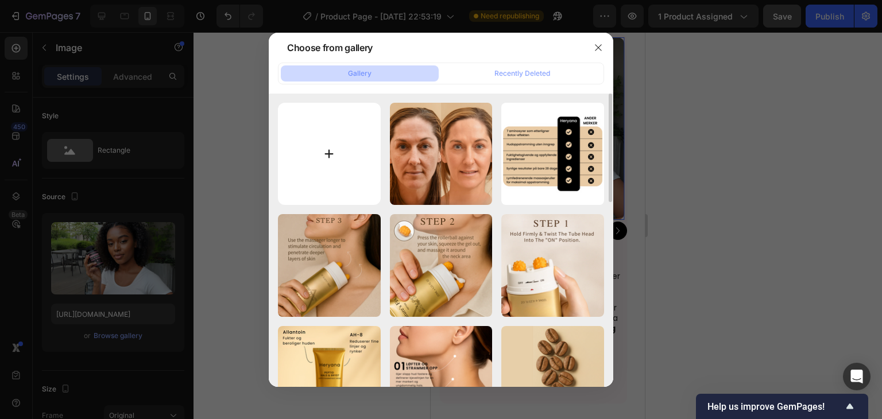
click at [315, 166] on input "file" at bounding box center [329, 154] width 103 height 103
type input "C:\fakepath\imgi_69_Product_Return_53.png"
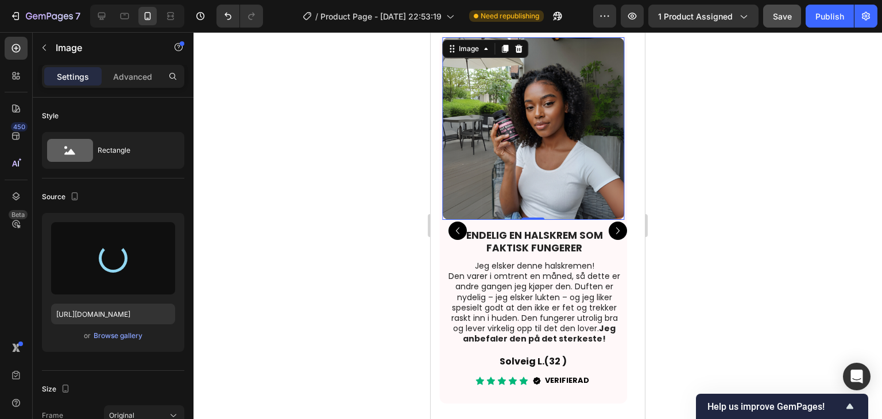
type input "https://cdn.shopify.com/s/files/1/0729/7545/0297/files/gempages_584704889767068…"
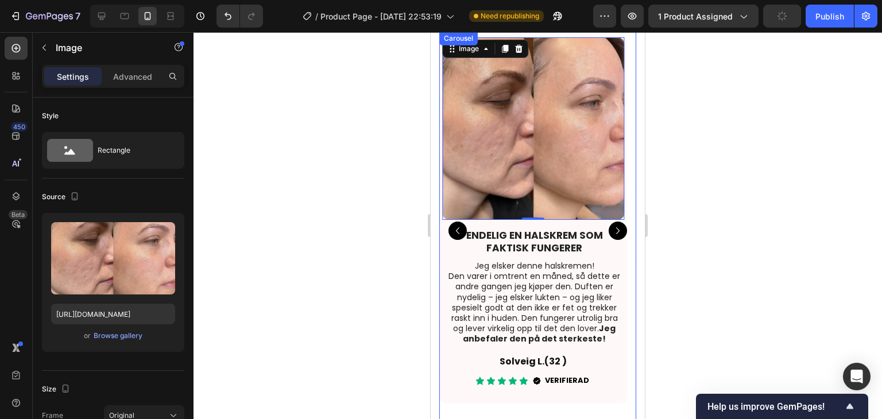
click at [616, 233] on icon "Carousel Next Arrow" at bounding box center [617, 230] width 3 height 7
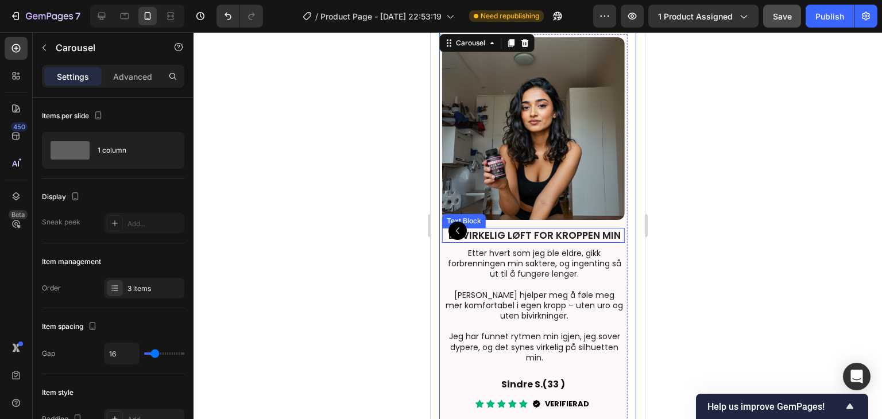
click at [556, 231] on p "ET VIRKELIG LØFT FOR KROPPEN MIN" at bounding box center [535, 235] width 178 height 13
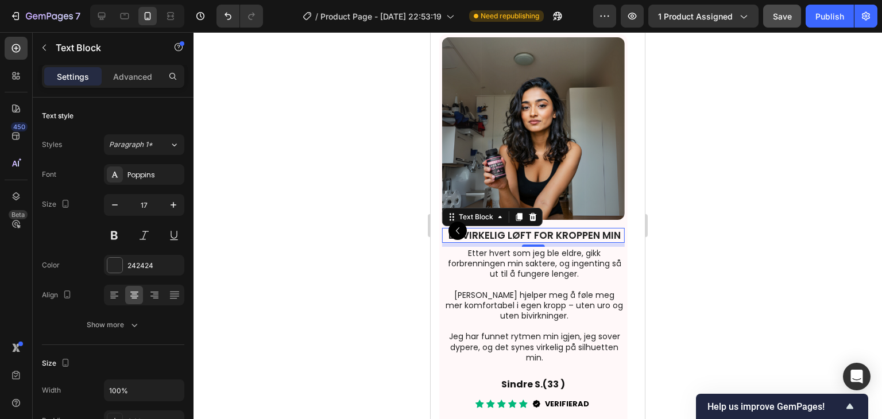
click at [556, 231] on p "ET VIRKELIG LØFT FOR KROPPEN MIN" at bounding box center [535, 235] width 178 height 13
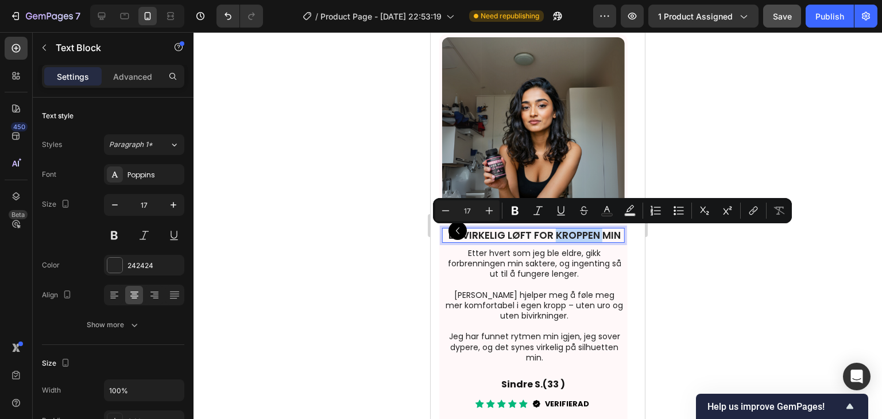
click at [556, 231] on p "ET VIRKELIG LØFT FOR KROPPEN MIN" at bounding box center [535, 235] width 178 height 13
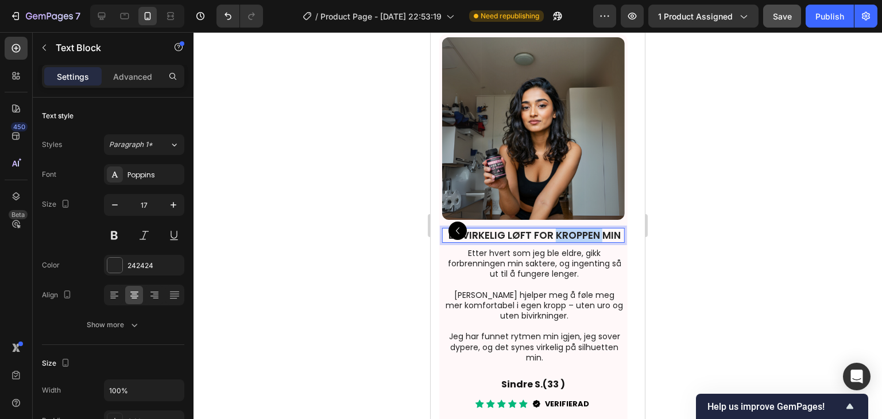
click at [556, 231] on p "ET VIRKELIG LØFT FOR KROPPEN MIN" at bounding box center [535, 235] width 178 height 13
click at [541, 233] on p "ET VIRKELIG LØFT FOR KROPPEN MIN" at bounding box center [535, 235] width 178 height 13
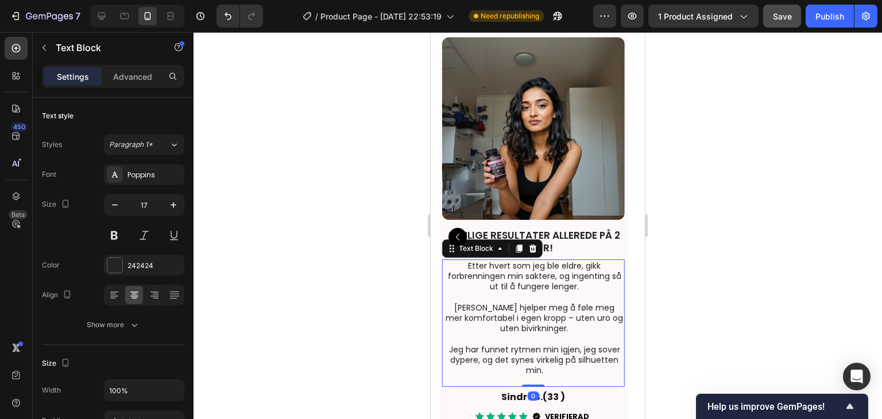
click at [561, 277] on p "Etter hvert som jeg ble eldre, gikk forbrenningen min saktere, og ingenting så …" at bounding box center [535, 277] width 178 height 32
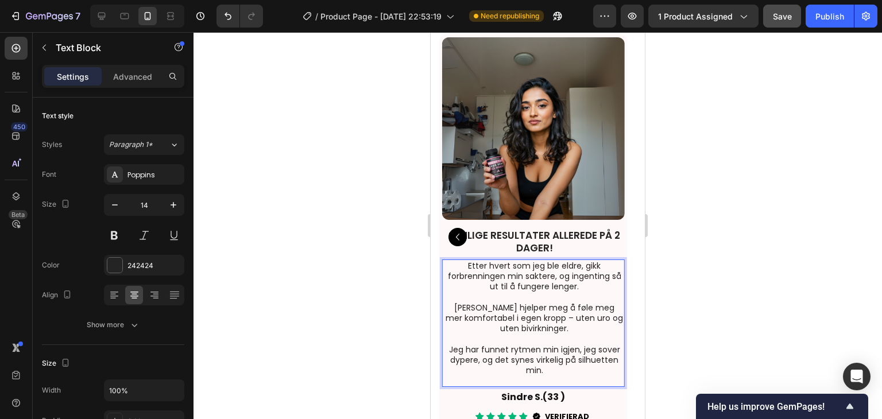
click at [506, 282] on p "Etter hvert som jeg ble eldre, gikk forbrenningen min saktere, og ingenting så …" at bounding box center [535, 277] width 178 height 32
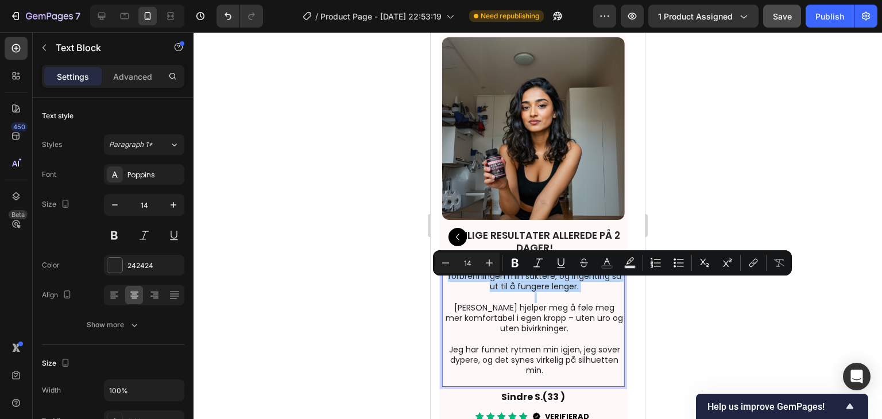
click at [506, 282] on p "Etter hvert som jeg ble eldre, gikk forbrenningen min saktere, og ingenting så …" at bounding box center [535, 277] width 178 height 32
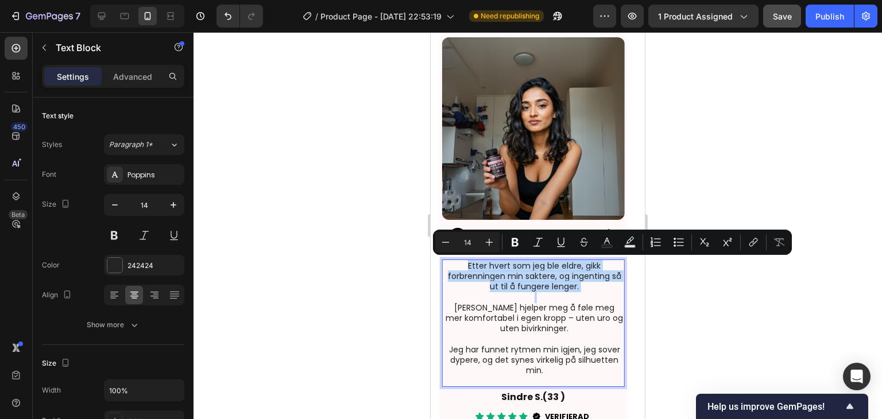
click at [506, 282] on p "Etter hvert som jeg ble eldre, gikk forbrenningen min saktere, og ingenting så …" at bounding box center [535, 277] width 178 height 32
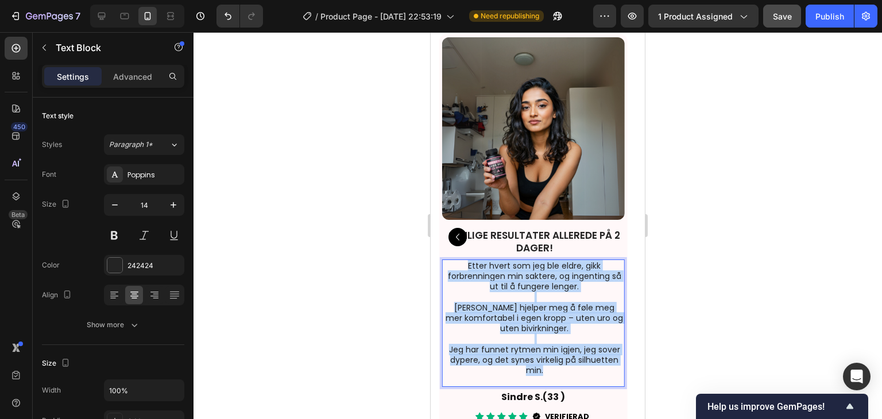
drag, startPoint x: 549, startPoint y: 366, endPoint x: 467, endPoint y: 262, distance: 132.4
click at [467, 262] on div "Etter hvert som jeg ble eldre, gikk forbrenningen min saktere, og ingenting så …" at bounding box center [534, 323] width 180 height 127
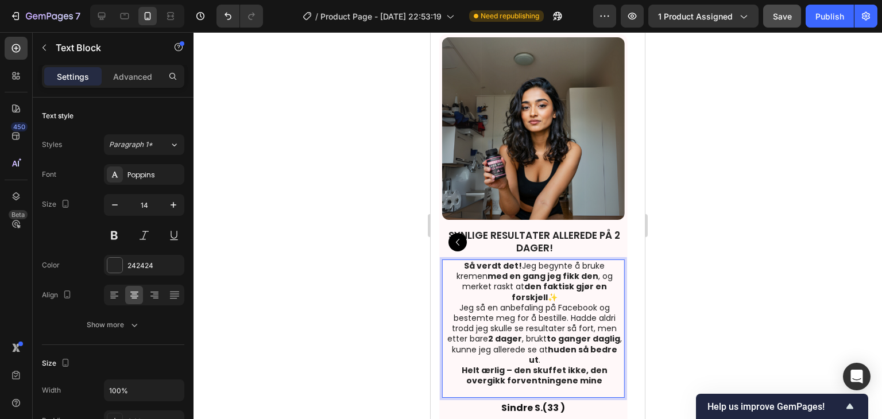
click at [605, 281] on p "Så verdt det! Jeg begynte å bruke kremen med en gang jeg fikk den , og merket r…" at bounding box center [535, 313] width 178 height 105
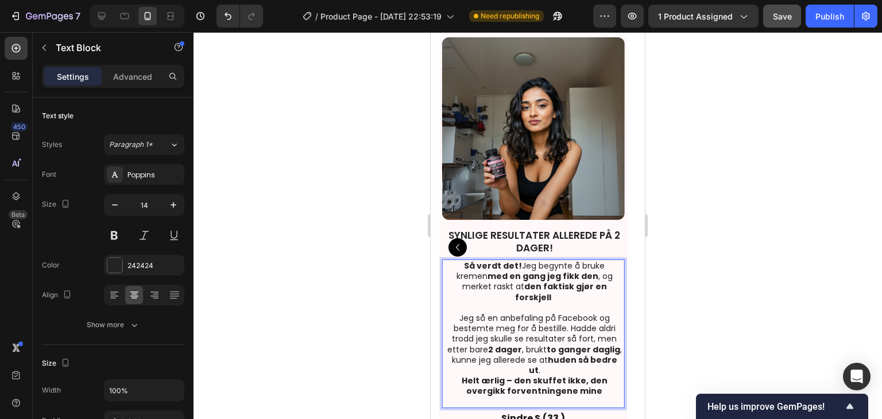
scroll to position [2433, 0]
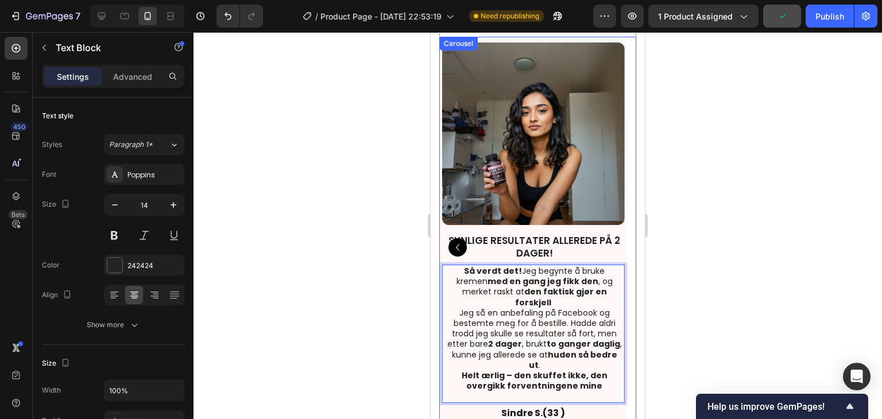
click at [458, 241] on icon "Carousel Back Arrow" at bounding box center [458, 248] width 14 height 14
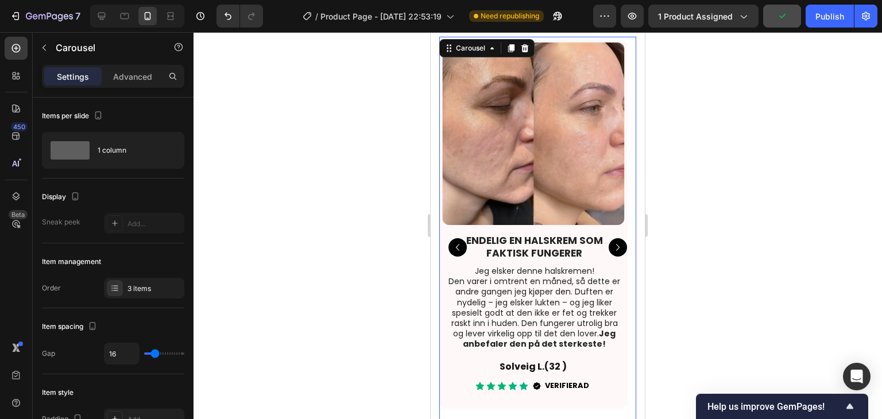
click at [458, 241] on icon "Carousel Back Arrow" at bounding box center [458, 248] width 14 height 14
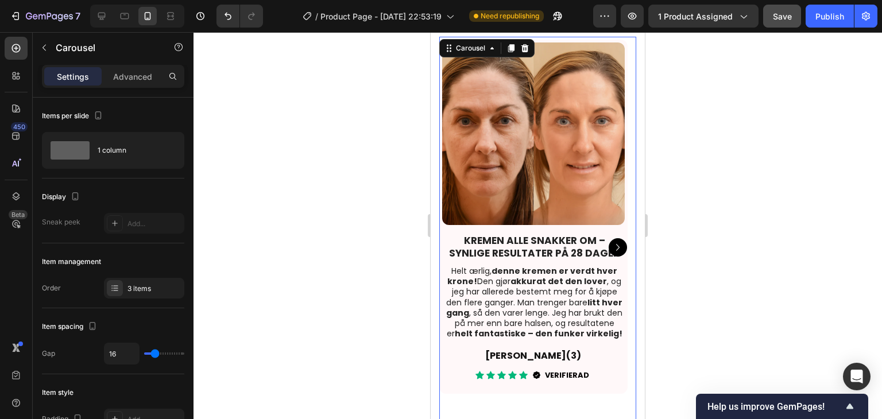
click at [611, 241] on icon "Carousel Next Arrow" at bounding box center [618, 248] width 14 height 14
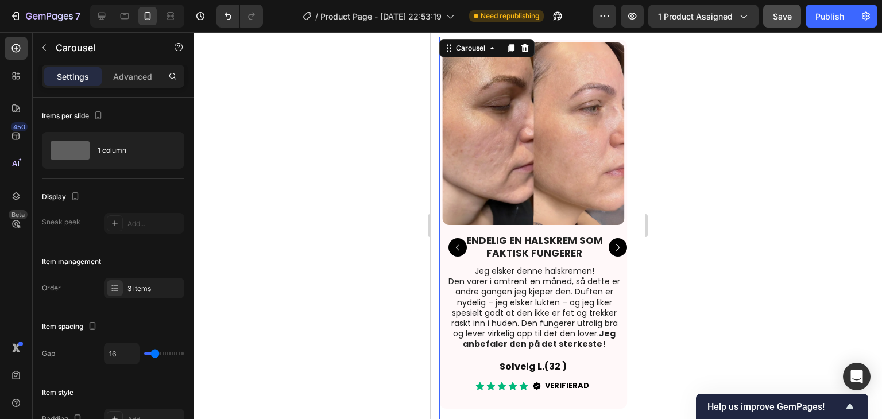
click at [611, 241] on icon "Carousel Next Arrow" at bounding box center [618, 248] width 14 height 14
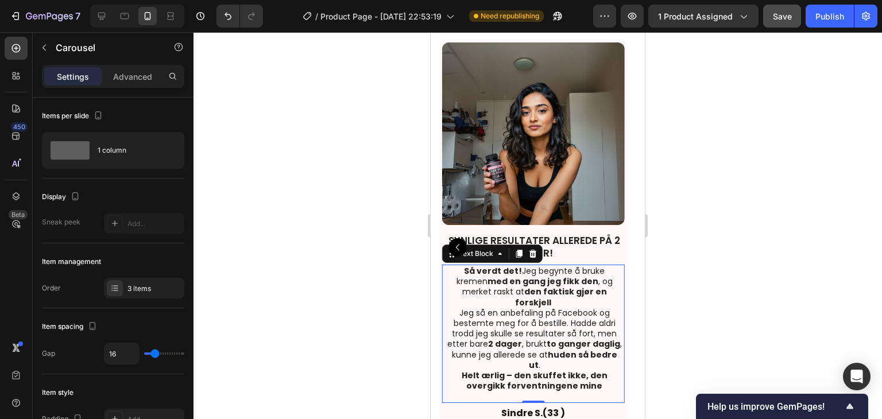
click at [590, 277] on p "Så verdt det! Jeg begynte å bruke kremen med en gang jeg fikk den , og merket r…" at bounding box center [535, 318] width 178 height 105
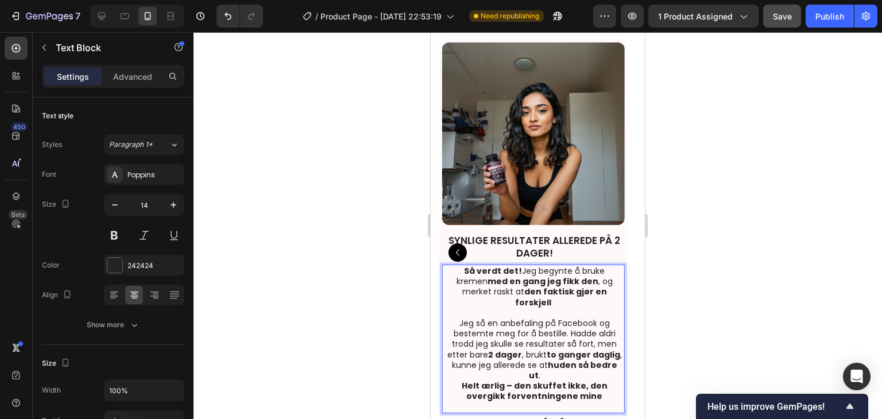
scroll to position [2490, 0]
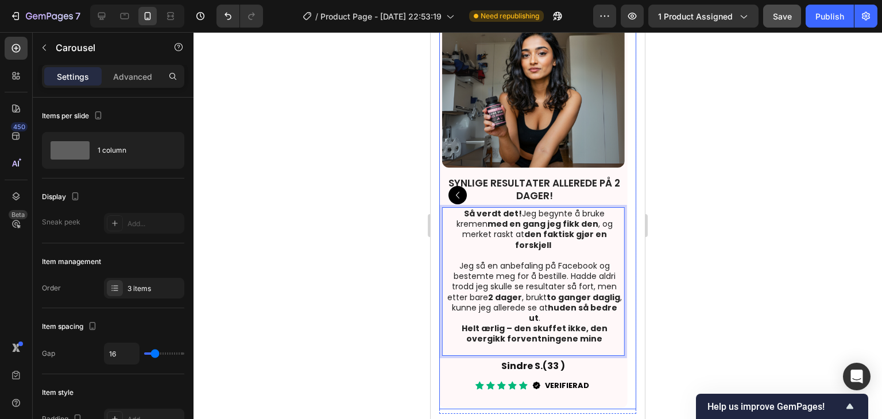
click at [462, 188] on icon "Carousel Back Arrow" at bounding box center [458, 195] width 14 height 14
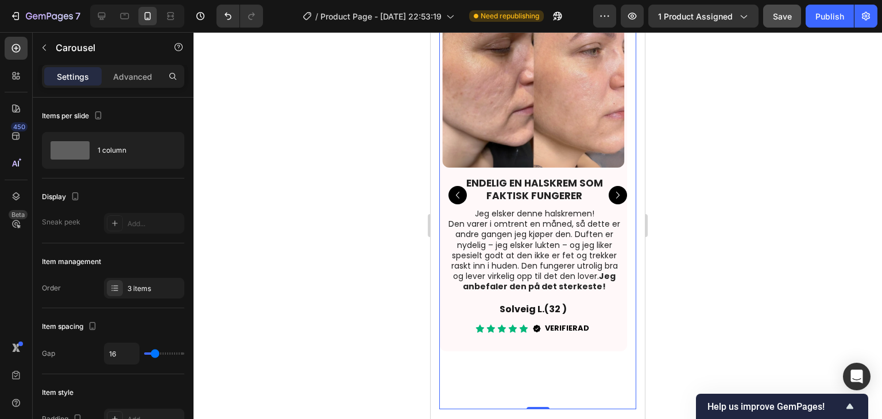
click at [455, 188] on icon "Carousel Back Arrow" at bounding box center [458, 195] width 14 height 14
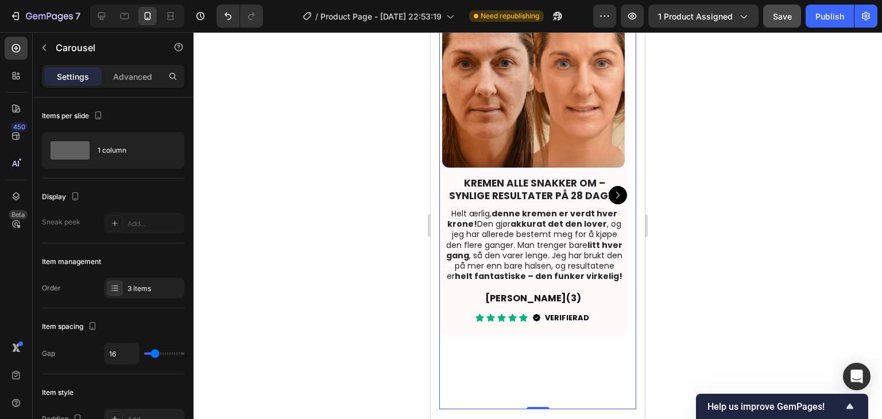
click at [611, 188] on icon "Carousel Next Arrow" at bounding box center [618, 195] width 14 height 14
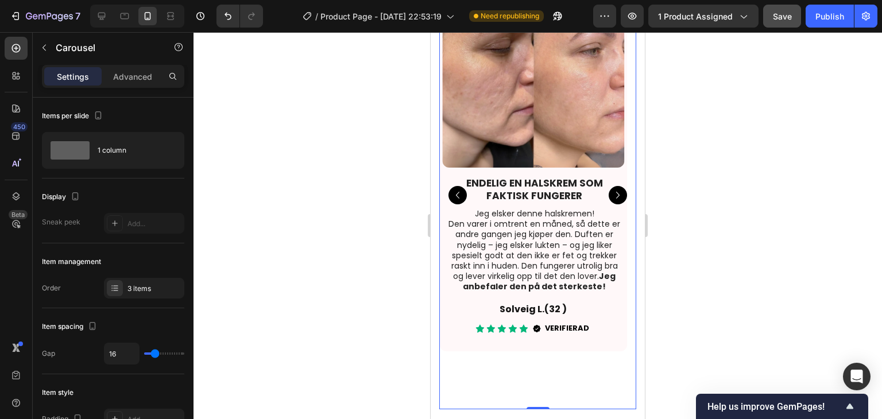
click at [611, 188] on icon "Carousel Next Arrow" at bounding box center [618, 195] width 14 height 14
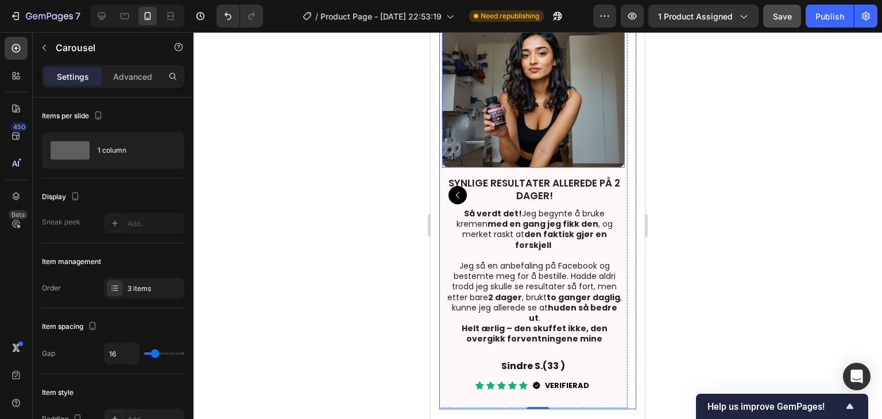
click at [577, 101] on img at bounding box center [533, 76] width 183 height 183
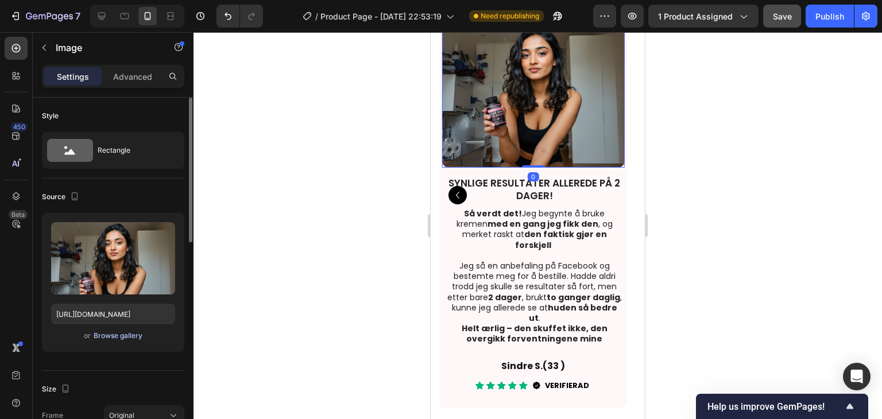
click at [130, 338] on div "Browse gallery" at bounding box center [118, 336] width 49 height 10
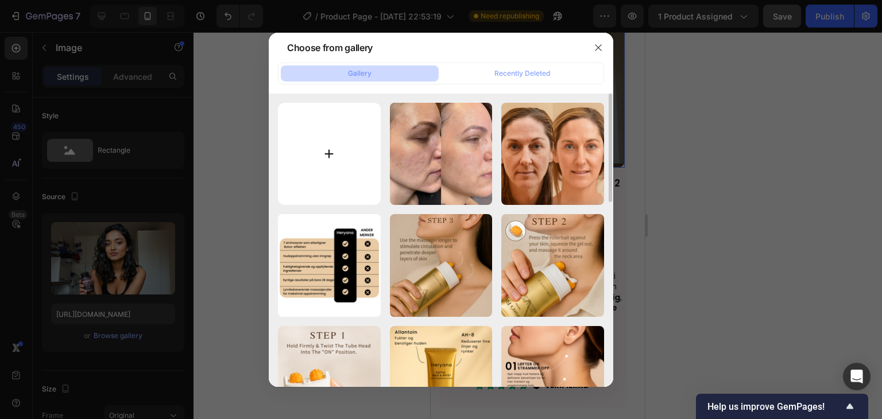
click at [331, 152] on input "file" at bounding box center [329, 154] width 103 height 103
type input "C:\fakepath\imgi_35_Product_Return_51.png"
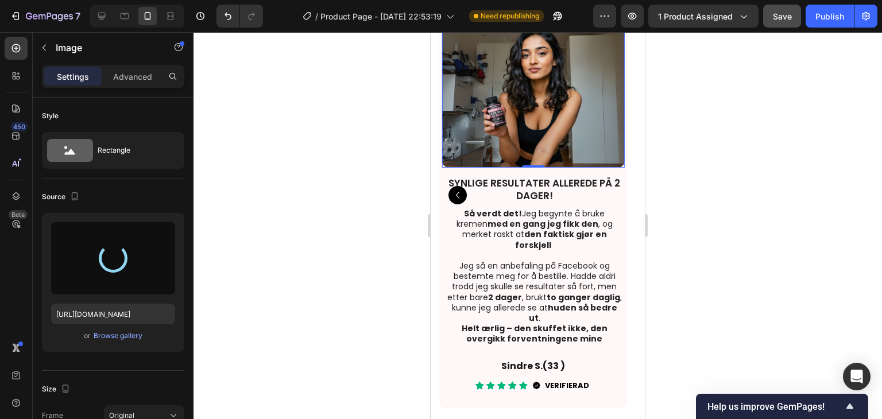
type input "https://cdn.shopify.com/s/files/1/0729/7545/0297/files/gempages_584704889767068…"
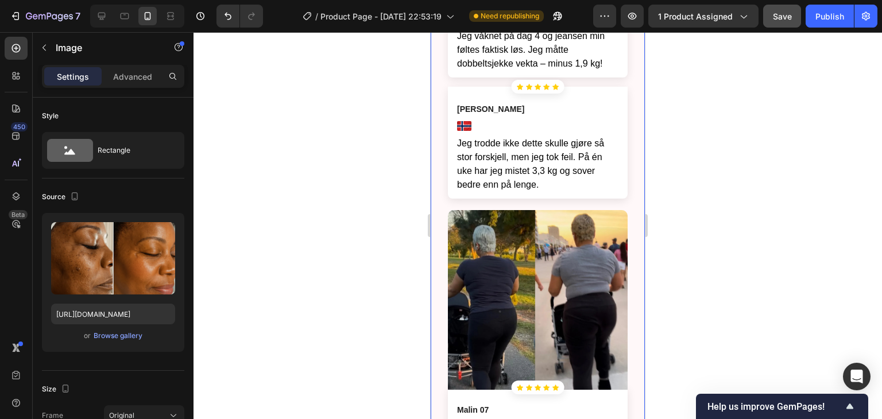
scroll to position [3466, 0]
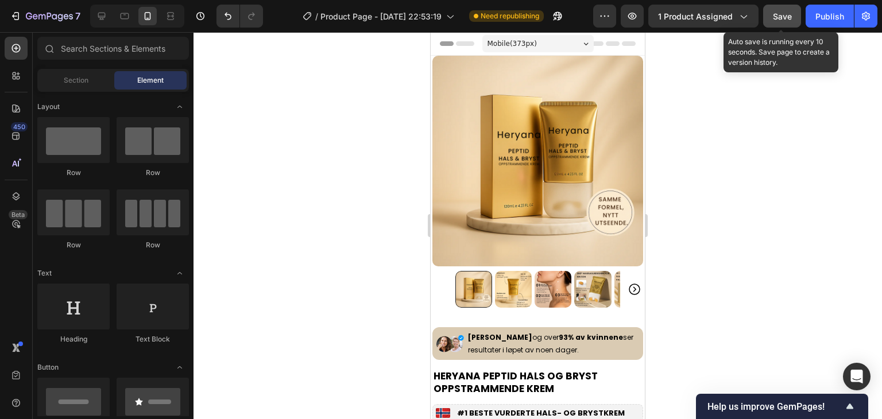
click at [785, 18] on span "Save" at bounding box center [782, 16] width 19 height 10
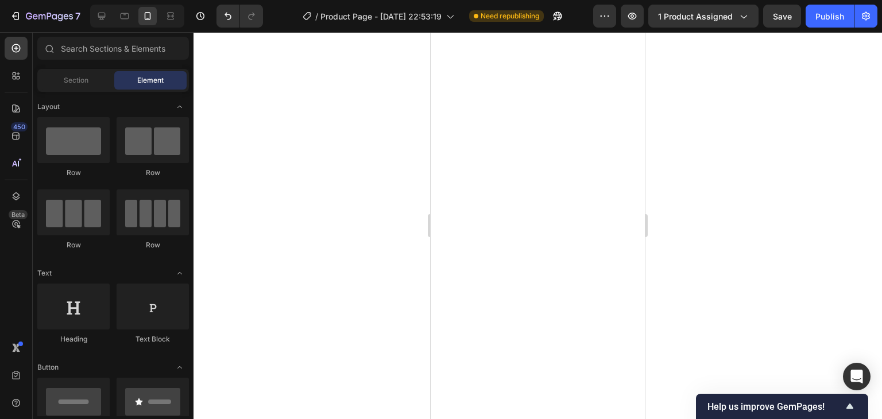
scroll to position [2526, 0]
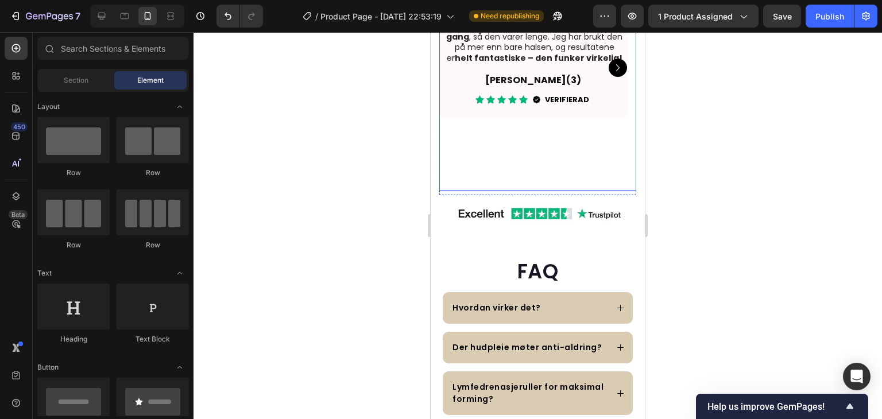
click at [611, 75] on icon "Carousel Next Arrow" at bounding box center [618, 68] width 14 height 14
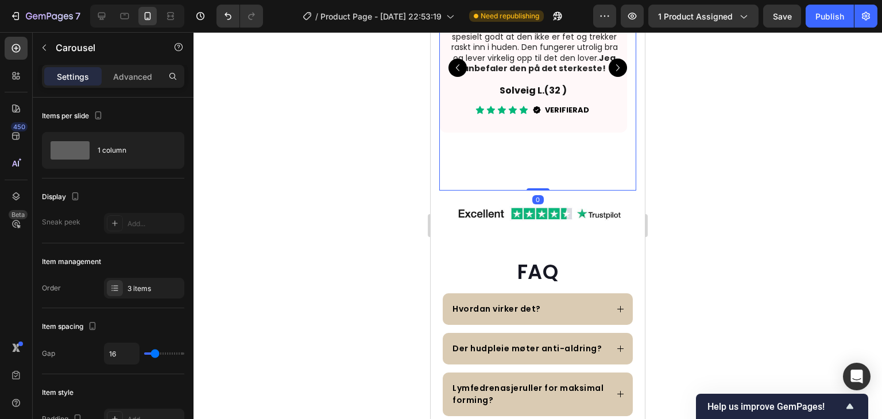
click at [611, 75] on icon "Carousel Next Arrow" at bounding box center [618, 68] width 14 height 14
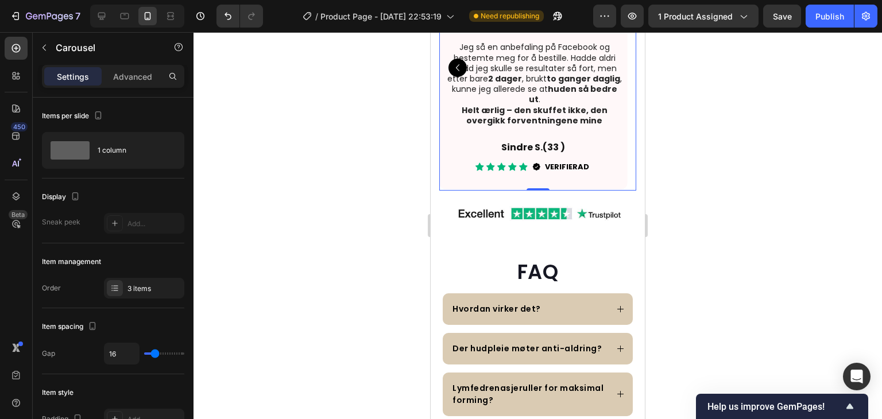
click at [459, 75] on icon "Carousel Back Arrow" at bounding box center [458, 68] width 14 height 14
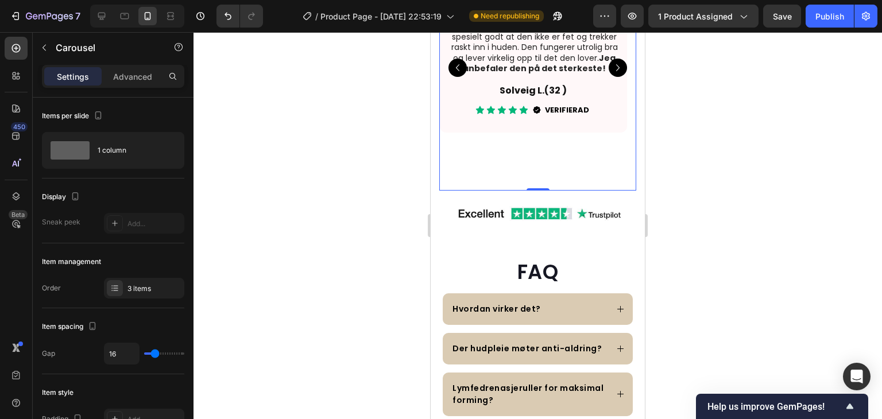
click at [611, 75] on icon "Carousel Next Arrow" at bounding box center [618, 68] width 14 height 14
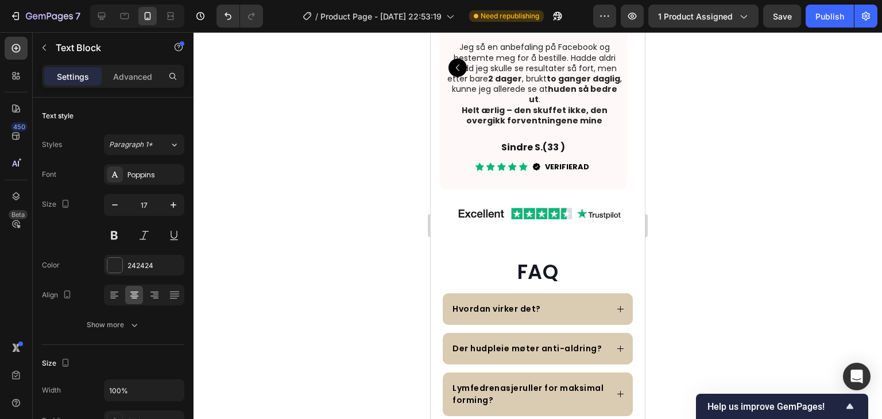
click at [556, 155] on h2 "Sindre S.(33 )" at bounding box center [533, 148] width 183 height 14
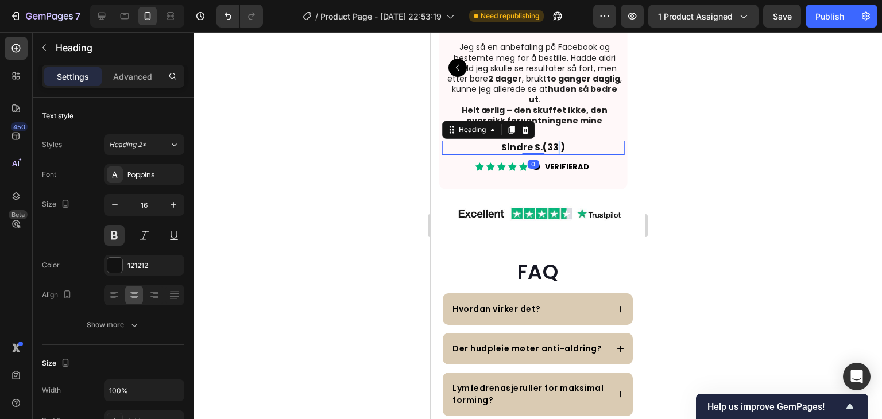
click at [556, 155] on h2 "Sindre S.(33 )" at bounding box center [533, 148] width 183 height 14
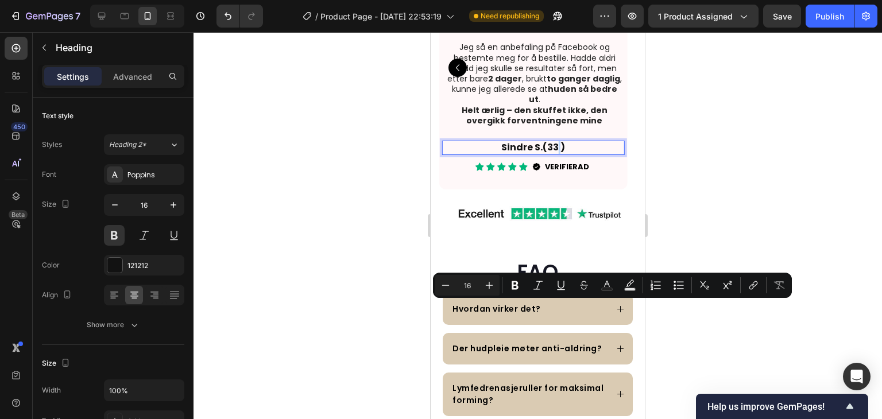
click at [556, 154] on p "Sindre S.(33 )" at bounding box center [533, 148] width 180 height 12
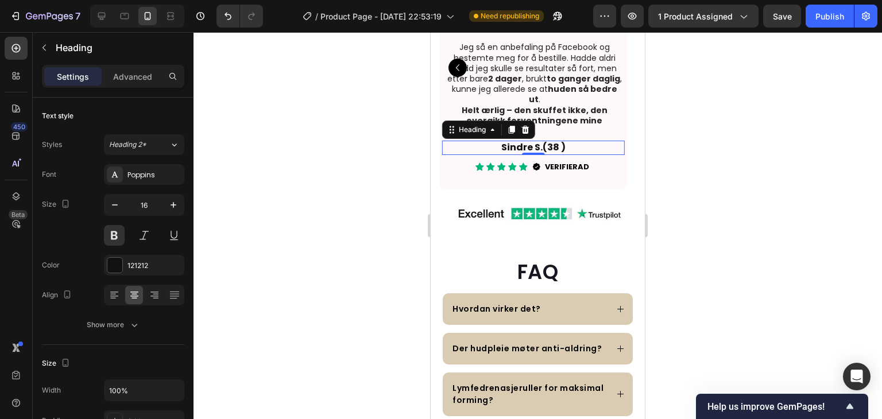
click at [698, 291] on div at bounding box center [537, 225] width 688 height 387
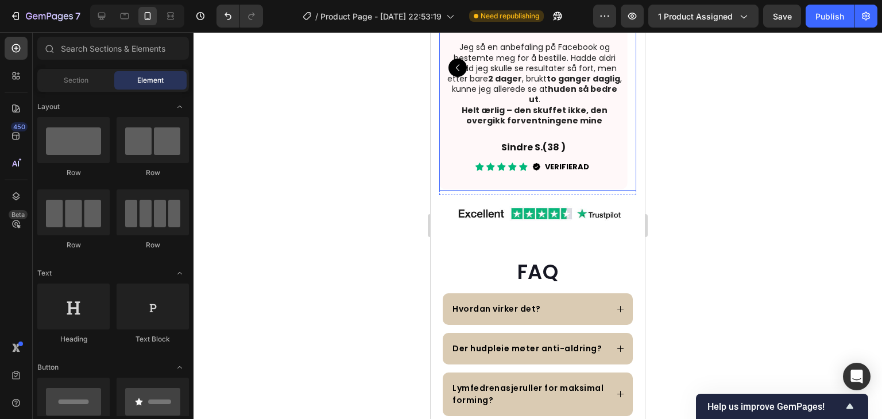
click at [455, 75] on icon "Carousel Back Arrow" at bounding box center [458, 68] width 14 height 14
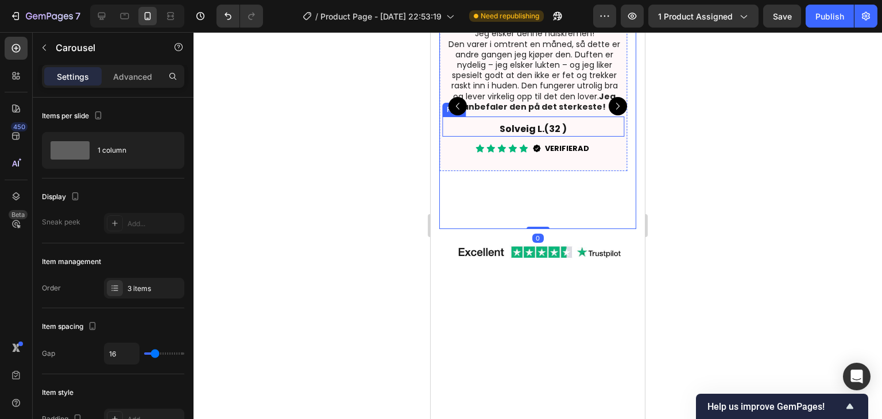
scroll to position [2469, 0]
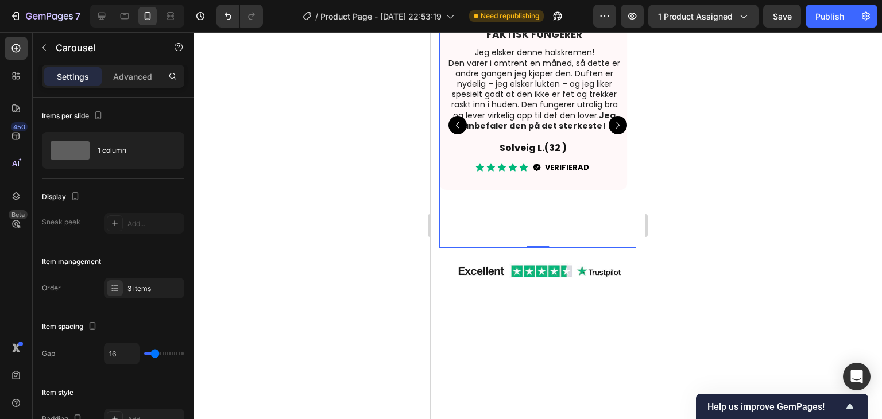
click at [463, 132] on icon "Carousel Back Arrow" at bounding box center [458, 125] width 14 height 14
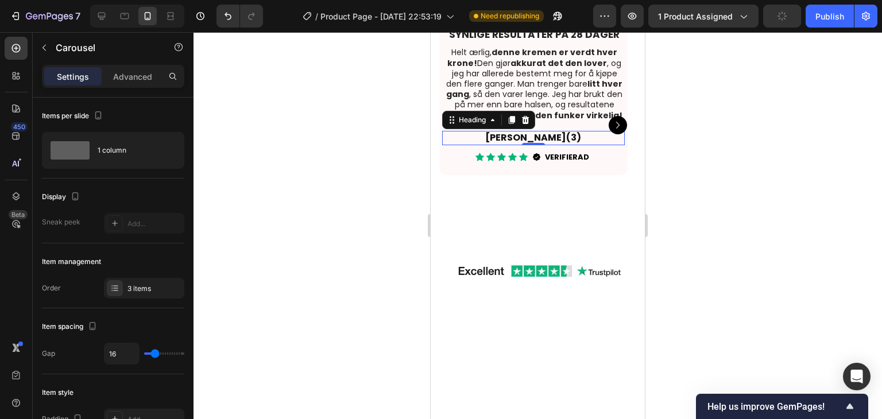
click at [549, 145] on h2 "Kari H. (3)" at bounding box center [533, 138] width 183 height 14
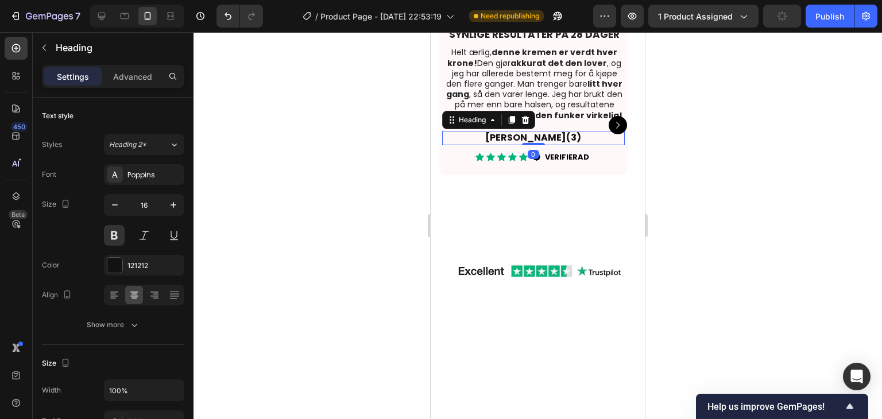
click at [552, 145] on h2 "Kari H. (3)" at bounding box center [533, 138] width 183 height 14
click at [699, 264] on div at bounding box center [537, 225] width 688 height 387
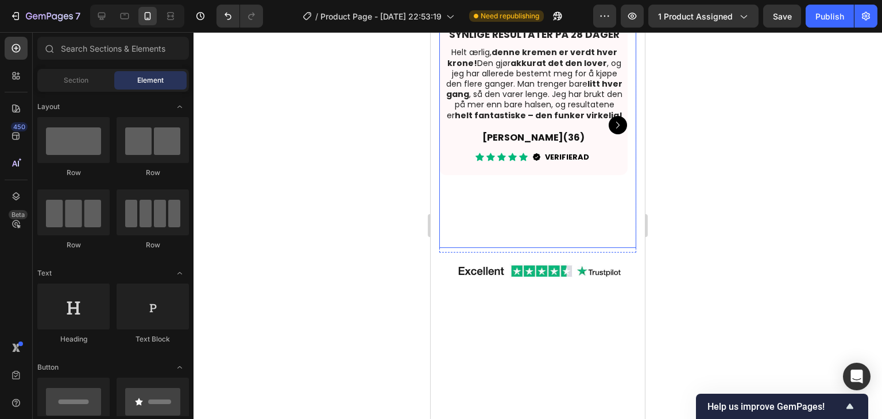
click at [614, 132] on icon "Carousel Next Arrow" at bounding box center [618, 125] width 14 height 14
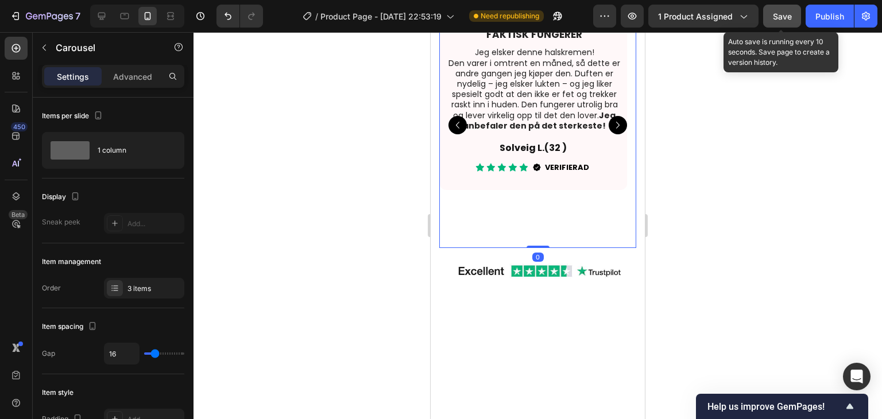
click at [792, 17] on button "Save" at bounding box center [782, 16] width 38 height 23
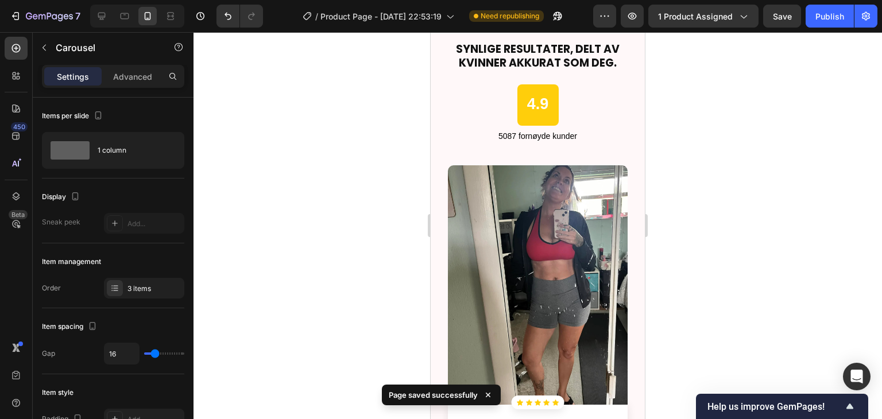
scroll to position [3043, 0]
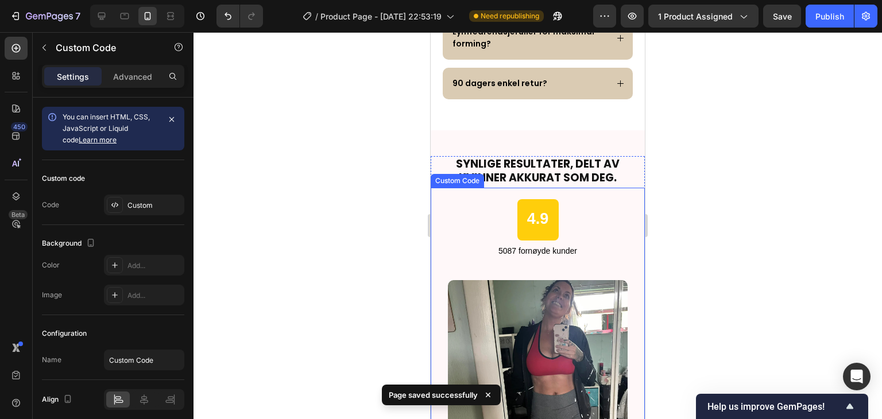
click at [578, 208] on div "4.9 5087 fornøyde kunder" at bounding box center [538, 228] width 214 height 58
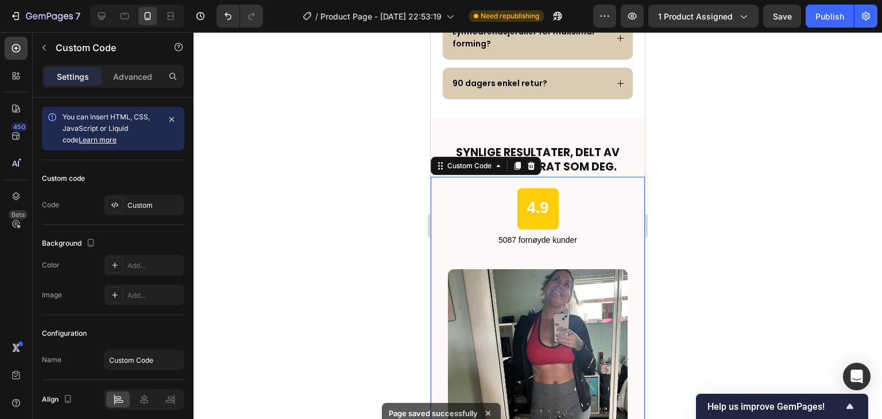
click at [577, 195] on div "4.9 5087 fornøyde kunder" at bounding box center [538, 217] width 214 height 58
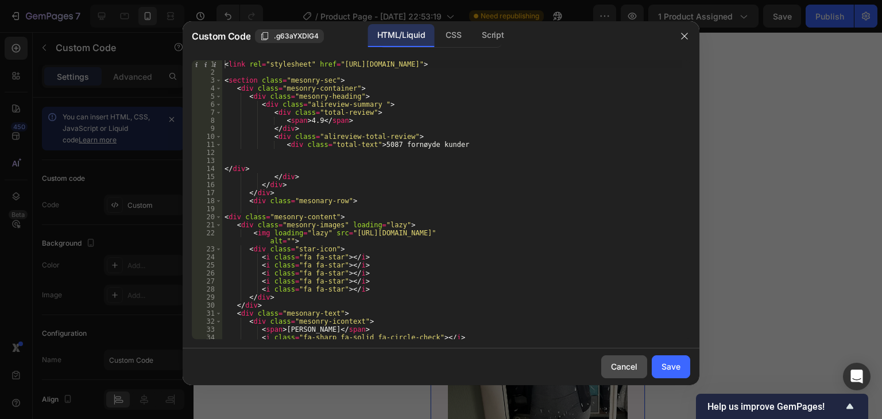
click at [624, 363] on div "Cancel" at bounding box center [624, 367] width 26 height 12
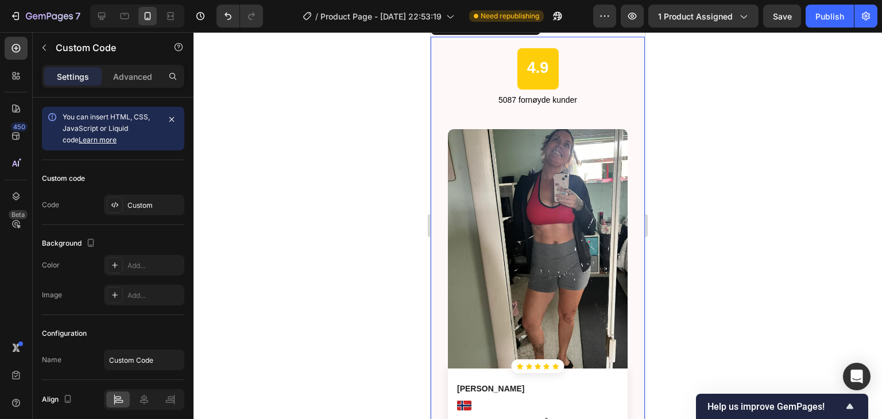
scroll to position [3101, 0]
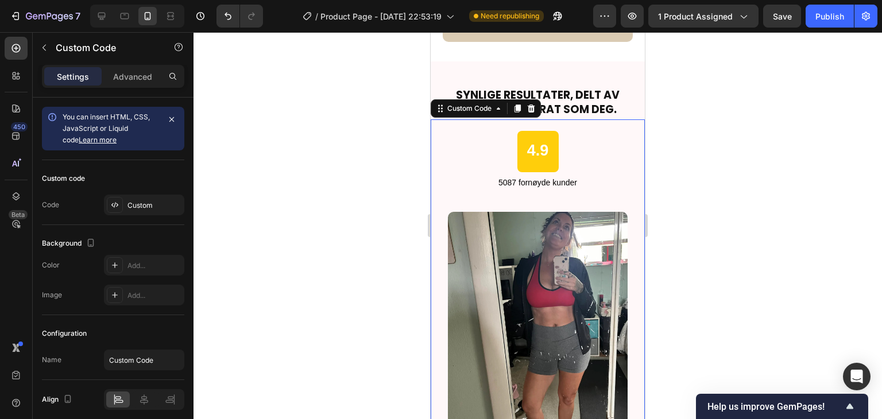
drag, startPoint x: 586, startPoint y: 0, endPoint x: 304, endPoint y: 99, distance: 299.5
click at [304, 99] on div at bounding box center [537, 225] width 688 height 387
